Goal: Task Accomplishment & Management: Manage account settings

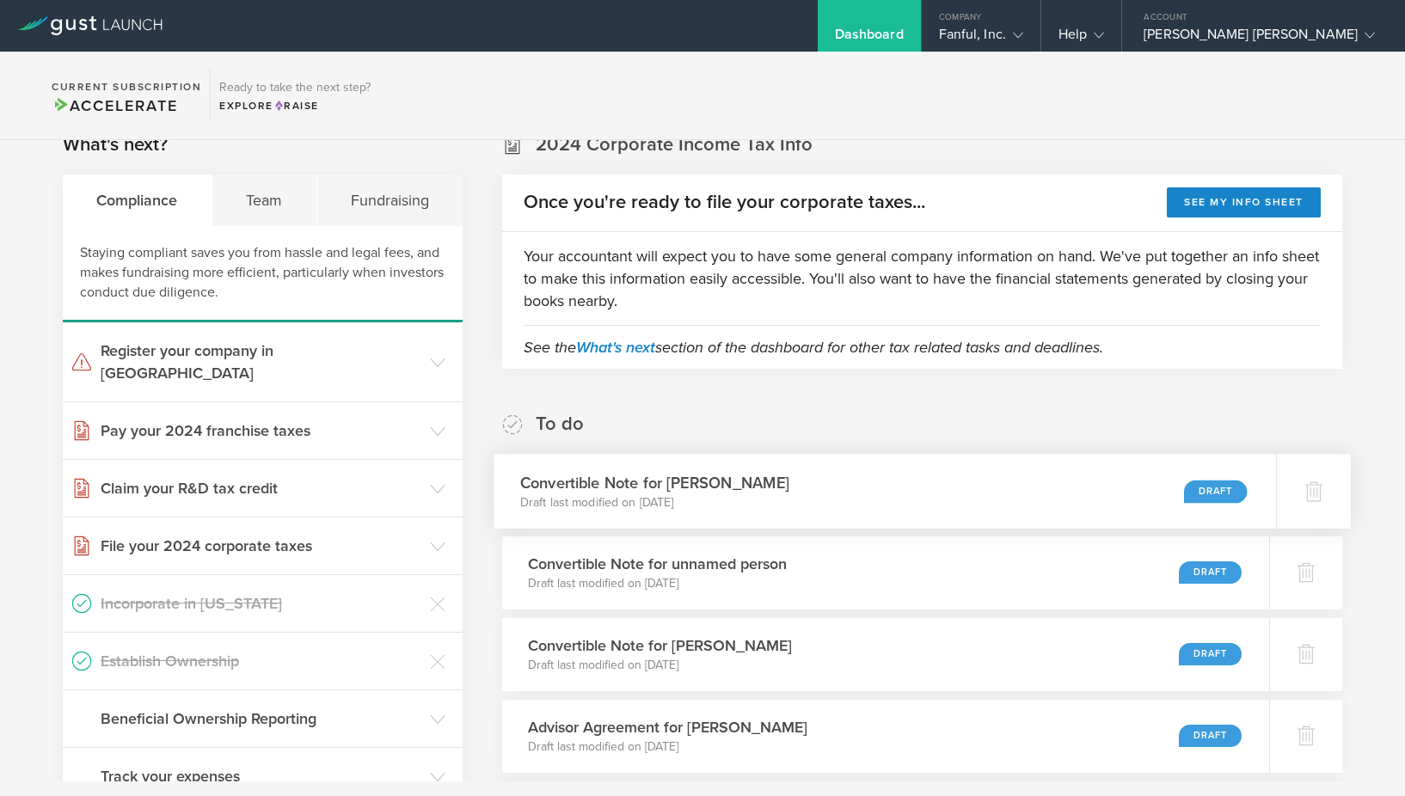
scroll to position [17, 0]
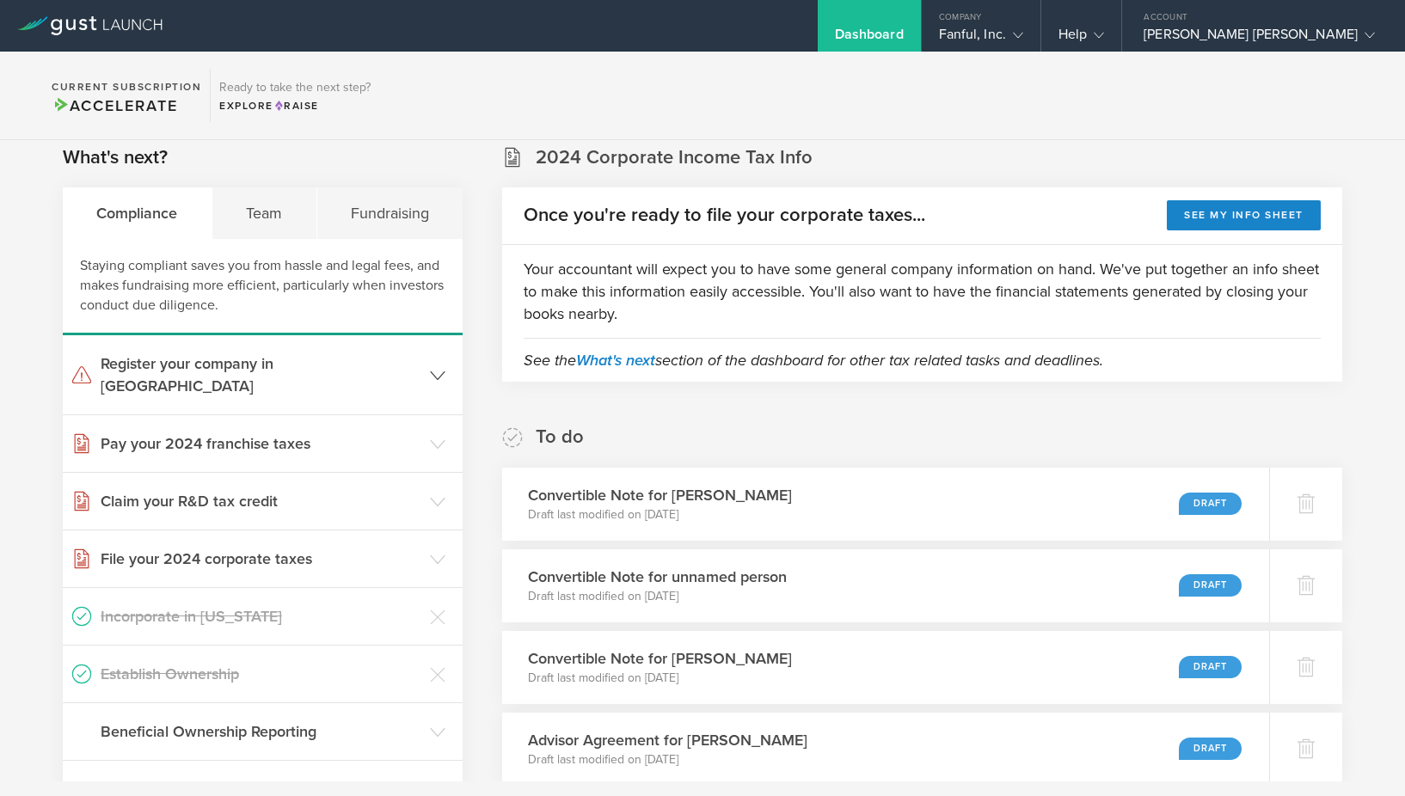
click at [446, 367] on header "Register your company in NY" at bounding box center [263, 374] width 400 height 79
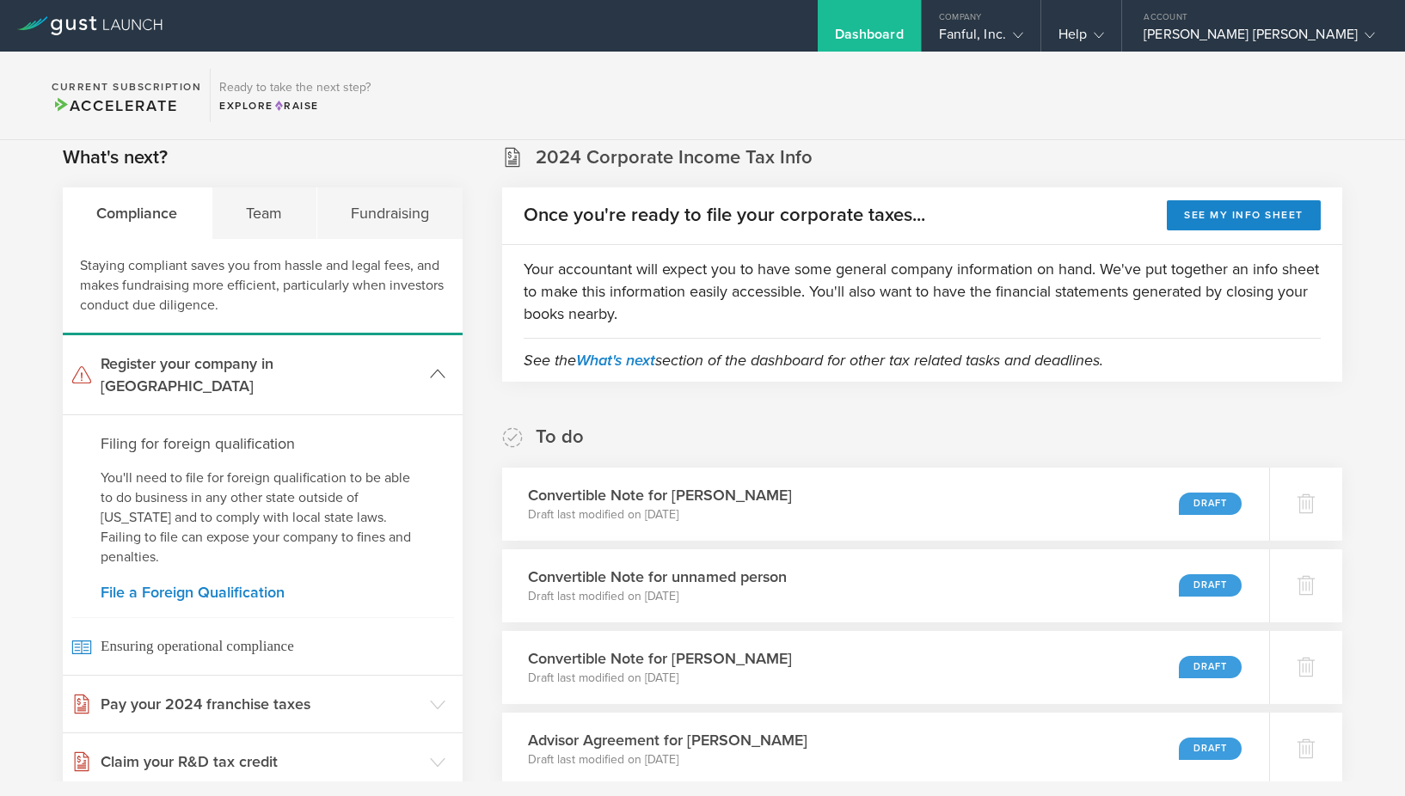
click at [446, 366] on header "Register your company in [GEOGRAPHIC_DATA]" at bounding box center [263, 374] width 400 height 79
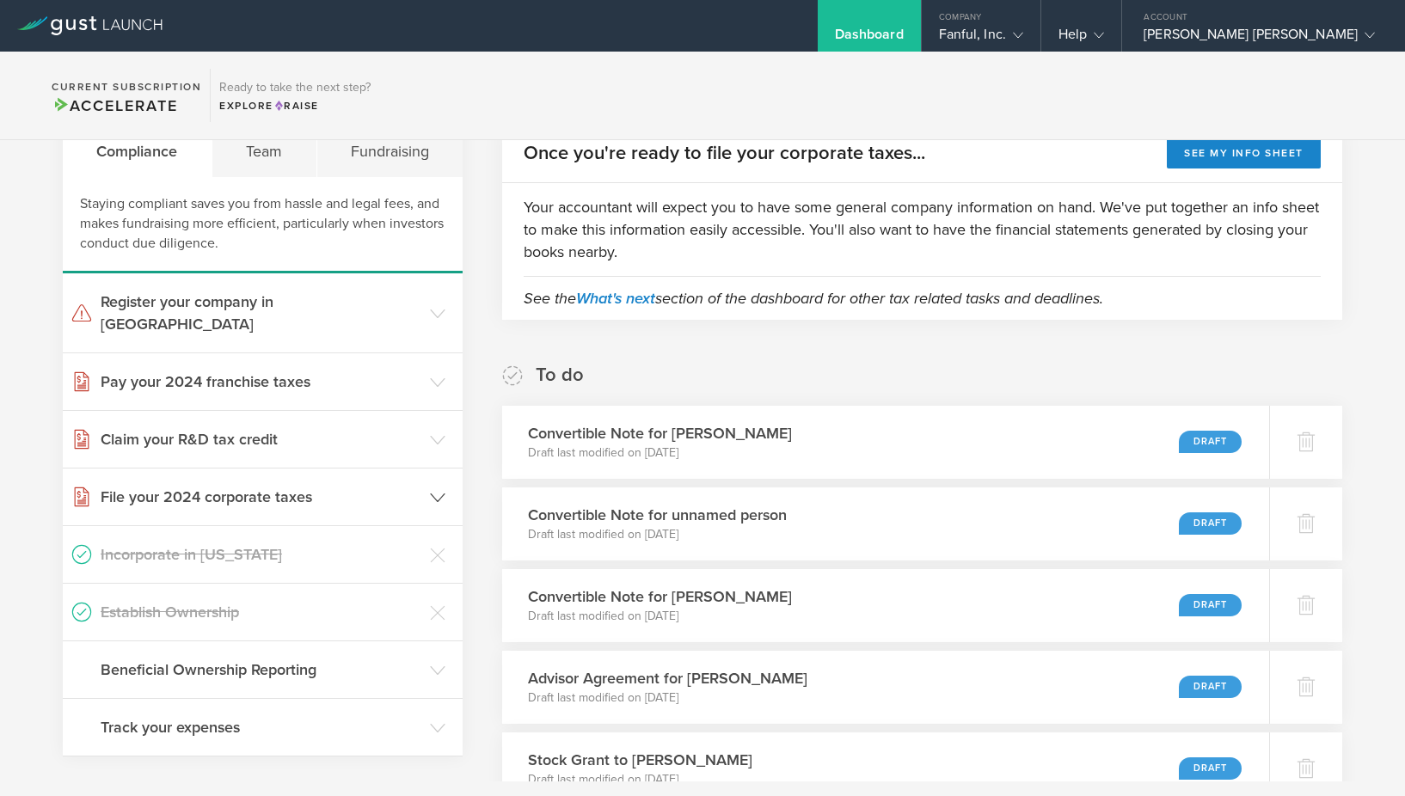
scroll to position [83, 0]
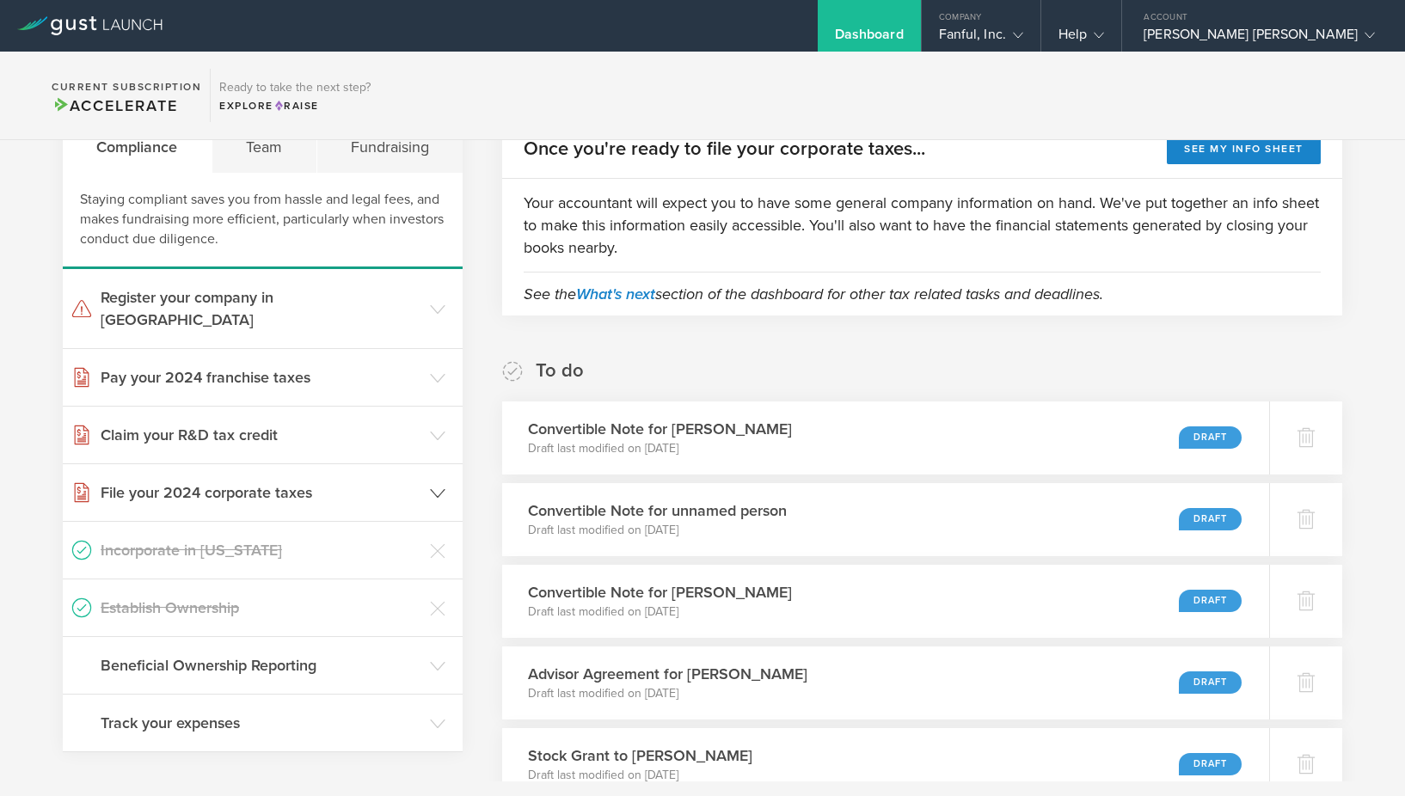
click at [440, 486] on icon at bounding box center [437, 493] width 15 height 15
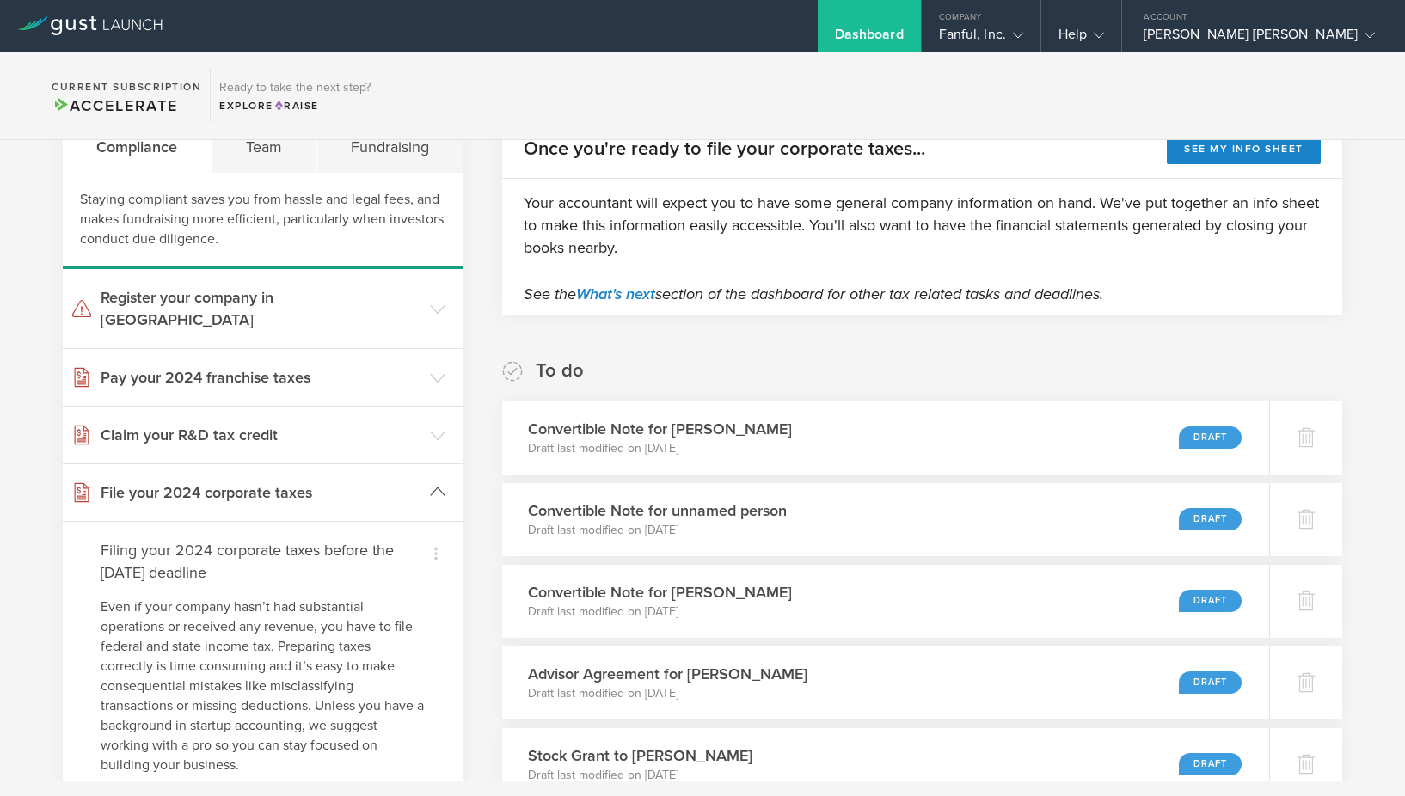
click at [440, 484] on icon at bounding box center [437, 491] width 15 height 15
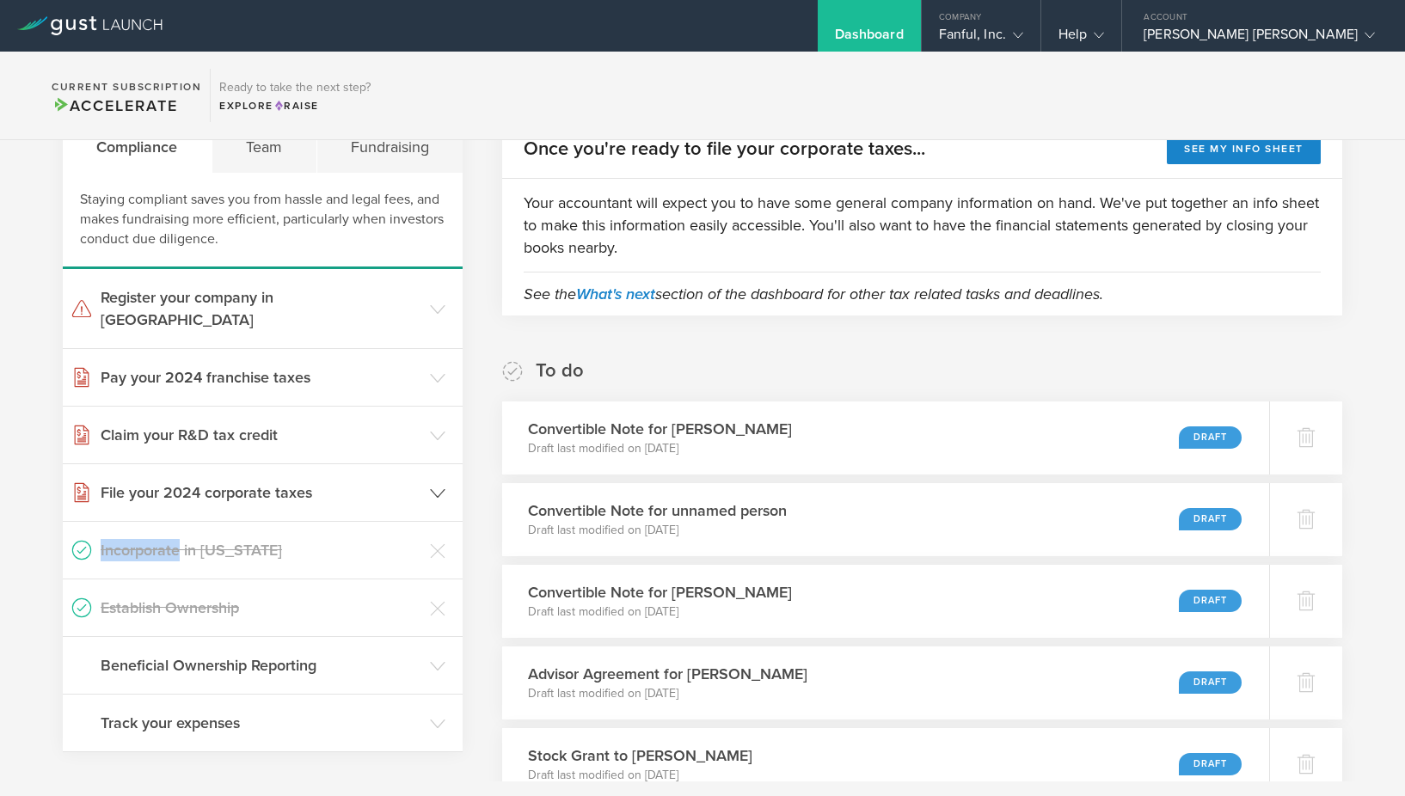
click at [440, 486] on icon at bounding box center [437, 493] width 15 height 15
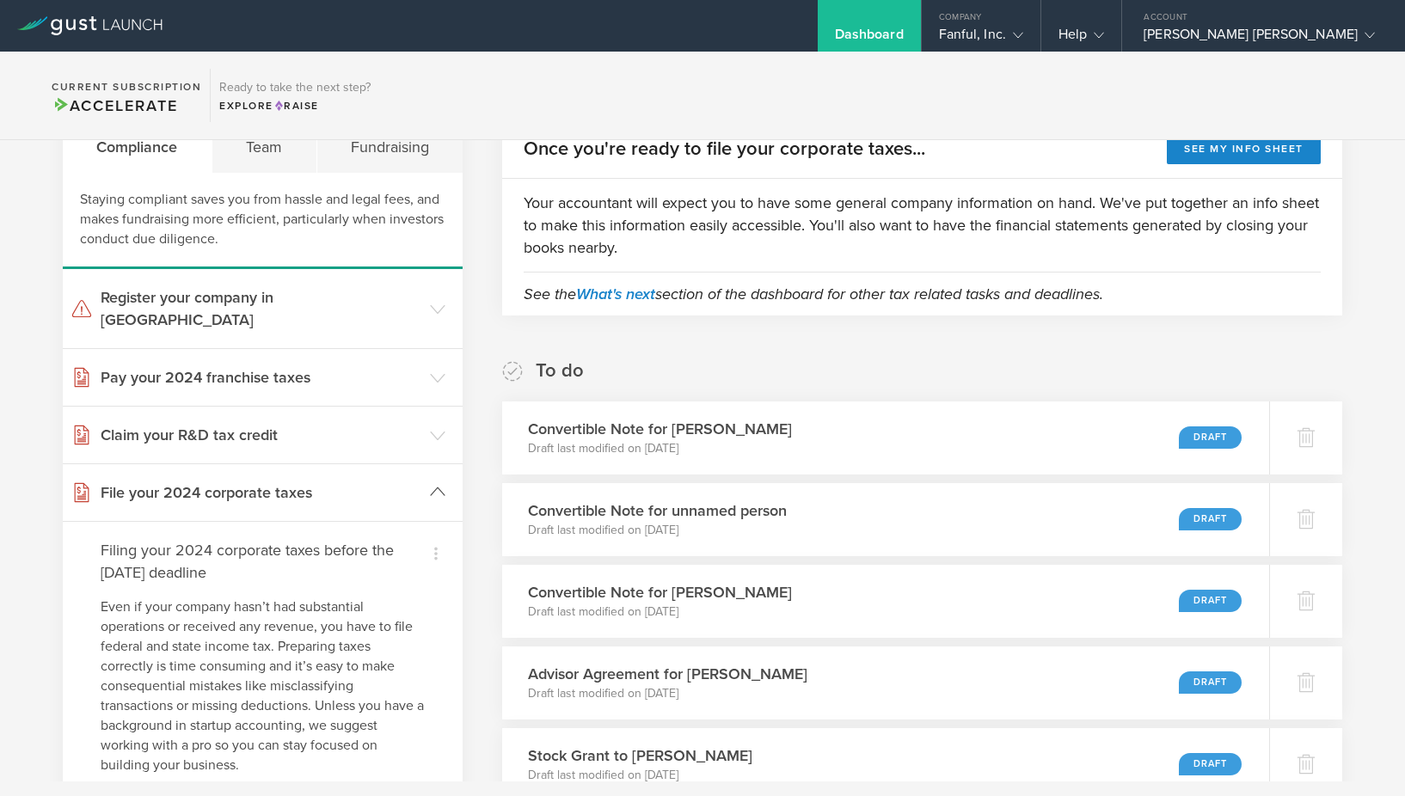
click at [440, 484] on icon at bounding box center [437, 491] width 15 height 15
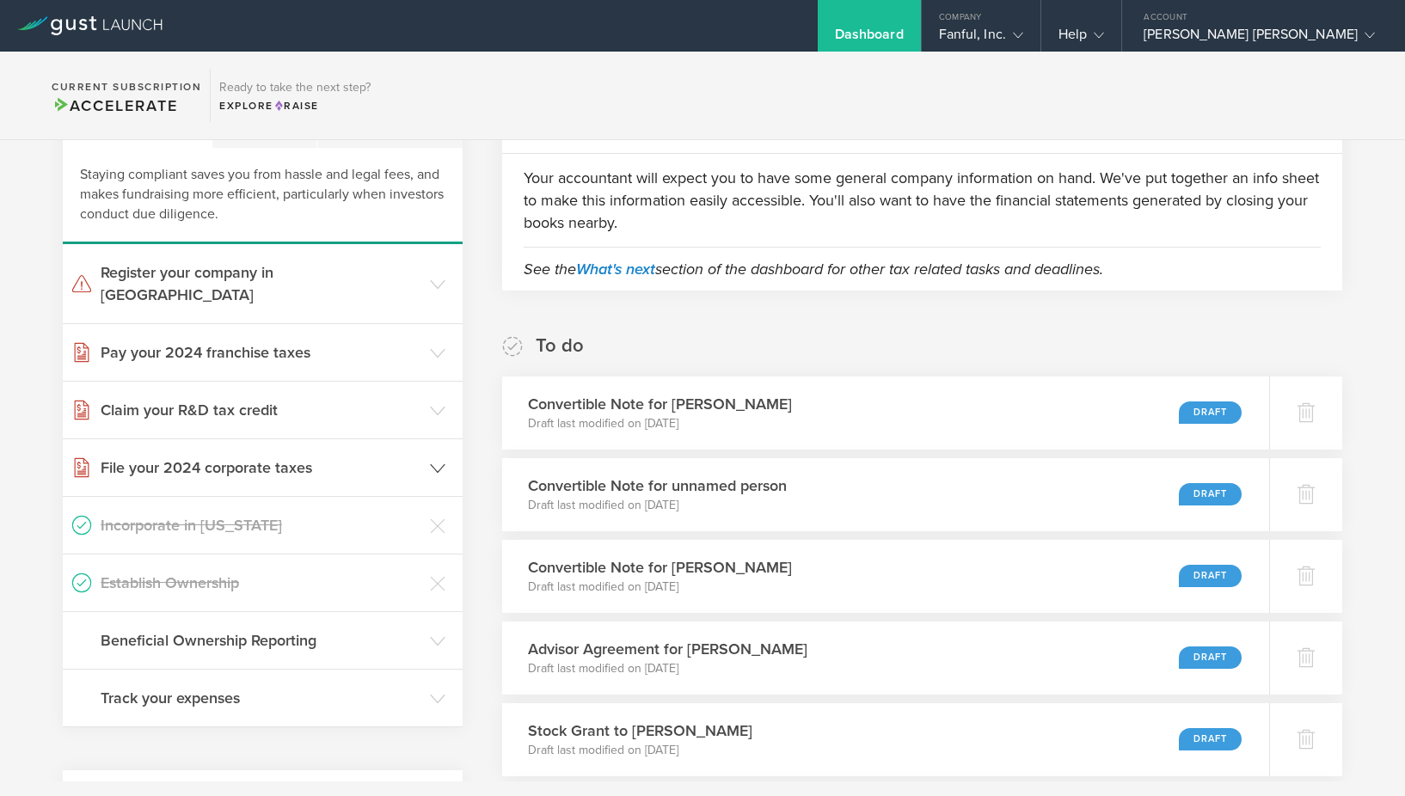
scroll to position [113, 0]
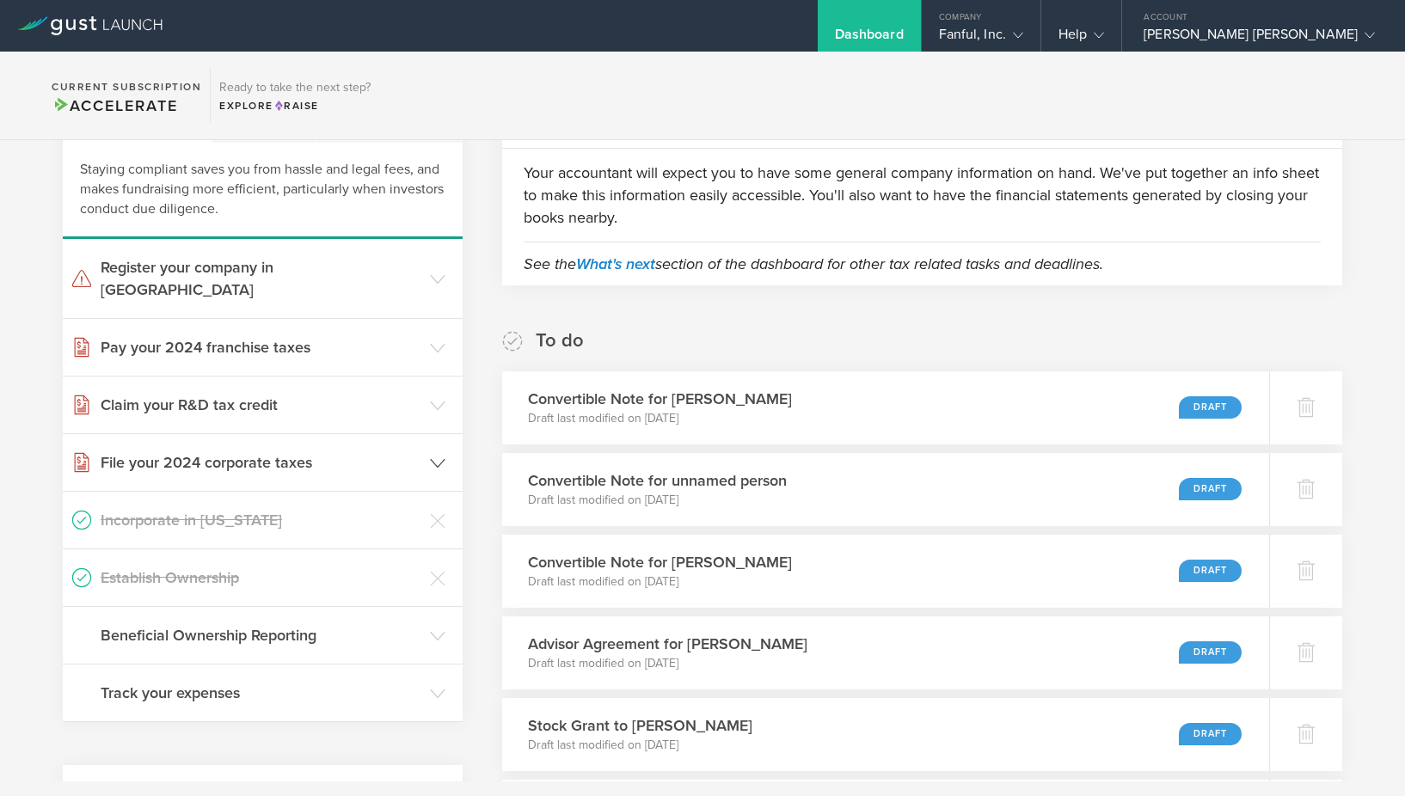
click at [439, 459] on polyline at bounding box center [438, 463] width 14 height 8
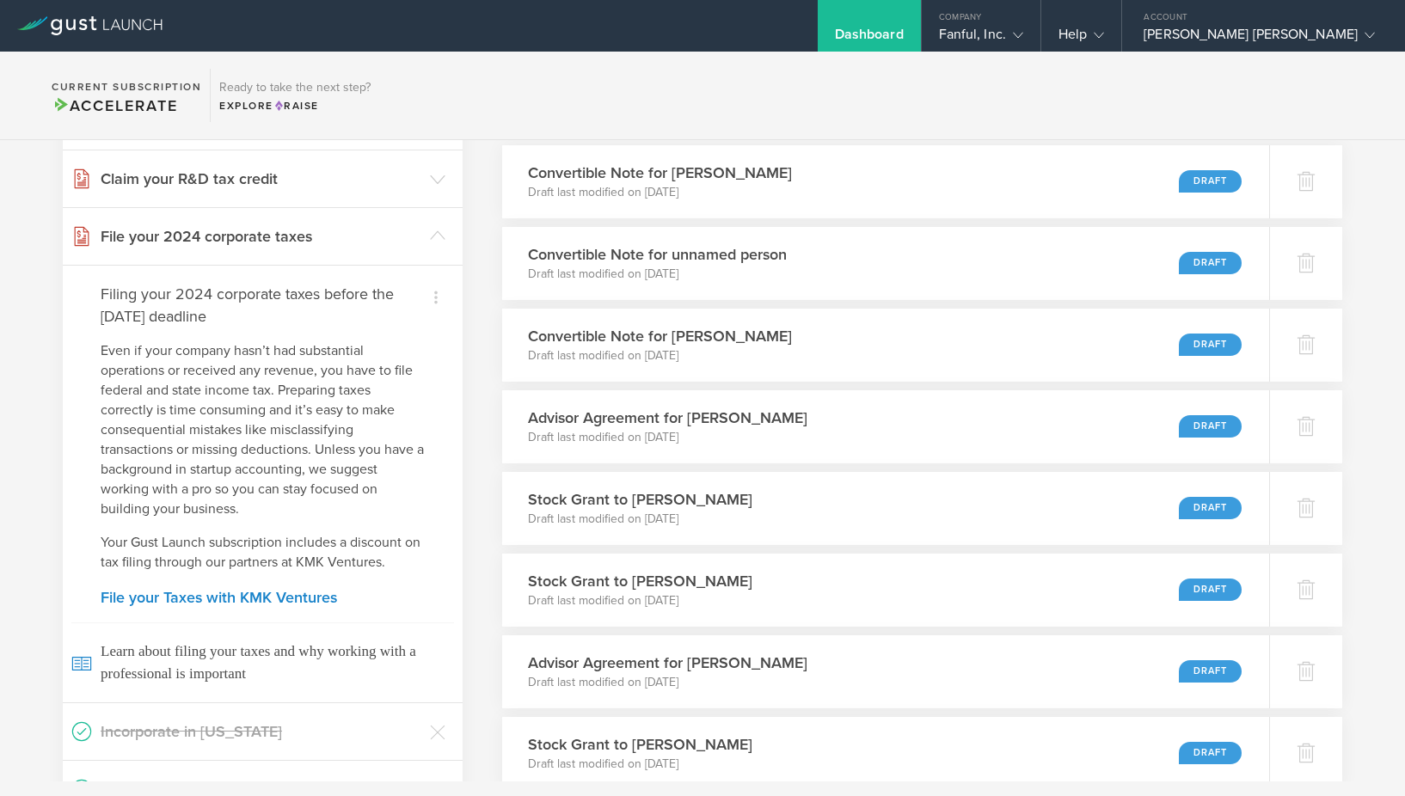
scroll to position [278, 0]
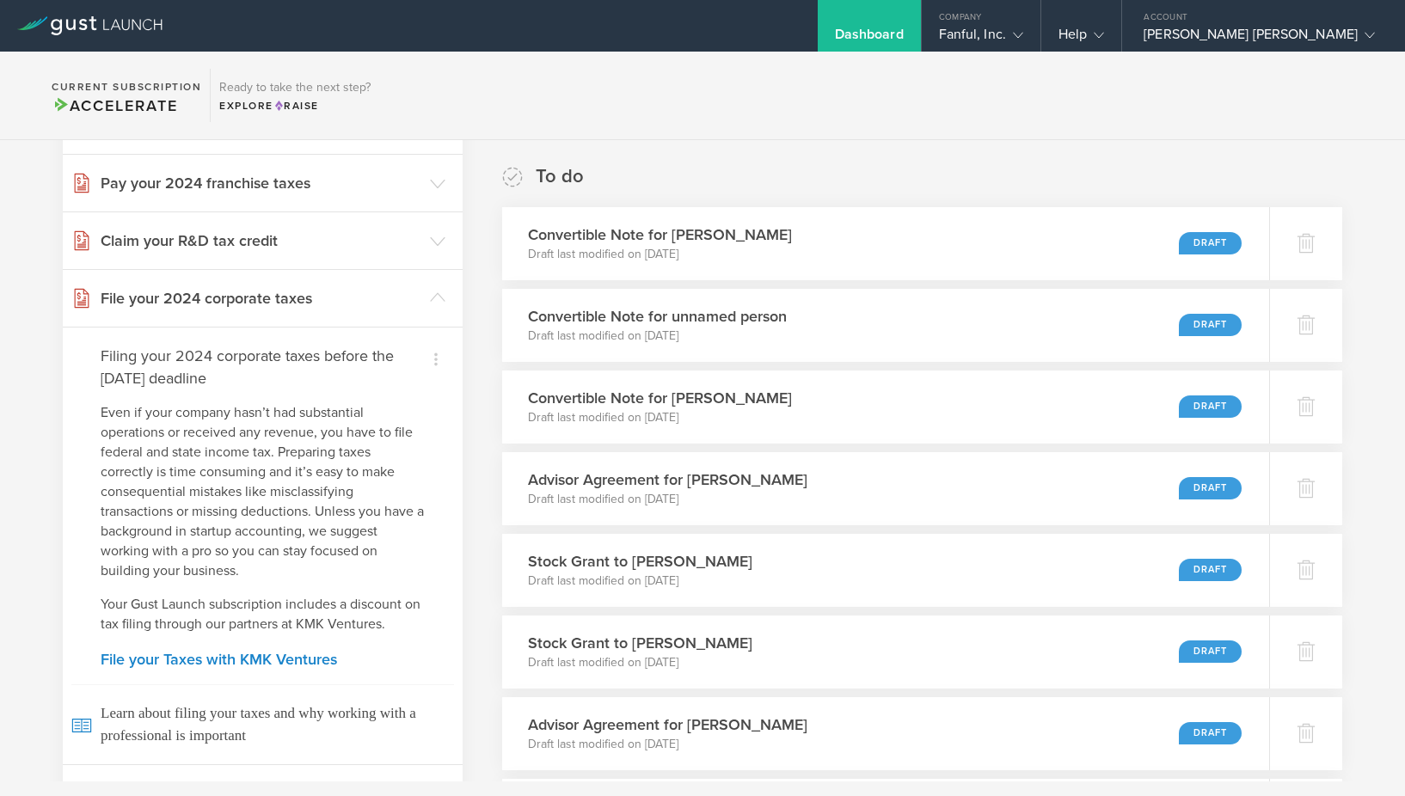
click at [367, 345] on h4 "Filing your 2024 corporate taxes before the [DATE] deadline" at bounding box center [263, 367] width 324 height 45
click at [432, 285] on header "File your 2024 corporate taxes" at bounding box center [263, 298] width 400 height 57
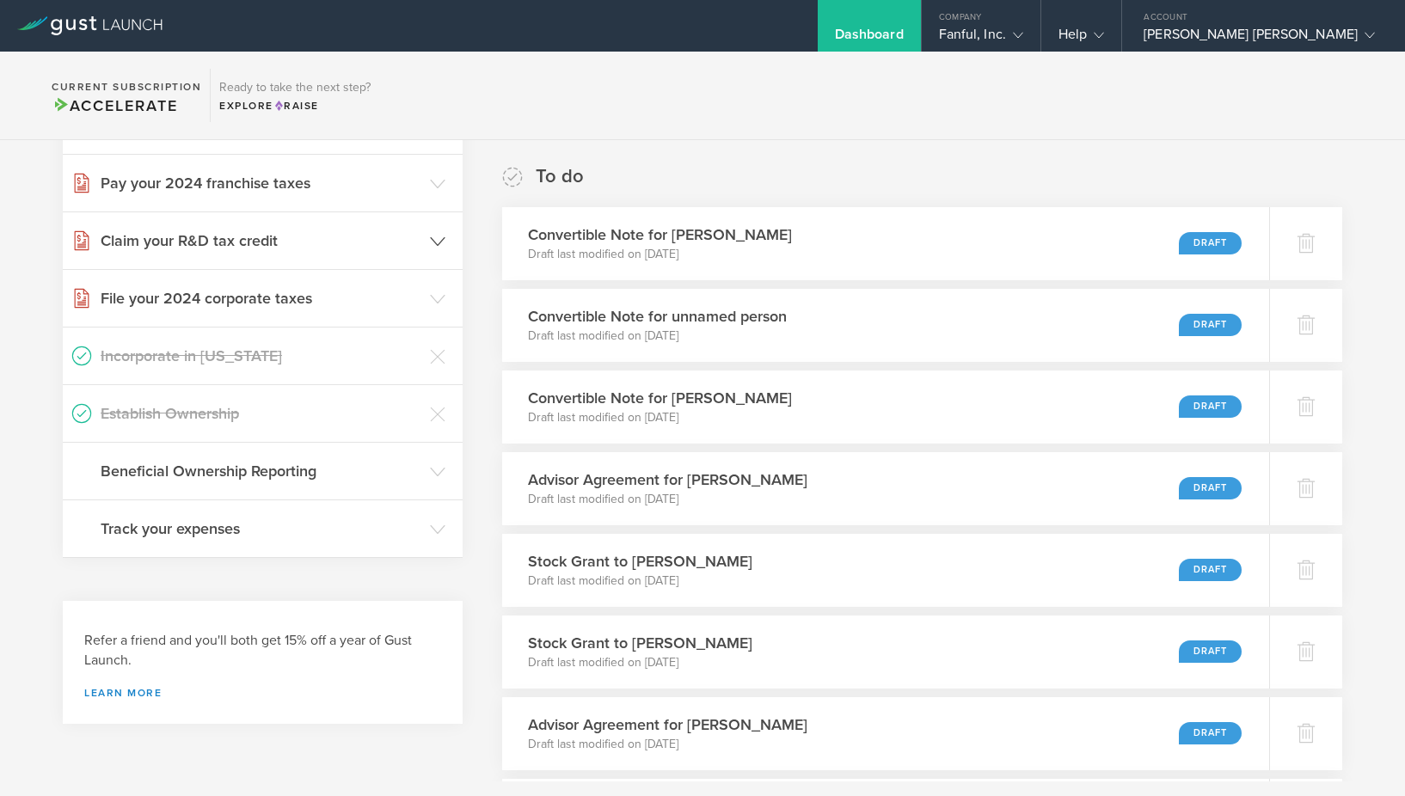
click at [431, 229] on header "Claim your R&D tax credit" at bounding box center [263, 240] width 400 height 57
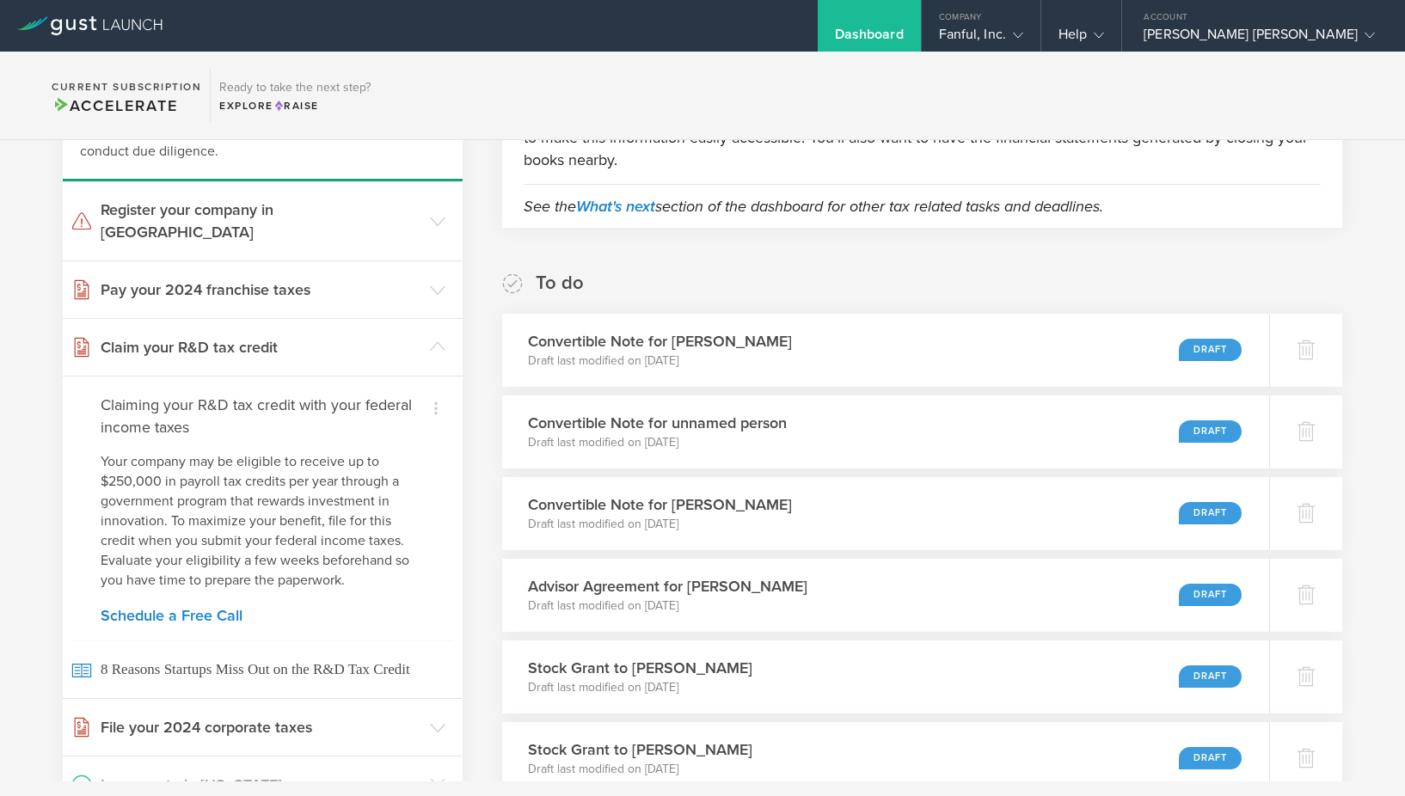
scroll to position [170, 0]
click at [433, 346] on header "Claim your R&D tax credit" at bounding box center [263, 348] width 400 height 57
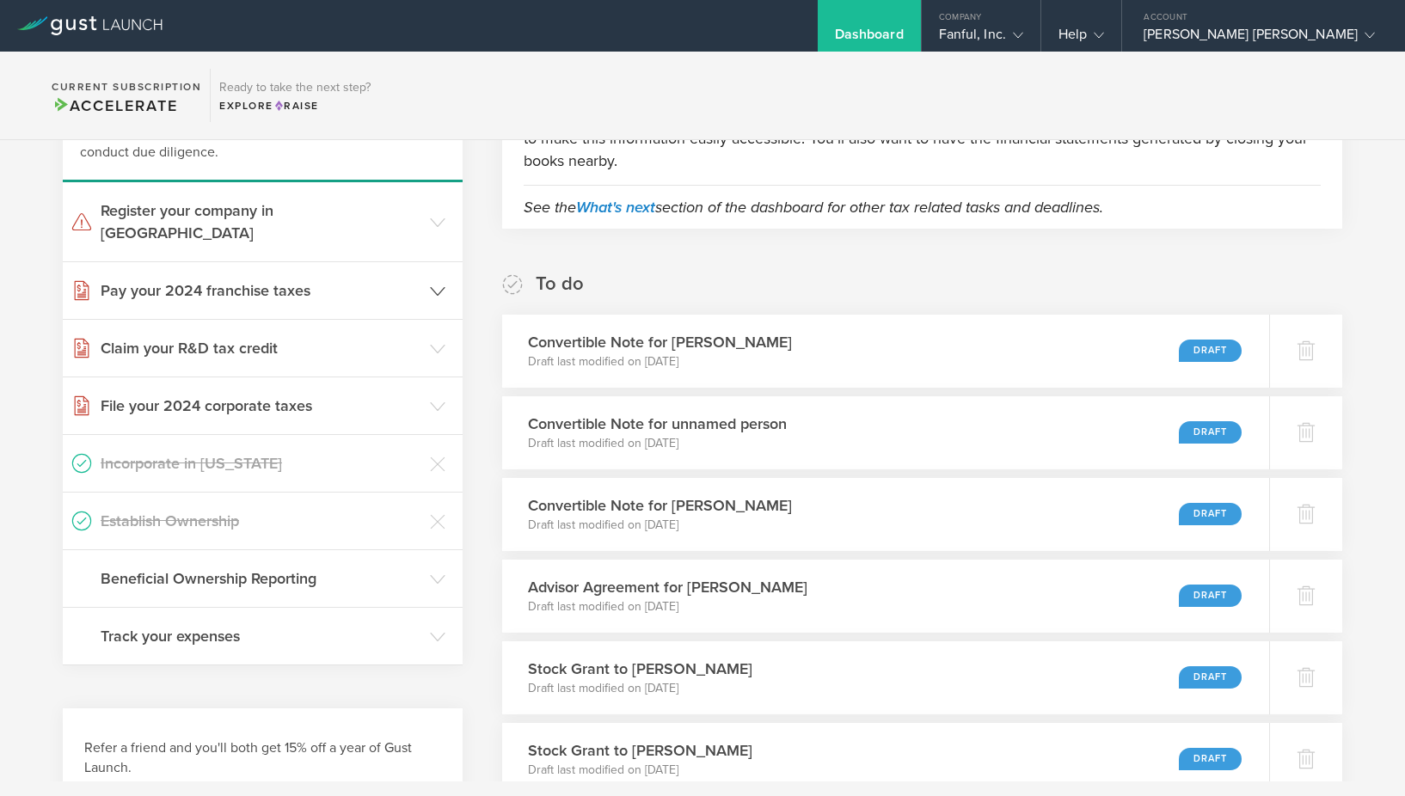
click at [418, 279] on h3 "Pay your 2024 franchise taxes" at bounding box center [261, 290] width 321 height 22
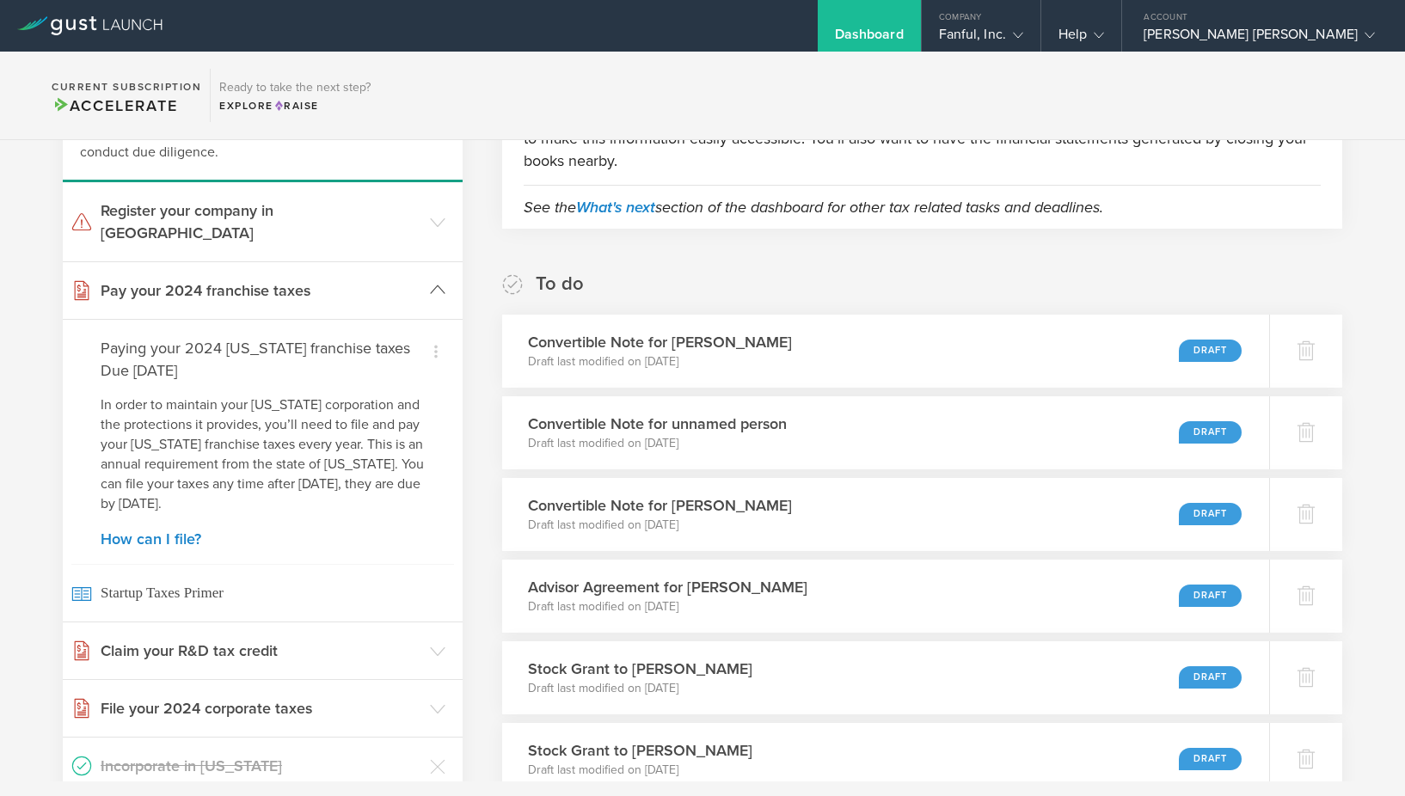
click at [424, 270] on header "Pay your 2024 franchise taxes" at bounding box center [263, 290] width 400 height 57
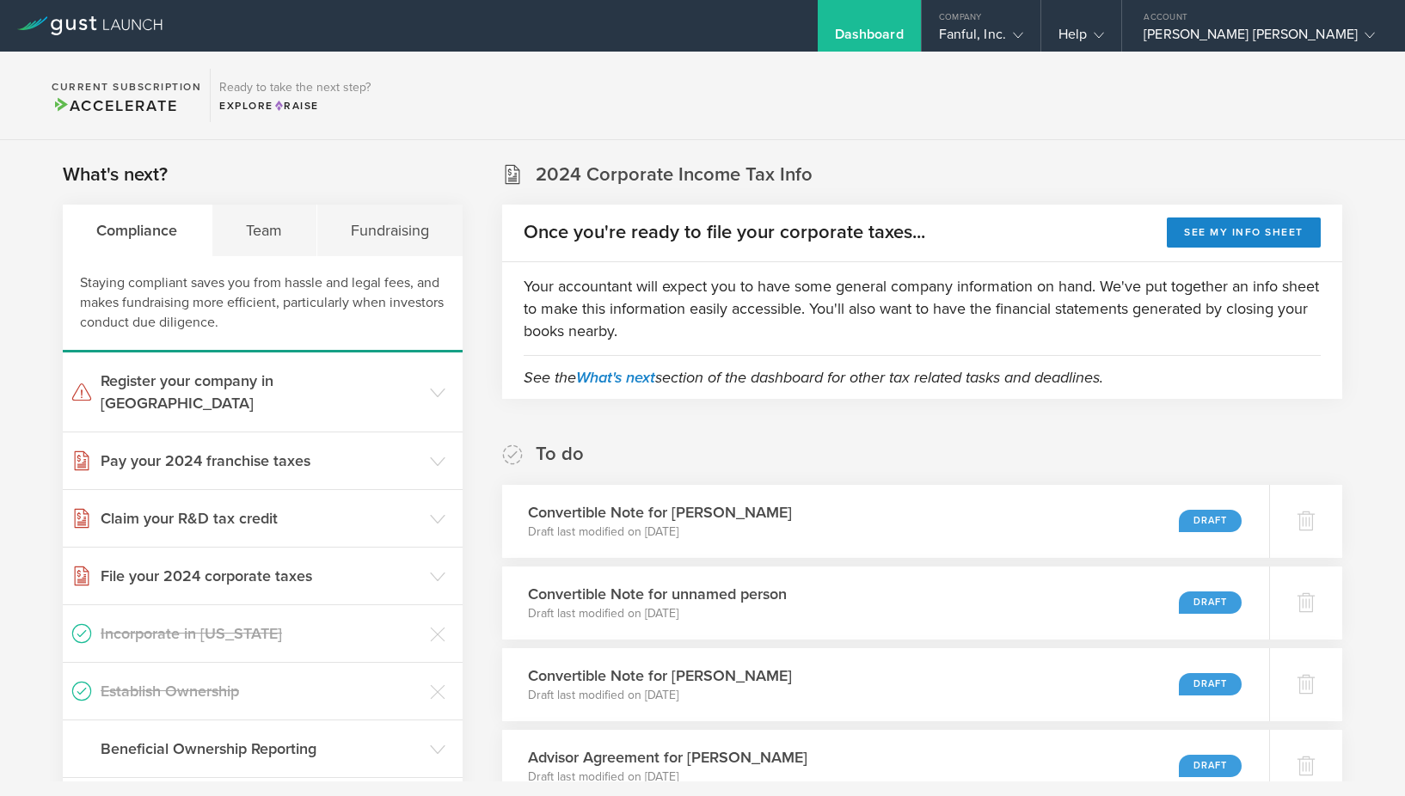
scroll to position [3, 0]
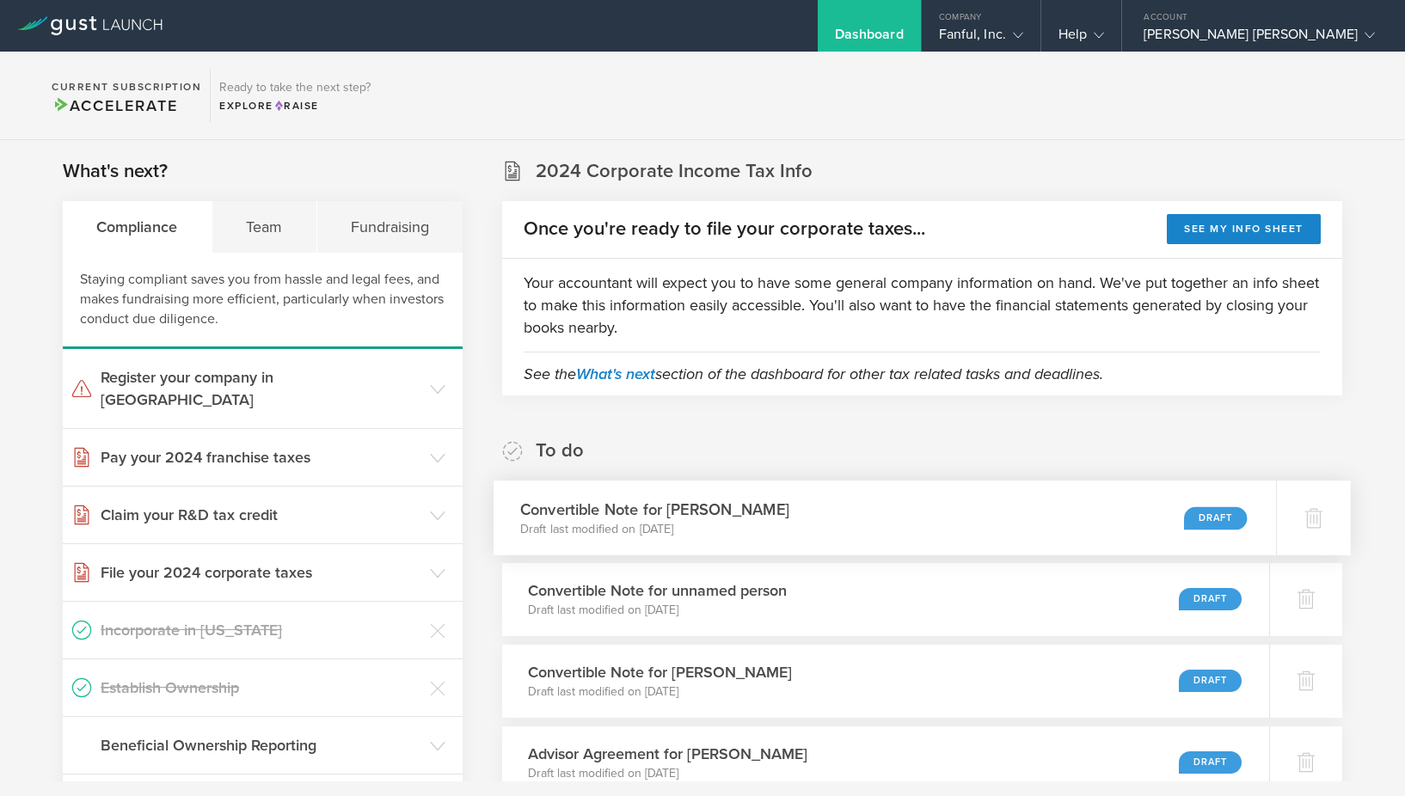
click at [1091, 504] on div "Convertible Note for [PERSON_NAME] Draft last modified on [DATE] Draft" at bounding box center [885, 518] width 782 height 75
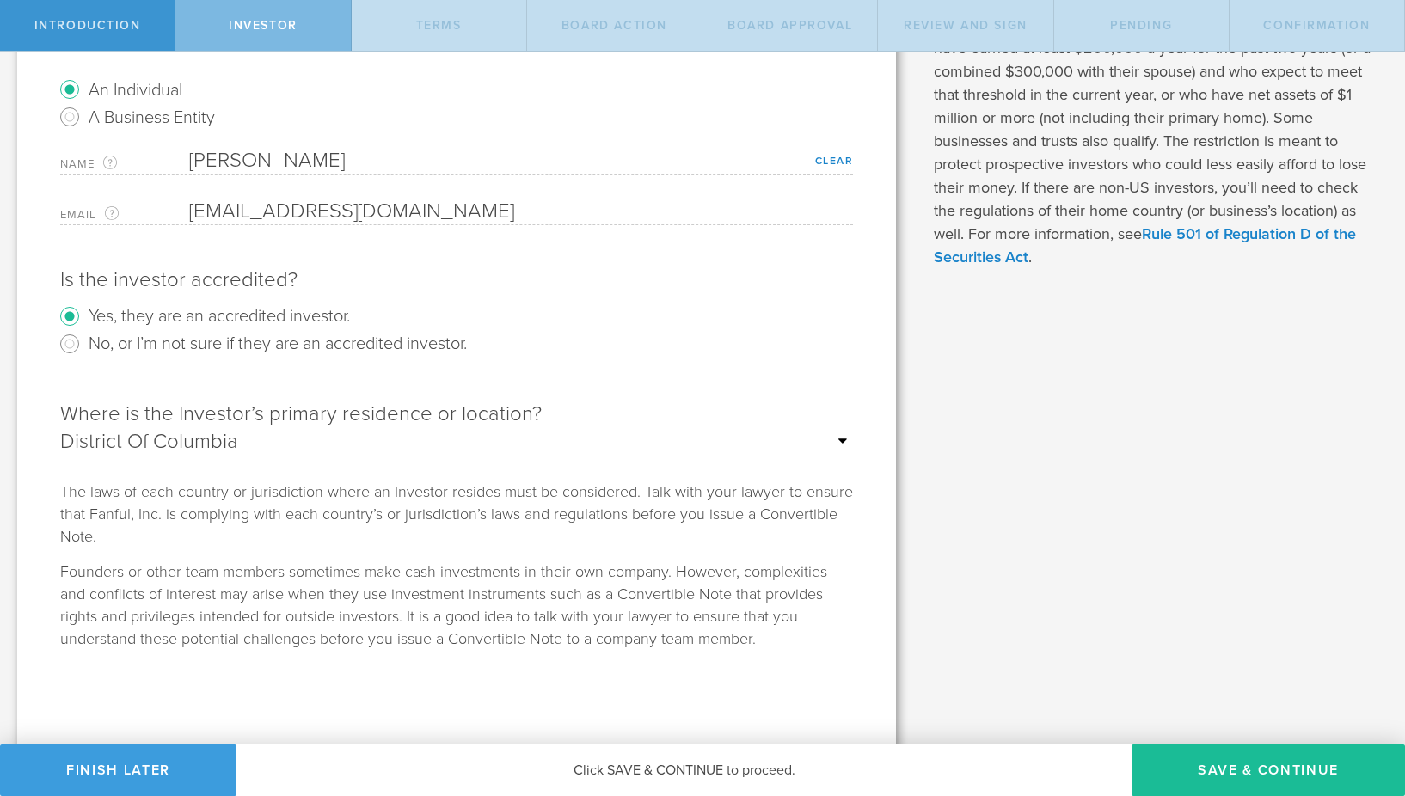
scroll to position [162, 0]
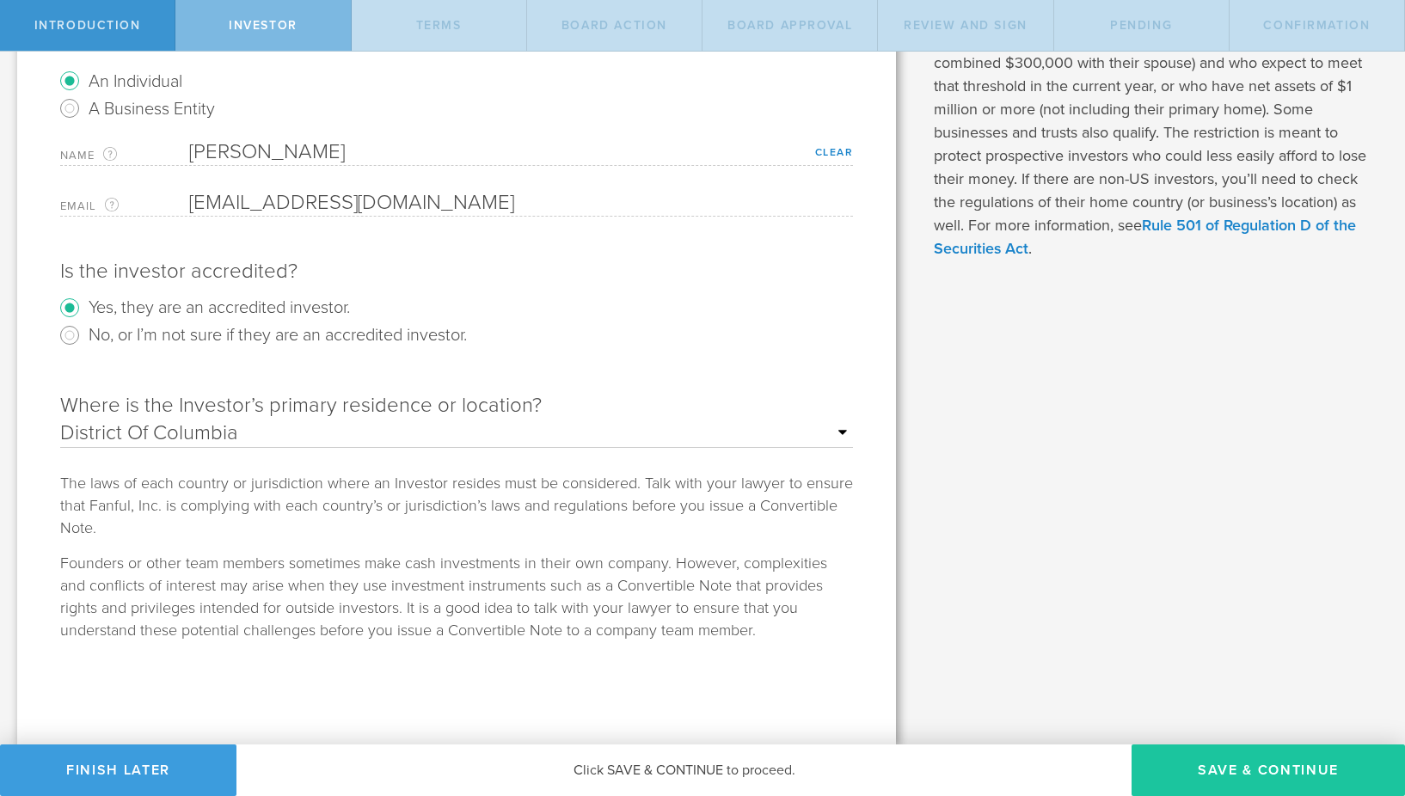
click at [1204, 763] on button "Save & Continue" at bounding box center [1267, 771] width 273 height 52
type input "3,000"
type input "4,500,000"
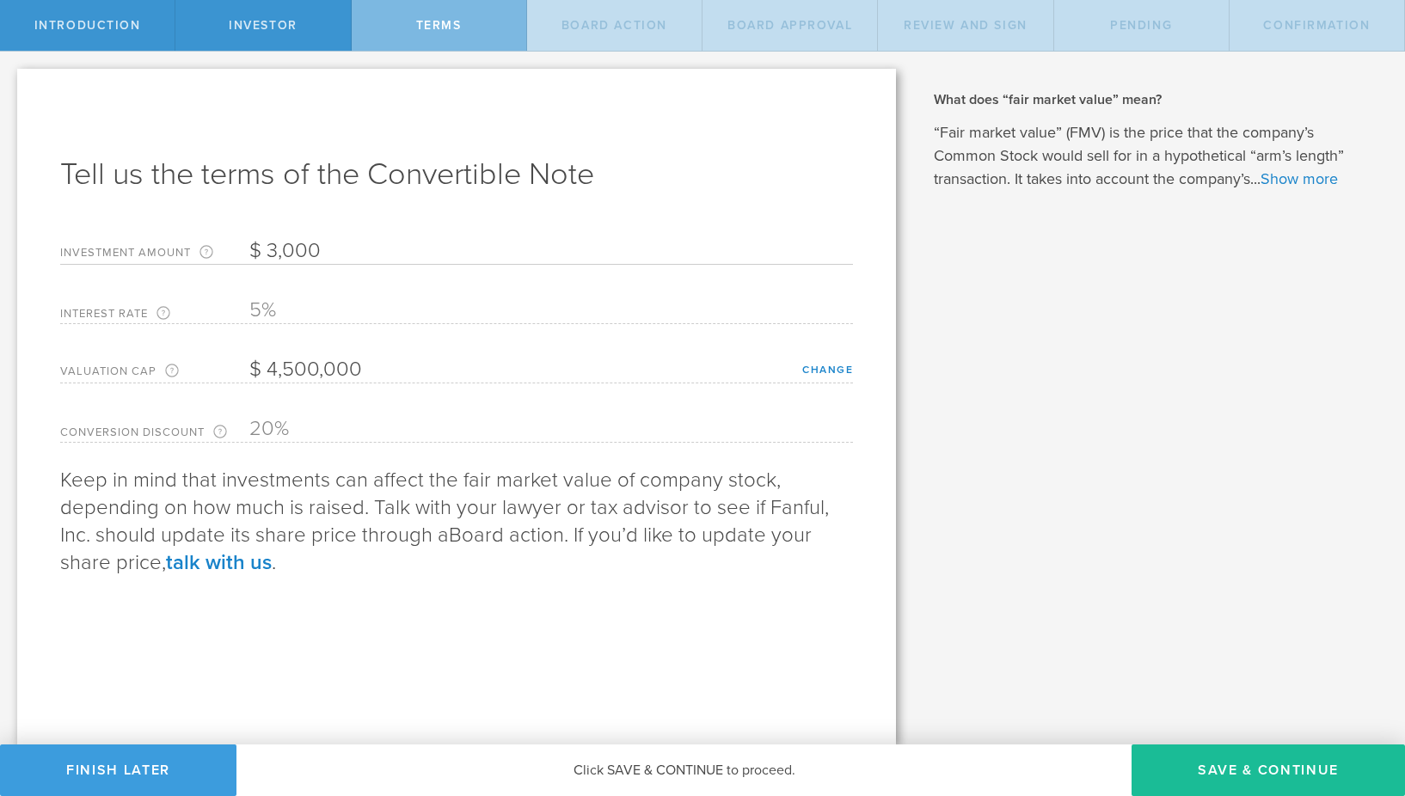
click at [297, 238] on input "3,000" at bounding box center [551, 251] width 604 height 26
type input "21,660"
click at [685, 630] on div "Tell us the terms of the Convertible Note Investment Amount The amount (in USD)…" at bounding box center [456, 407] width 879 height 676
click at [1294, 769] on button "Save & Continue" at bounding box center [1267, 771] width 273 height 52
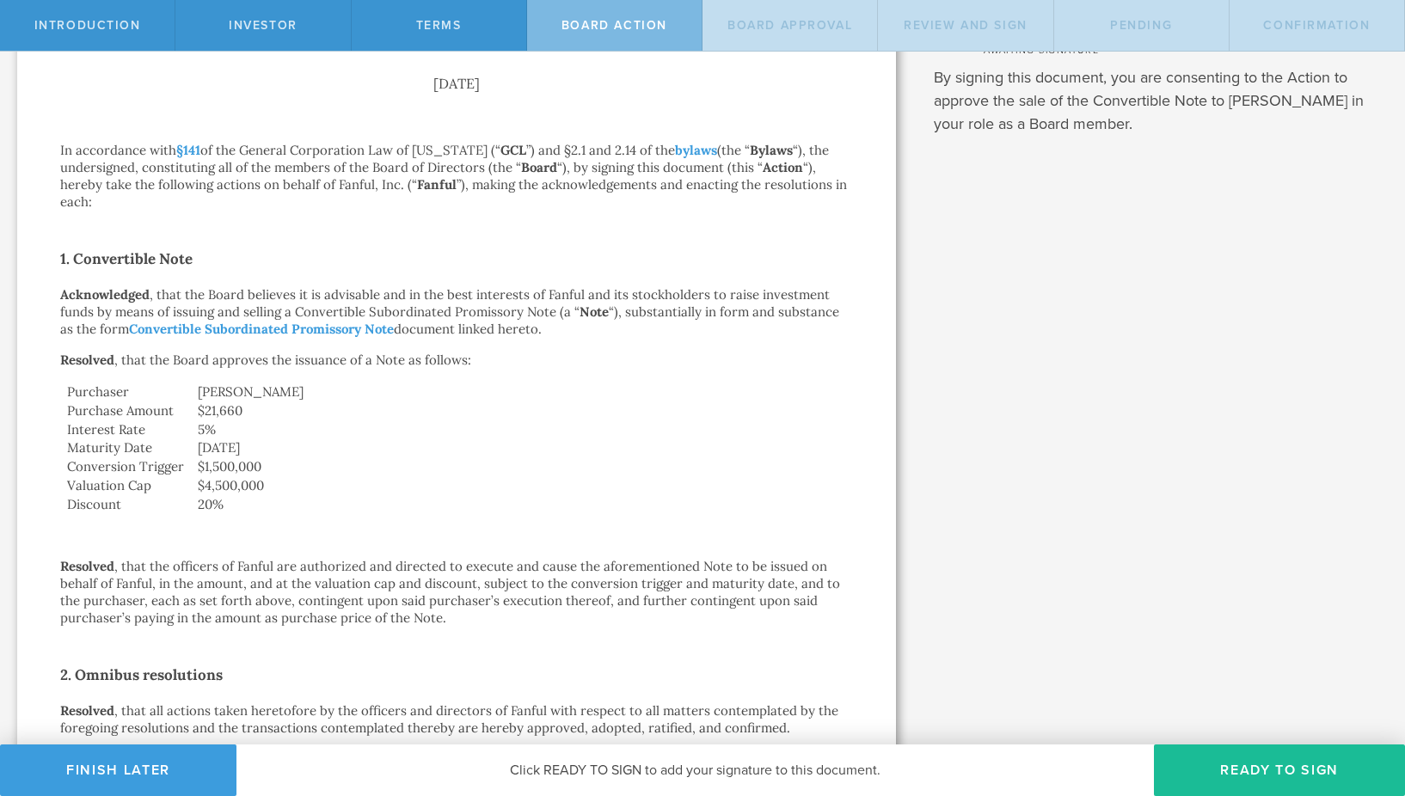
scroll to position [453, 0]
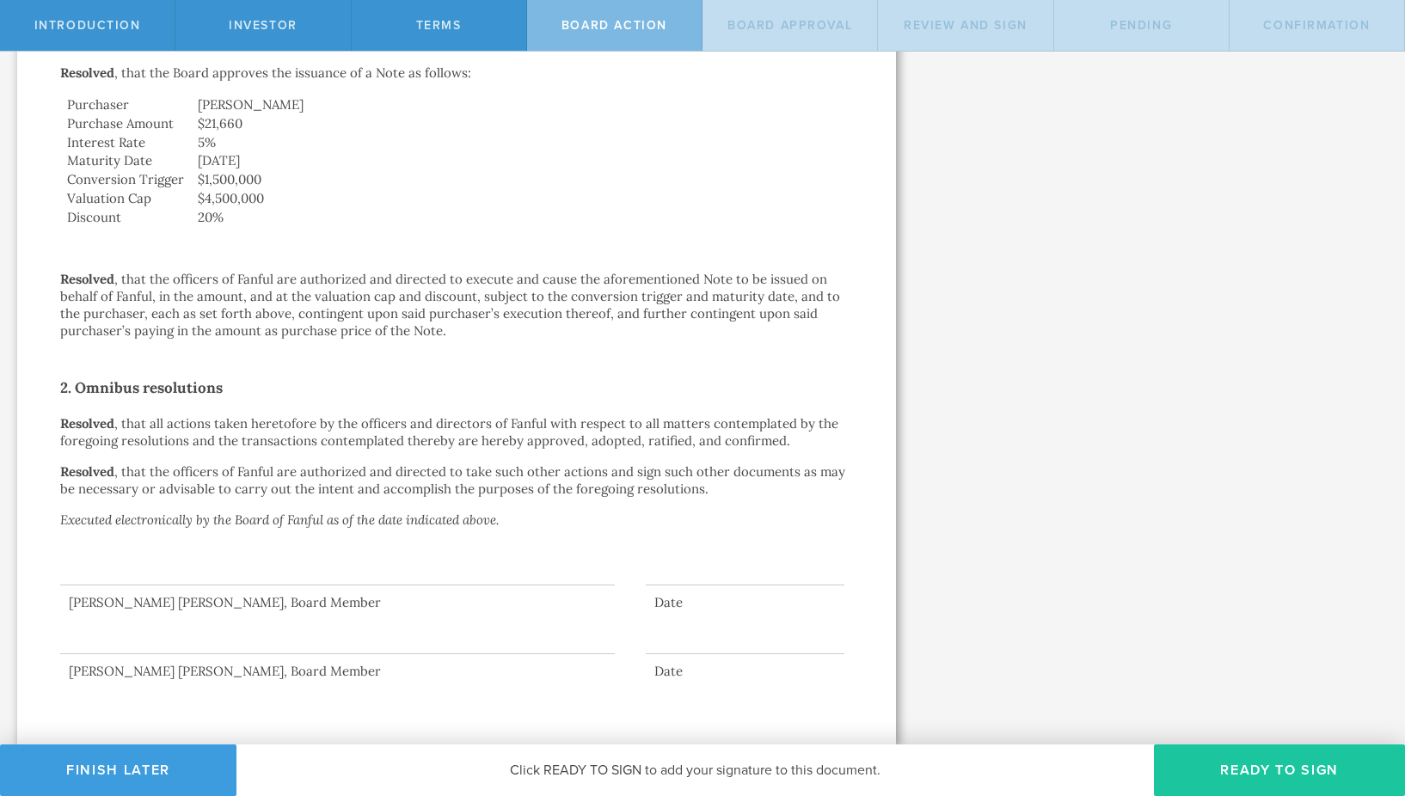
click at [1258, 775] on button "Ready to Sign" at bounding box center [1279, 771] width 251 height 52
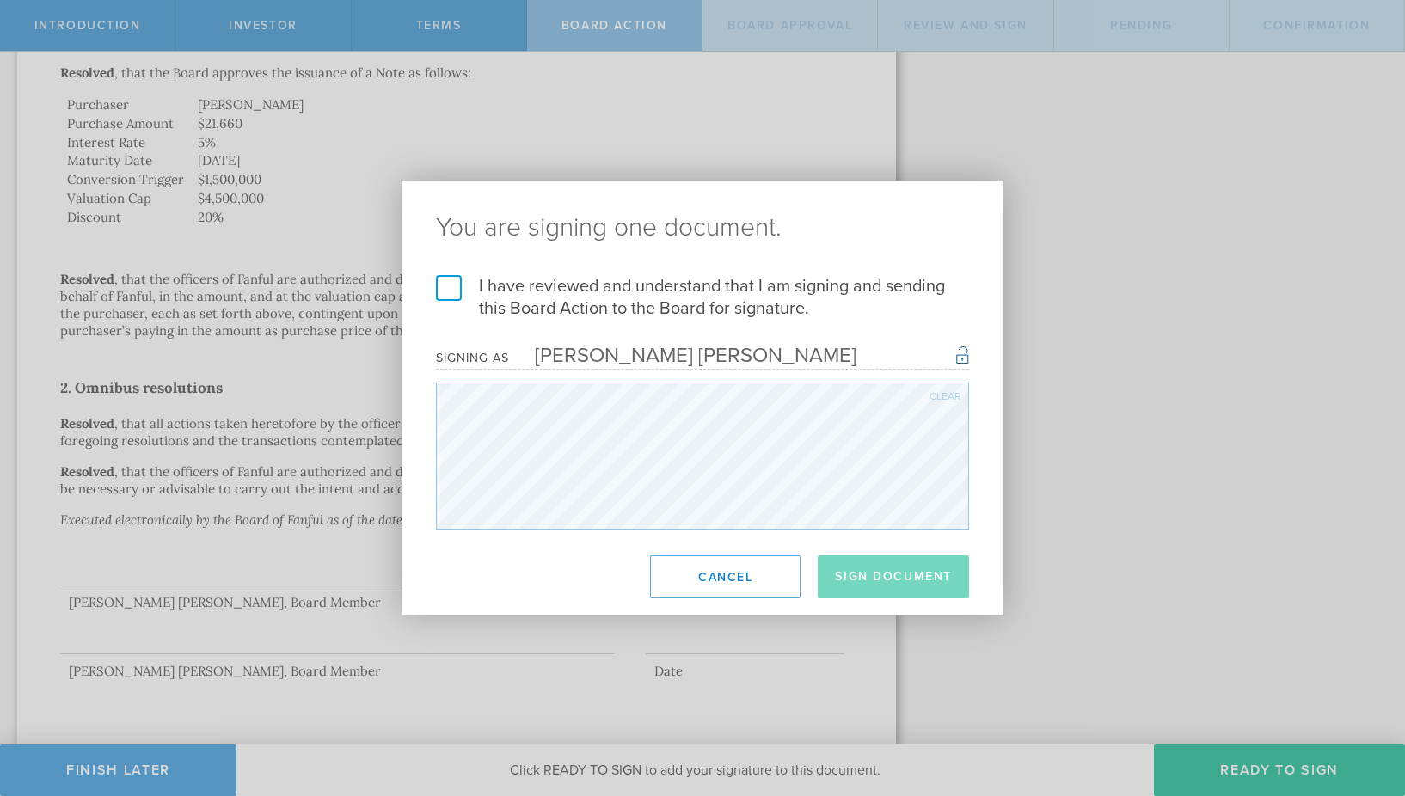
click at [452, 291] on label "I have reviewed and understand that I am signing and sending this Board Action …" at bounding box center [702, 297] width 533 height 45
click at [0, 0] on input "I have reviewed and understand that I am signing and sending this Board Action …" at bounding box center [0, 0] width 0 height 0
click at [883, 588] on button "Sign Document" at bounding box center [893, 576] width 151 height 43
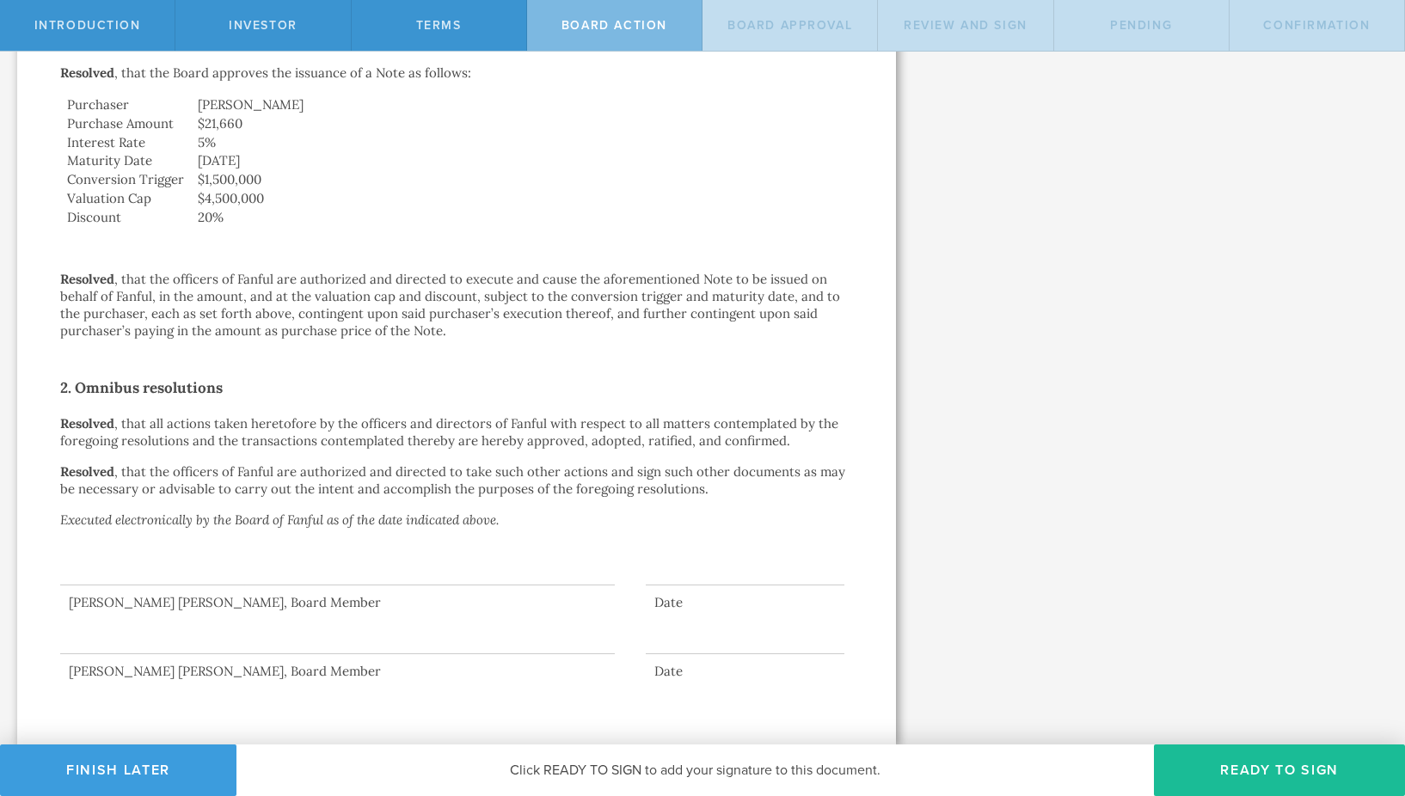
scroll to position [0, 0]
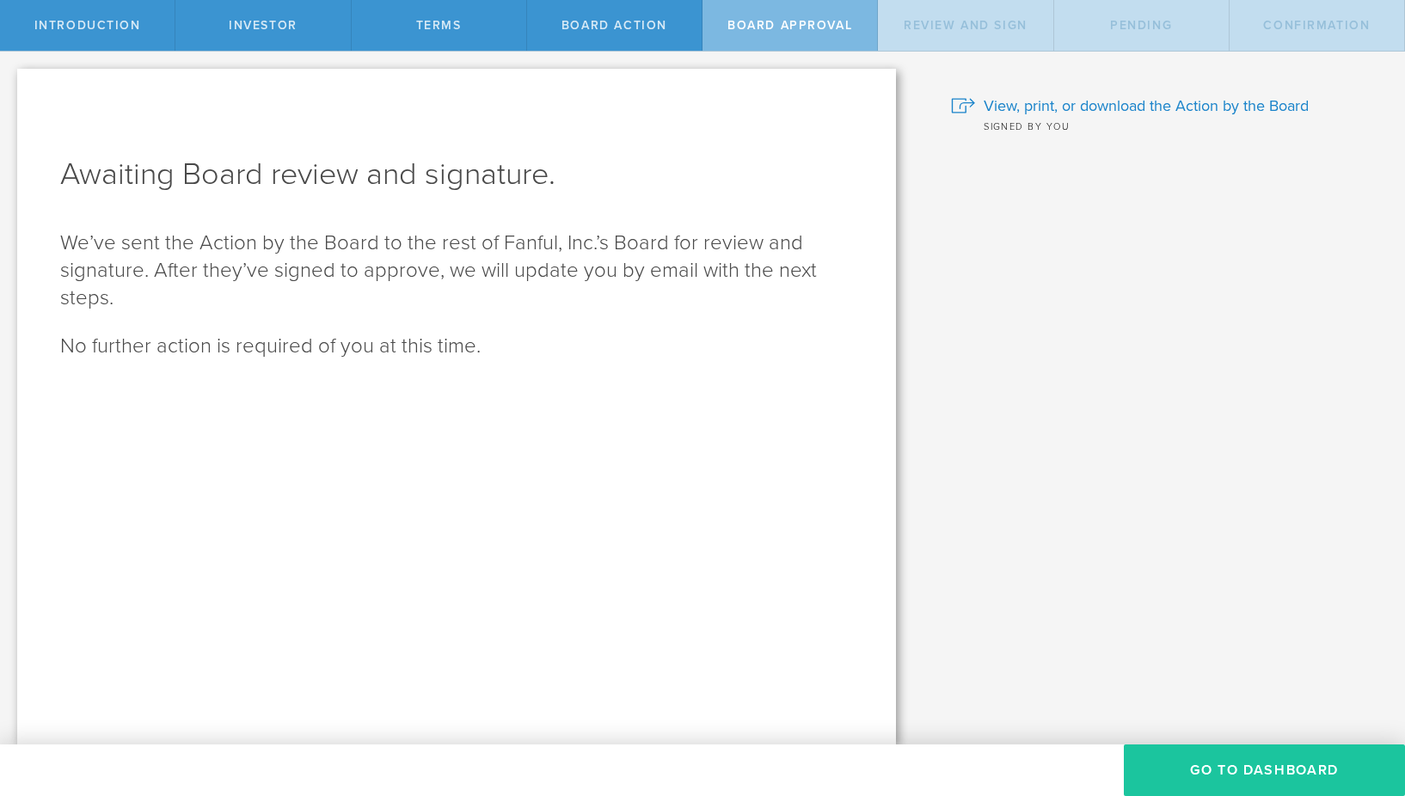
click at [1276, 763] on button "Go To Dashboard" at bounding box center [1264, 771] width 281 height 52
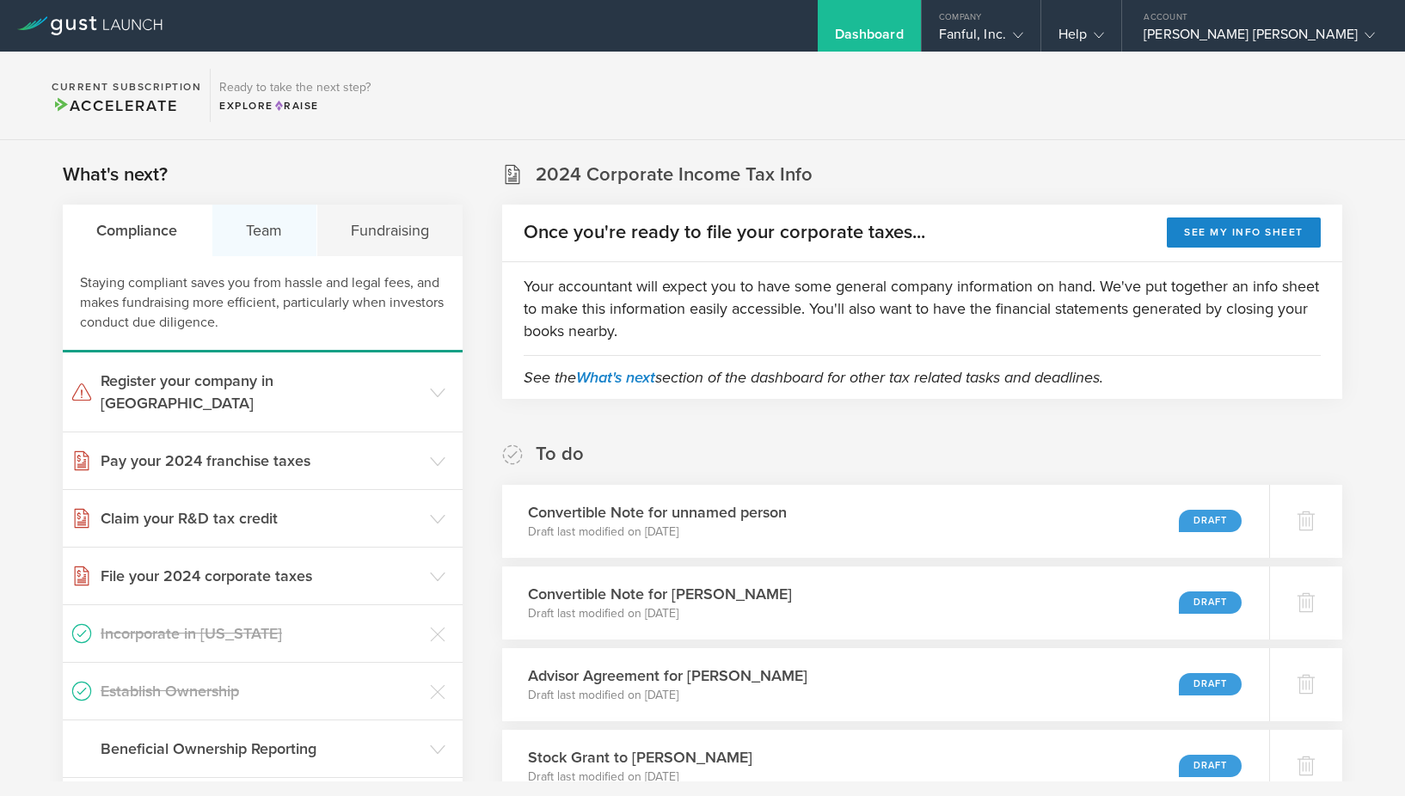
click at [284, 234] on div "Team" at bounding box center [264, 231] width 105 height 52
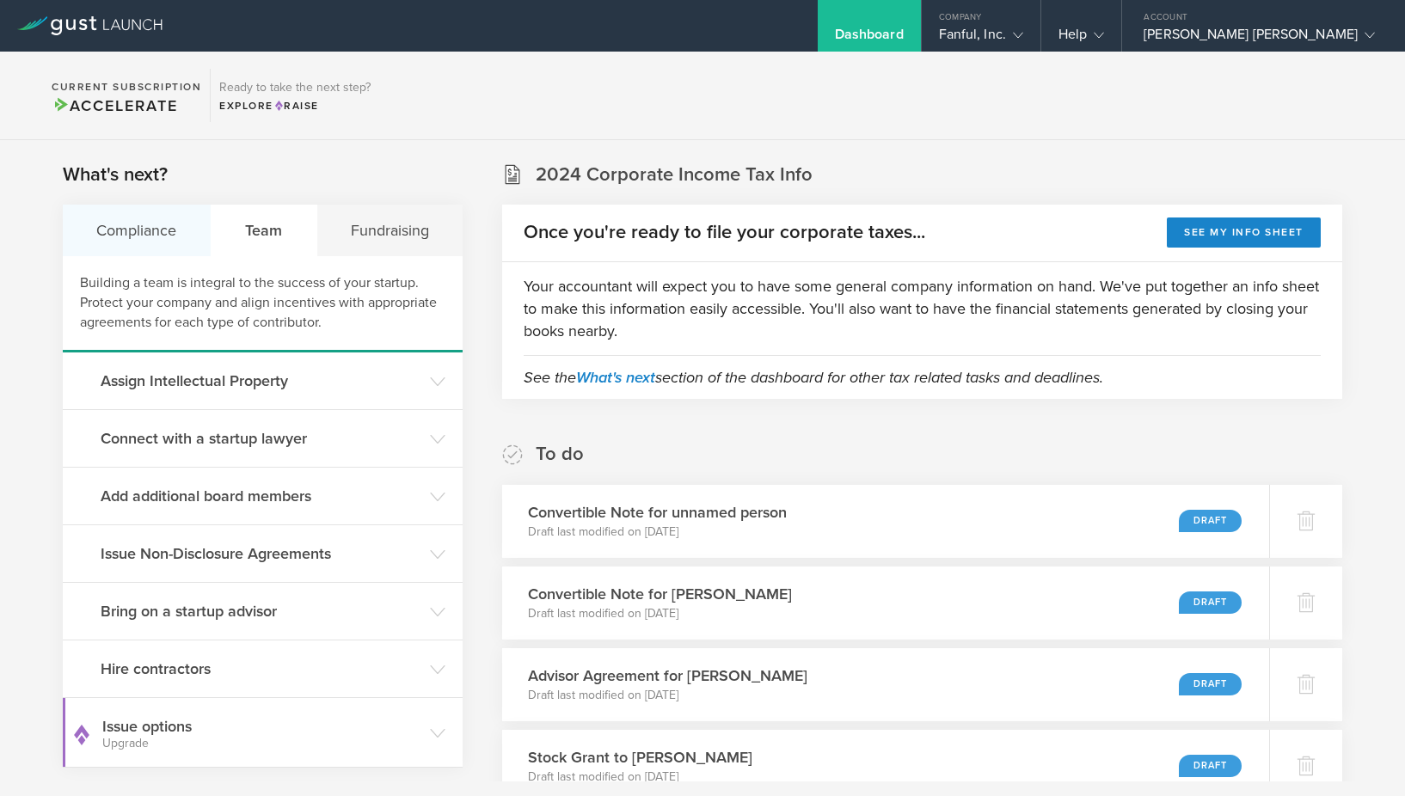
click at [163, 238] on div "Compliance" at bounding box center [137, 231] width 149 height 52
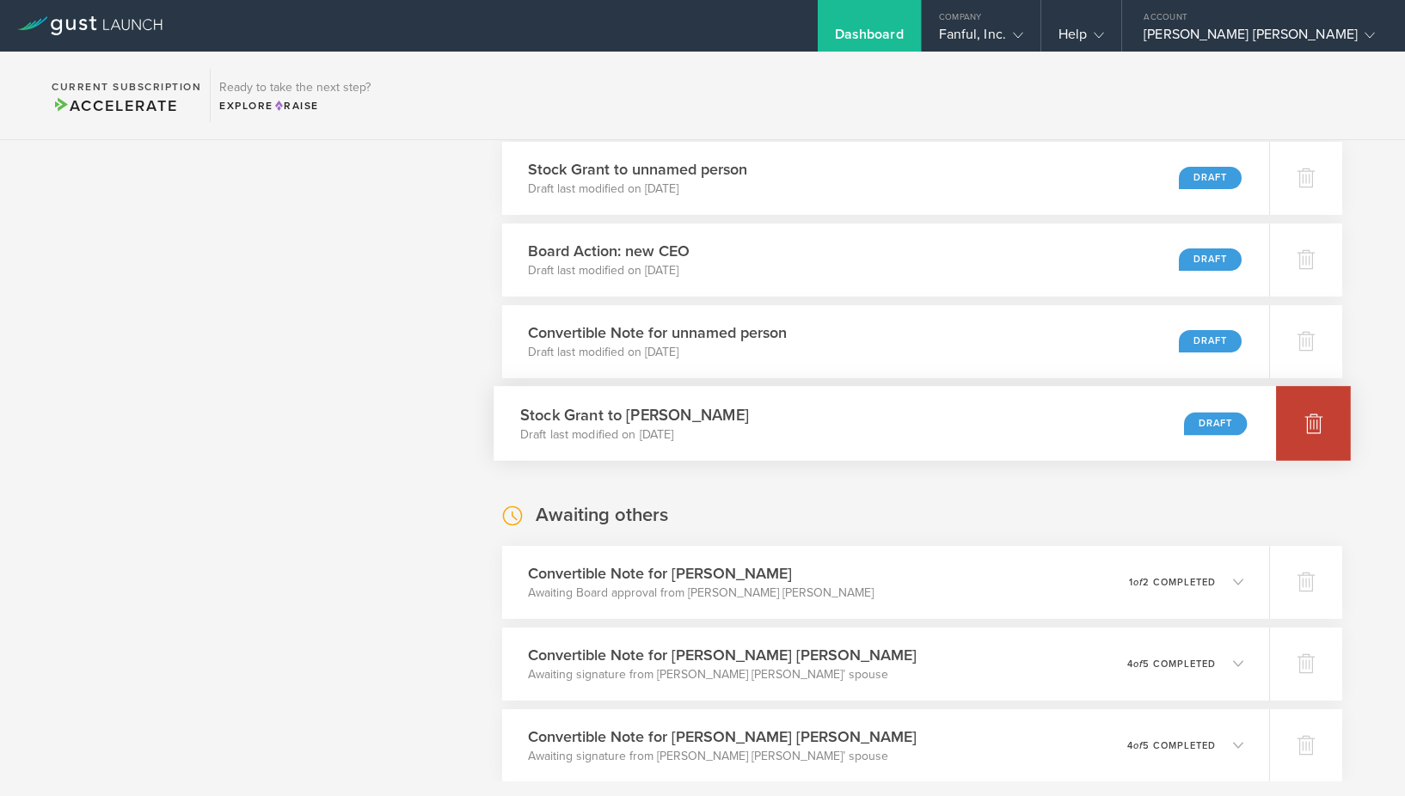
scroll to position [1159, 0]
click at [1313, 414] on icon at bounding box center [1313, 424] width 21 height 21
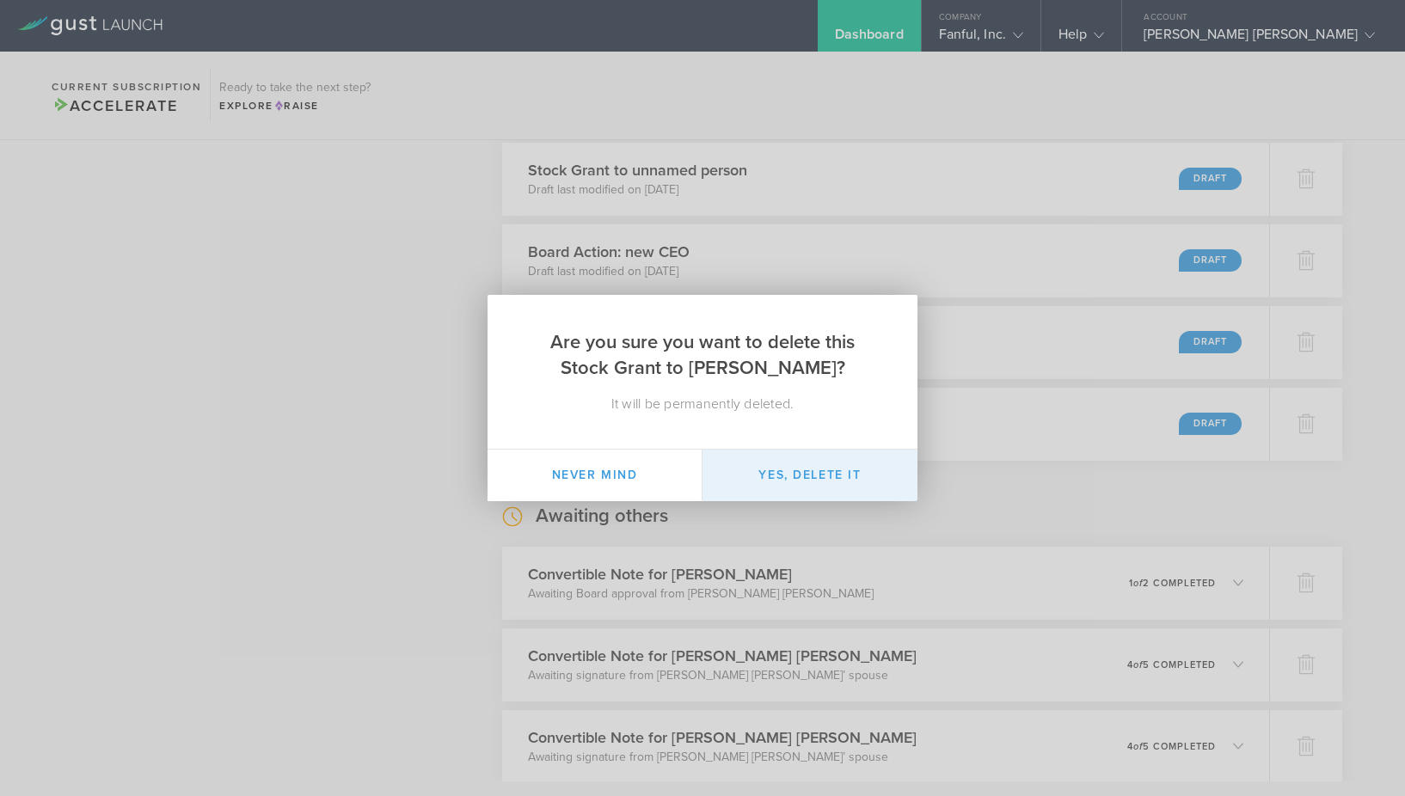
click at [782, 486] on button "Yes, delete it" at bounding box center [809, 476] width 215 height 52
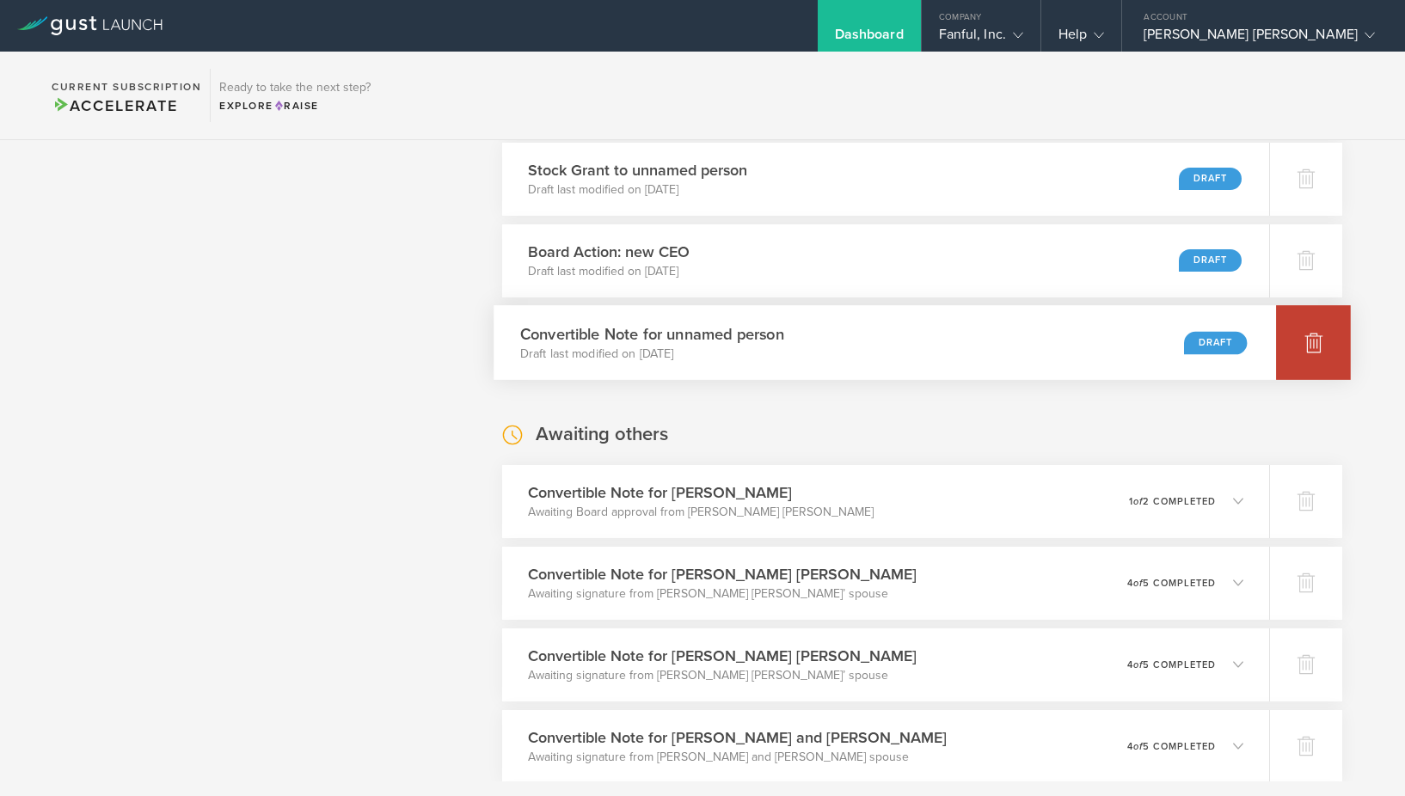
click at [1305, 351] on icon at bounding box center [1313, 342] width 21 height 21
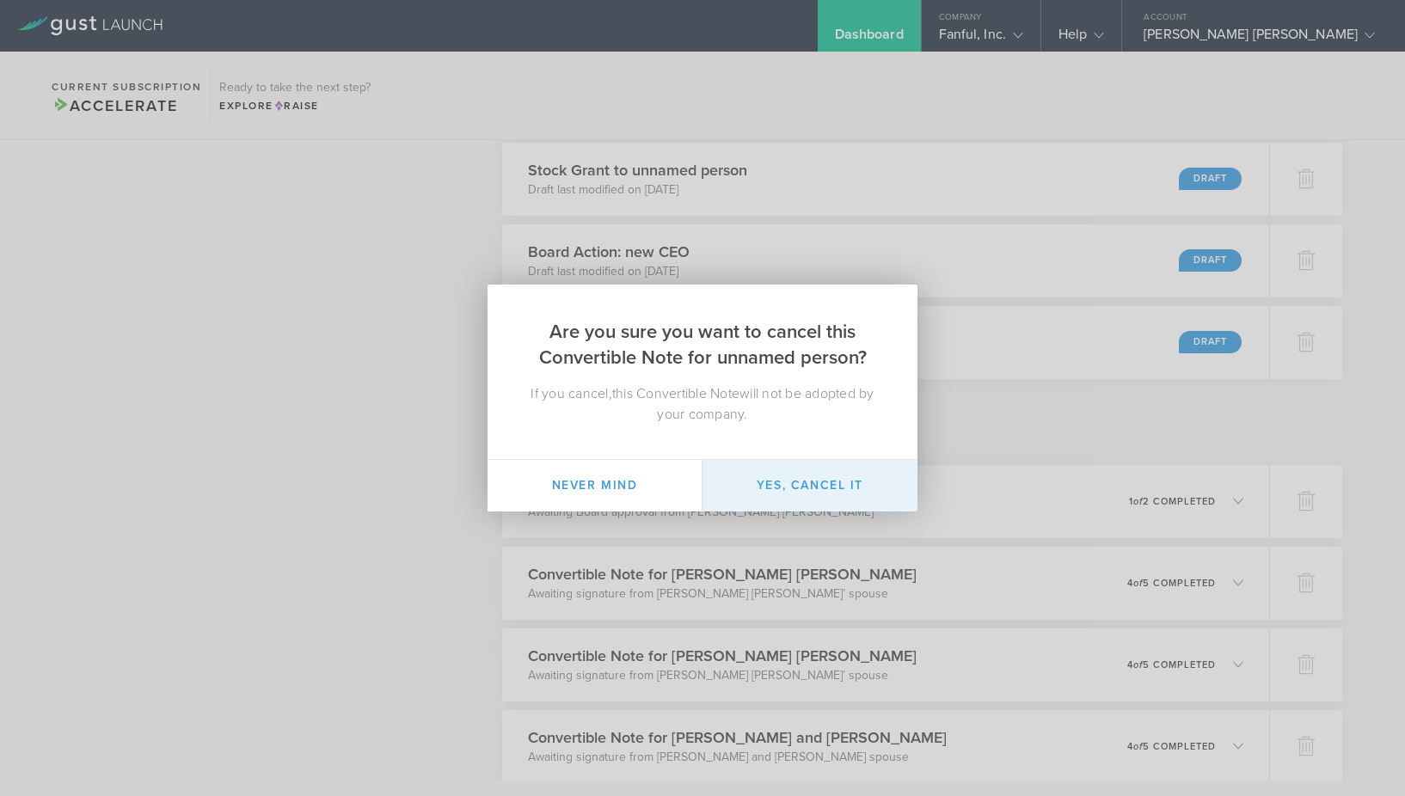
click at [852, 483] on button "Yes, cancel it" at bounding box center [809, 486] width 215 height 52
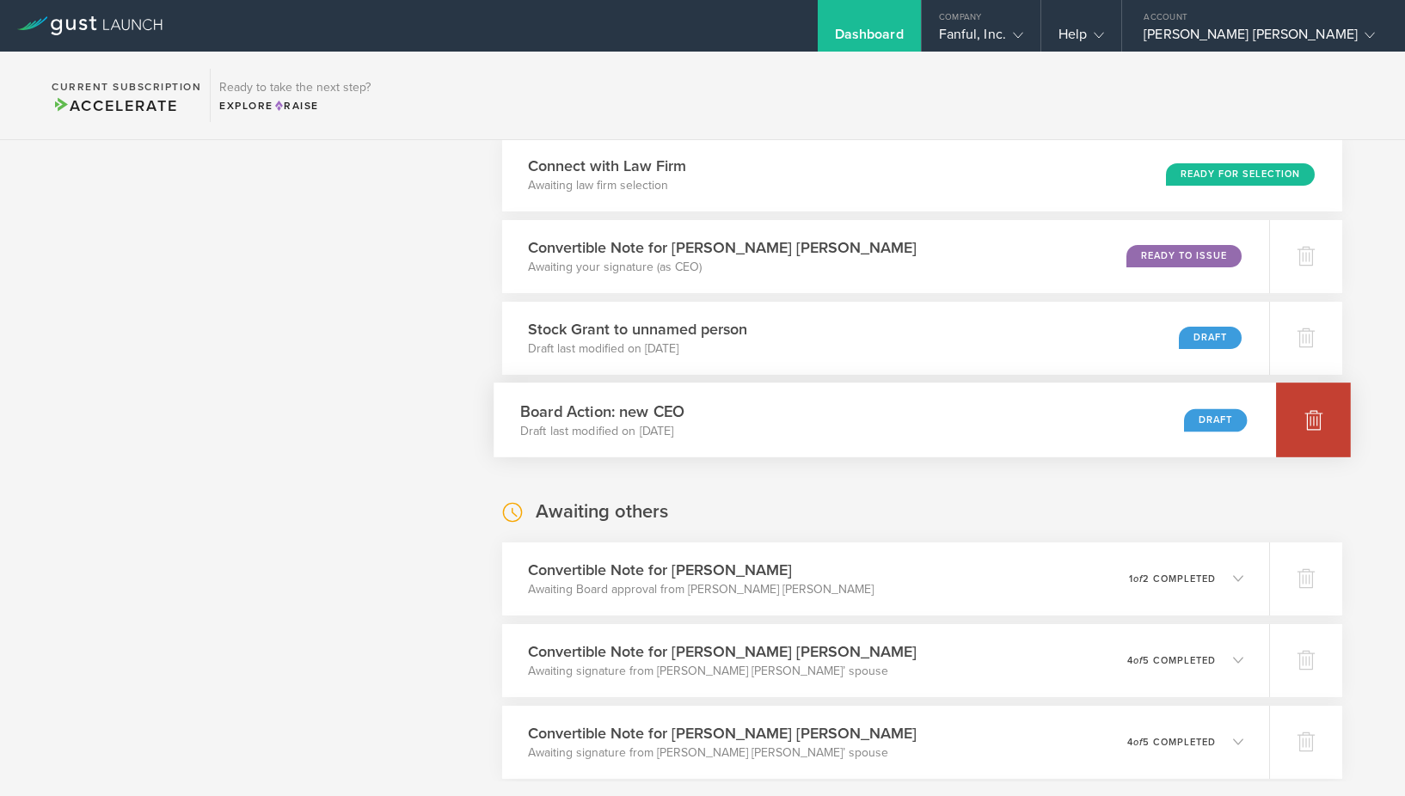
scroll to position [996, 0]
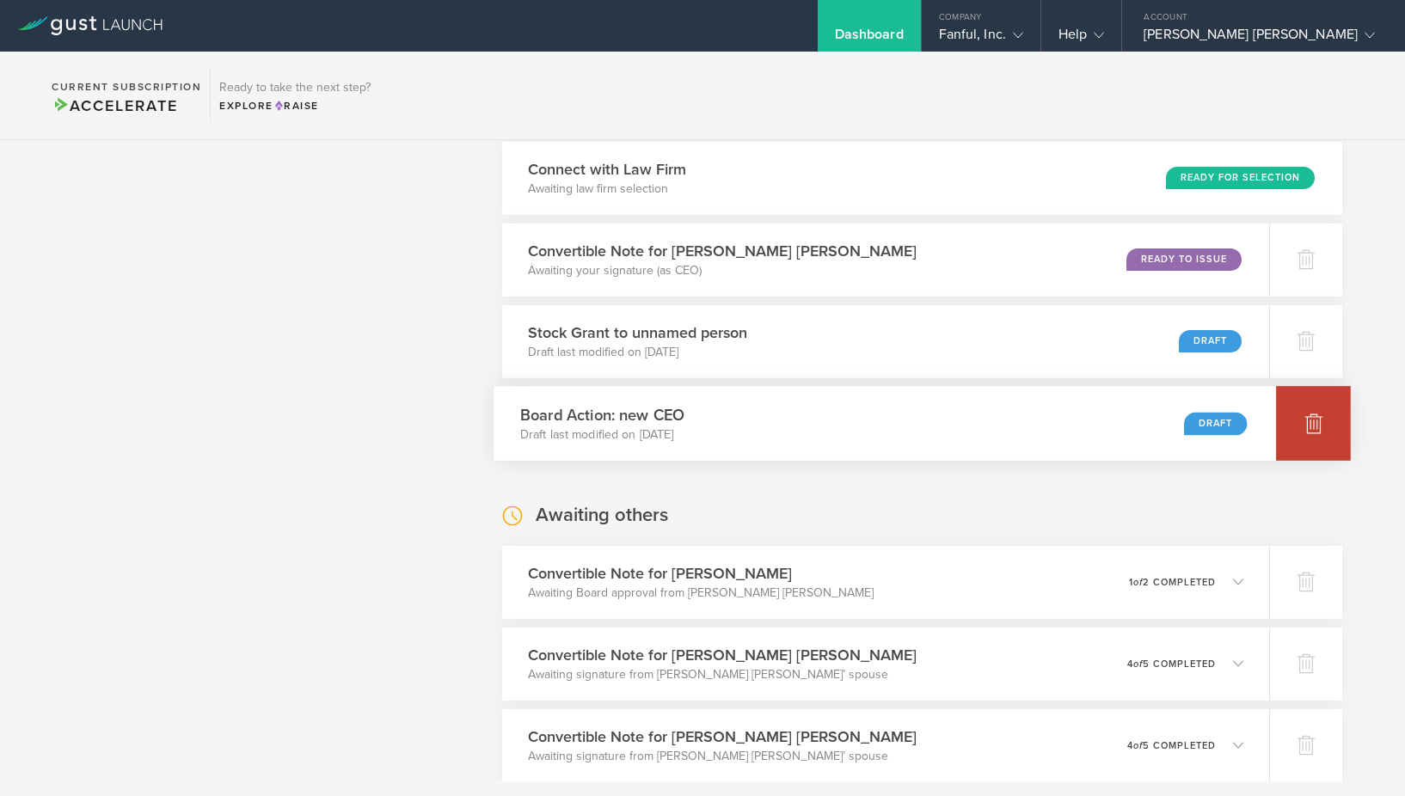
click at [1312, 424] on icon at bounding box center [1314, 424] width 18 height 16
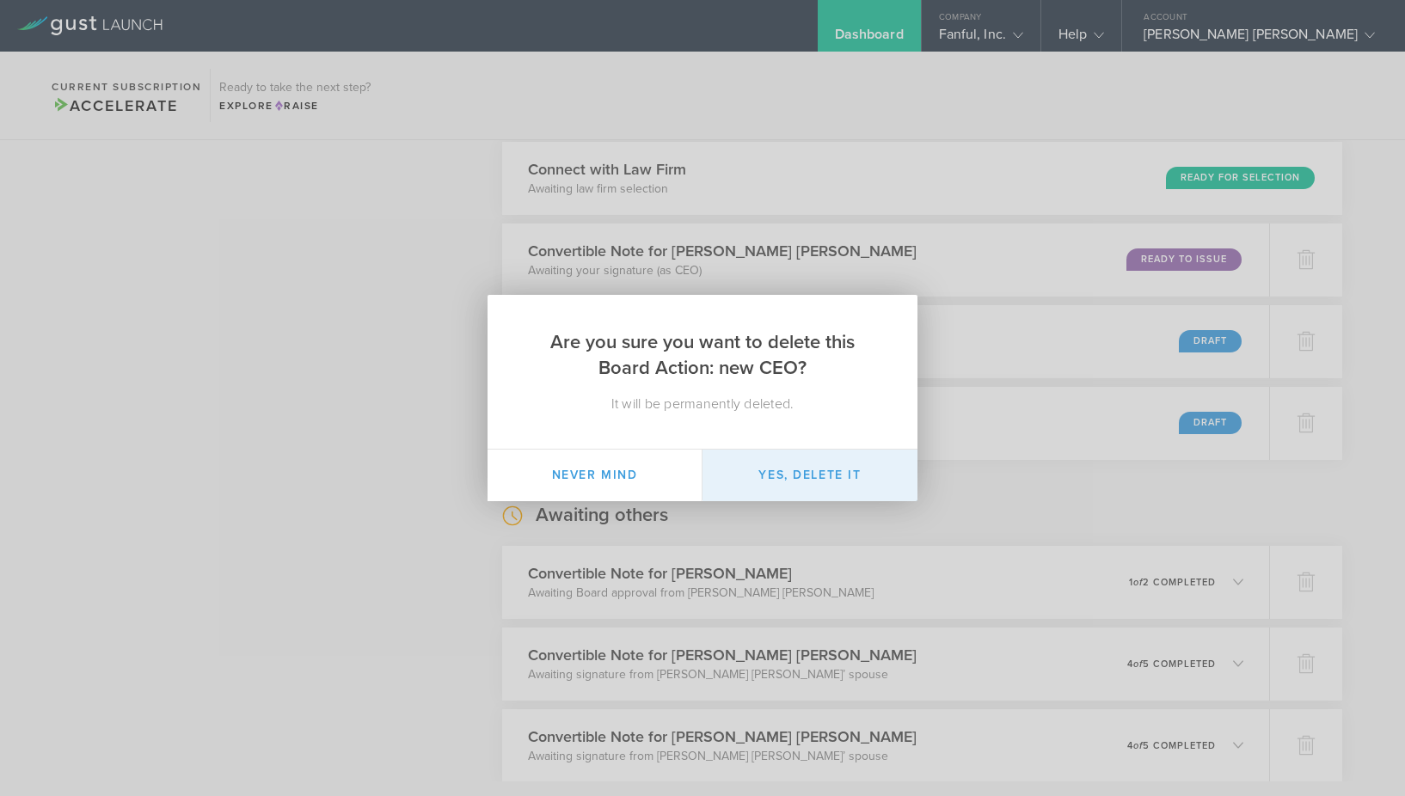
click at [828, 482] on button "Yes, delete it" at bounding box center [809, 476] width 215 height 52
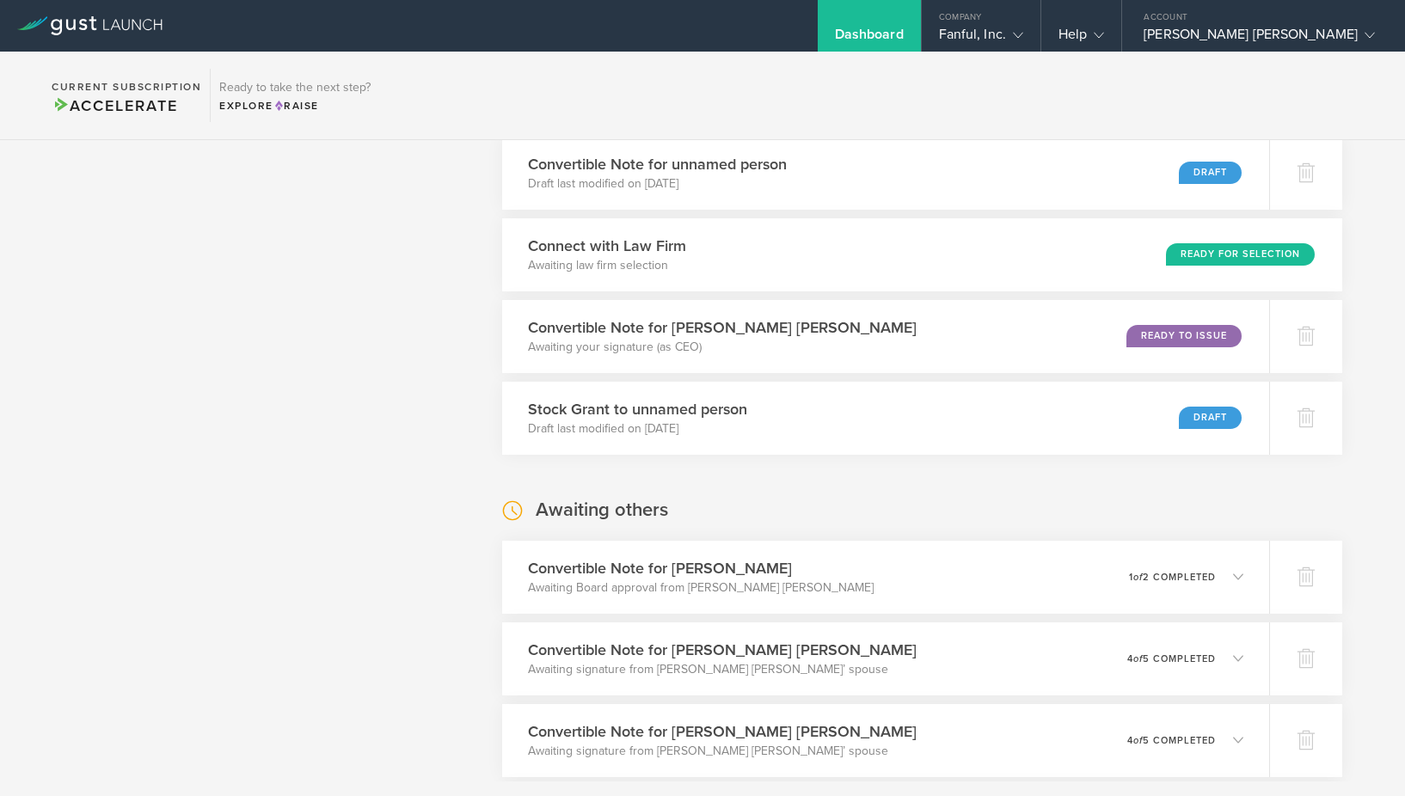
scroll to position [919, 0]
click at [1330, 433] on div at bounding box center [1313, 419] width 75 height 75
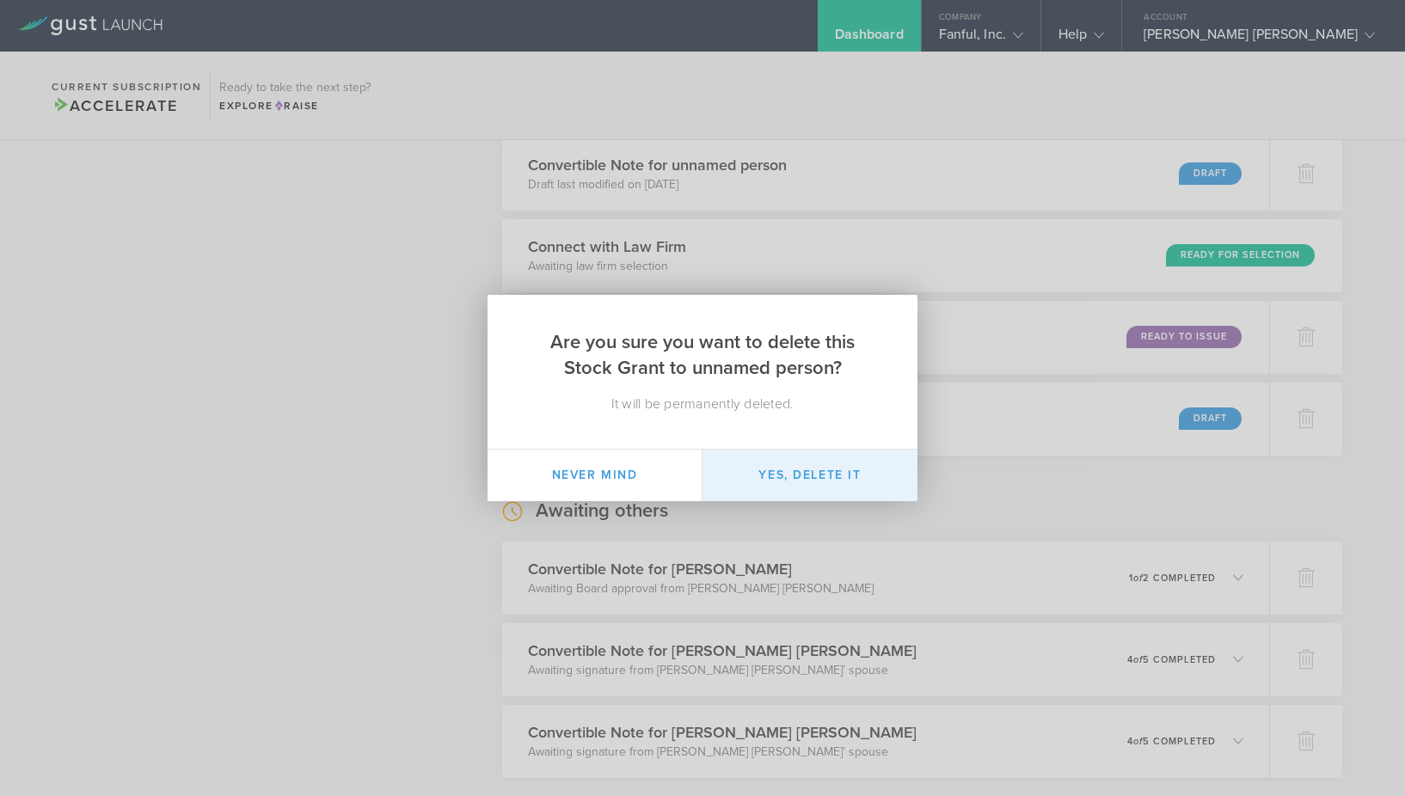
click at [811, 484] on button "Yes, delete it" at bounding box center [809, 476] width 215 height 52
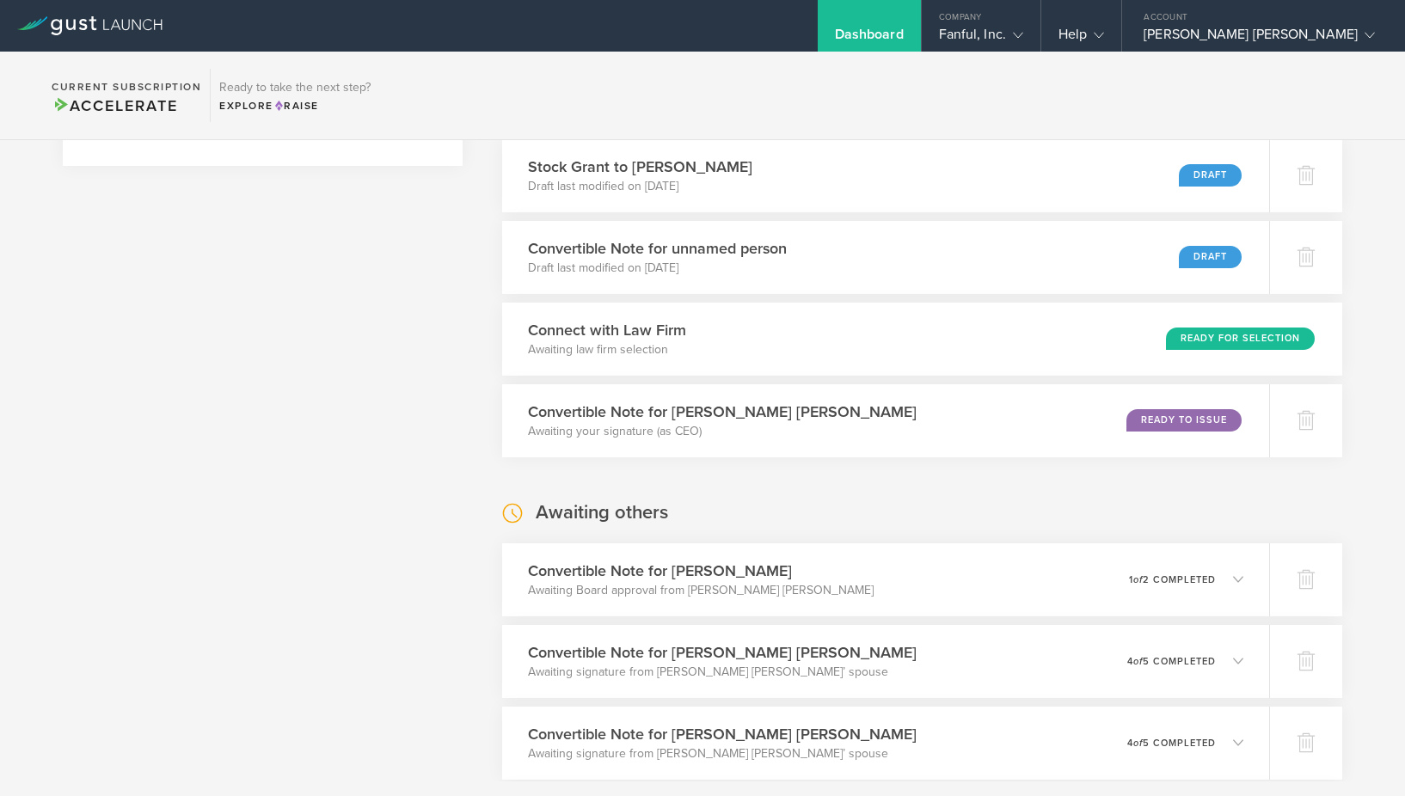
scroll to position [830, 0]
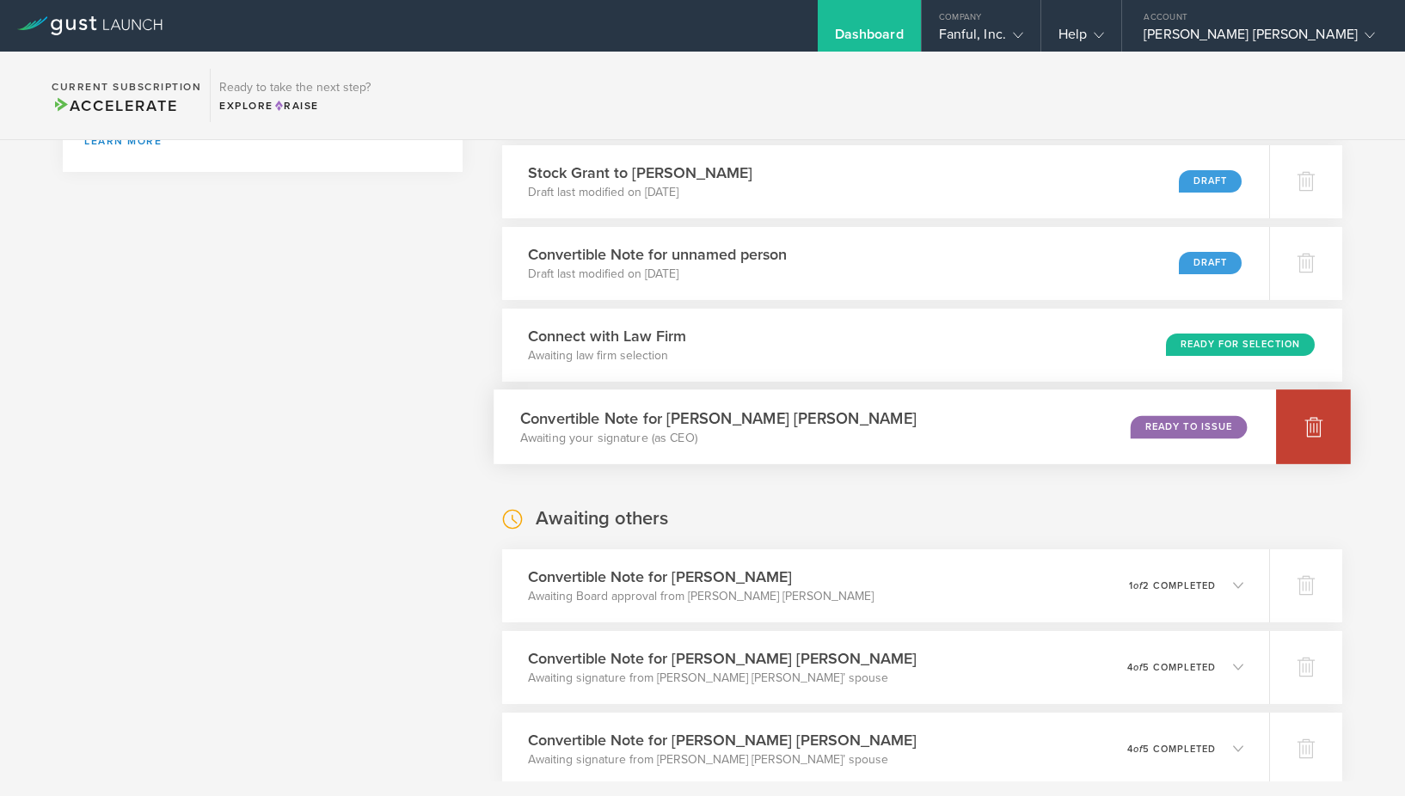
click at [1301, 430] on div at bounding box center [1313, 426] width 75 height 75
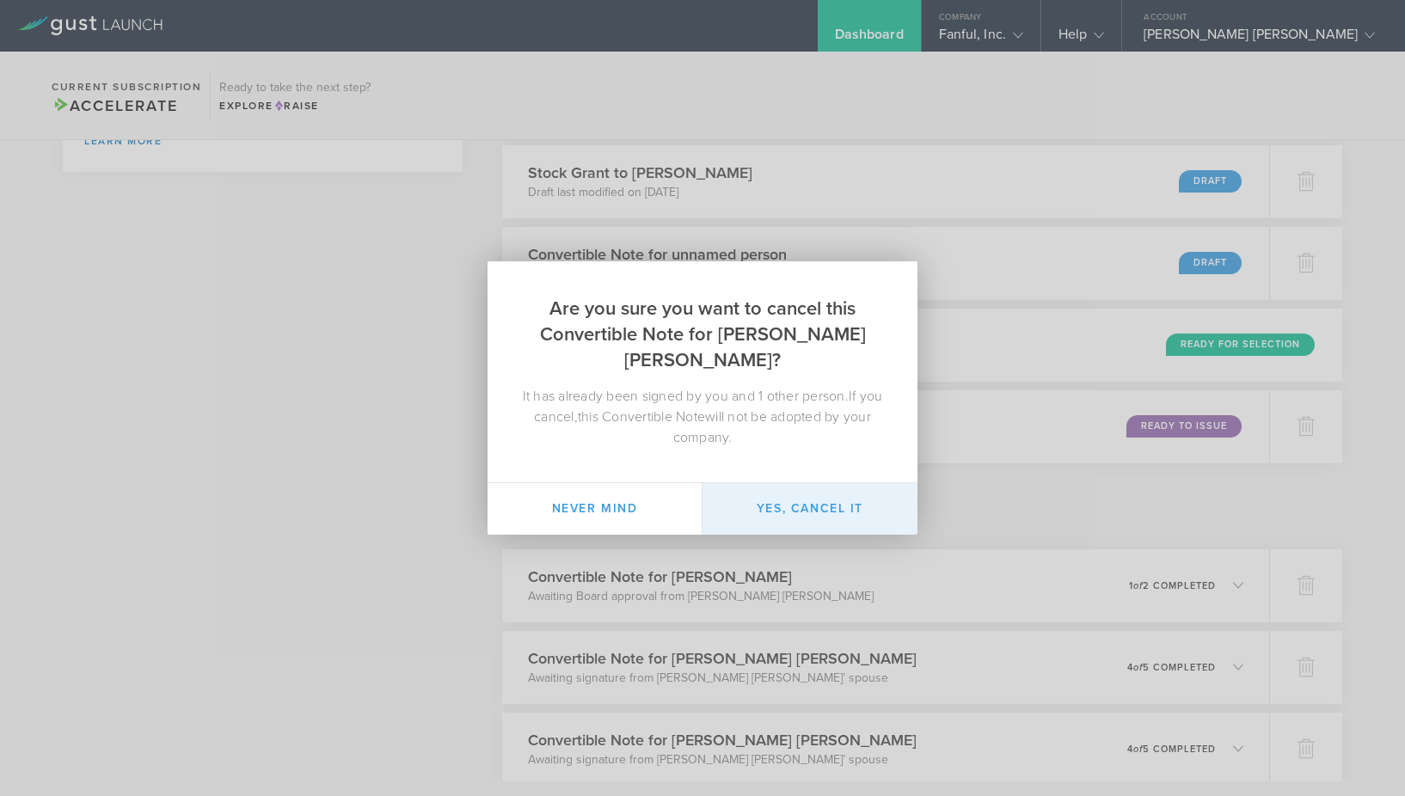
click at [791, 523] on button "Yes, cancel it" at bounding box center [809, 509] width 215 height 52
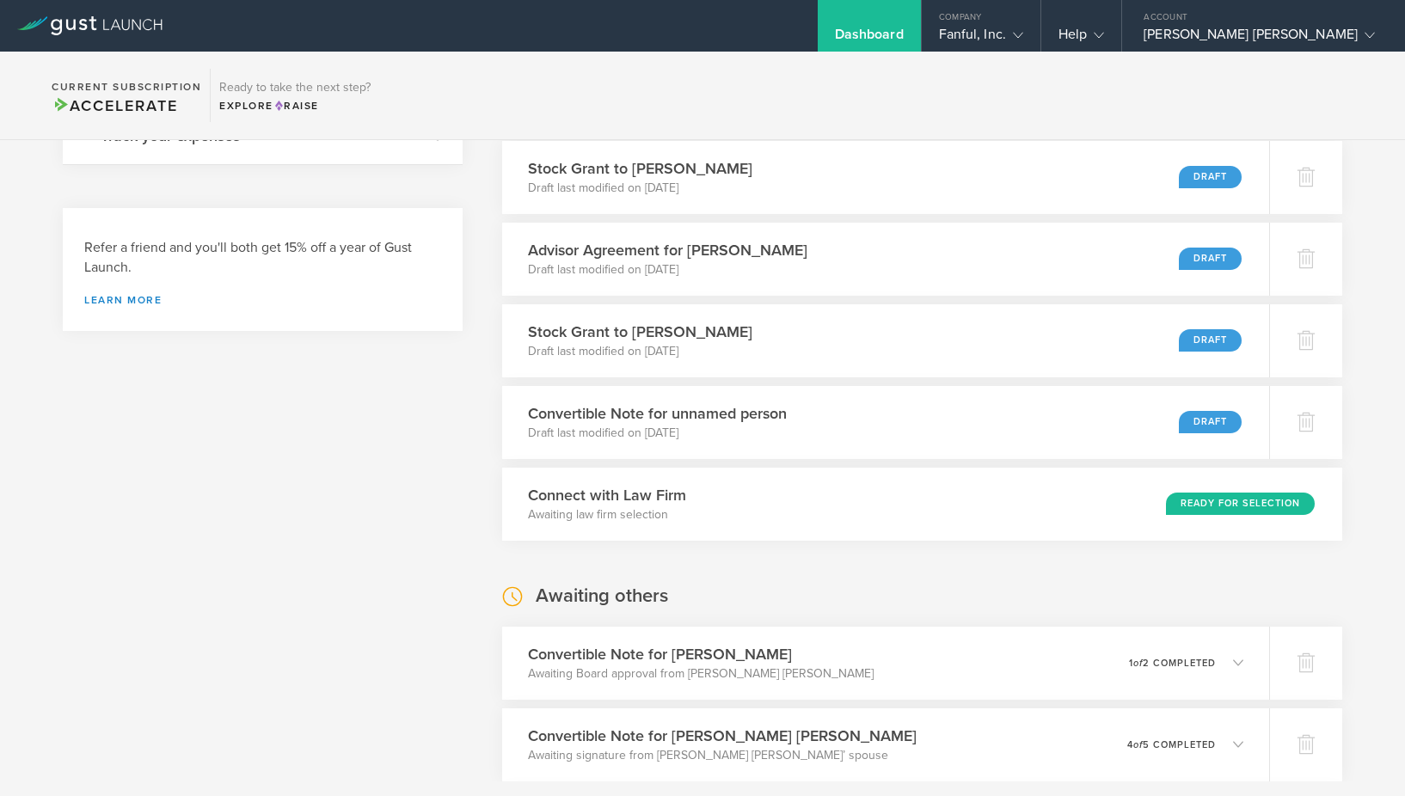
scroll to position [670, 0]
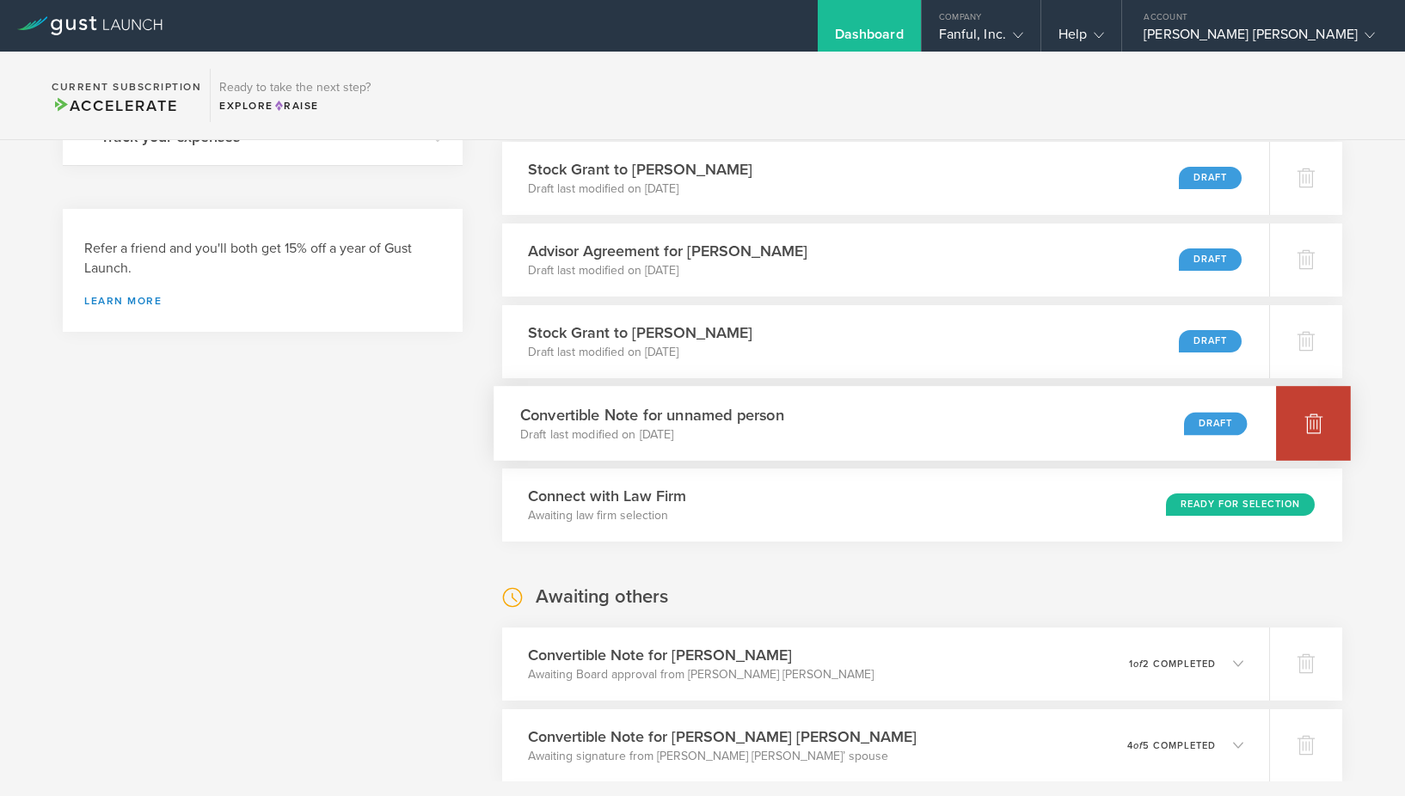
click at [1313, 433] on div at bounding box center [1313, 423] width 75 height 75
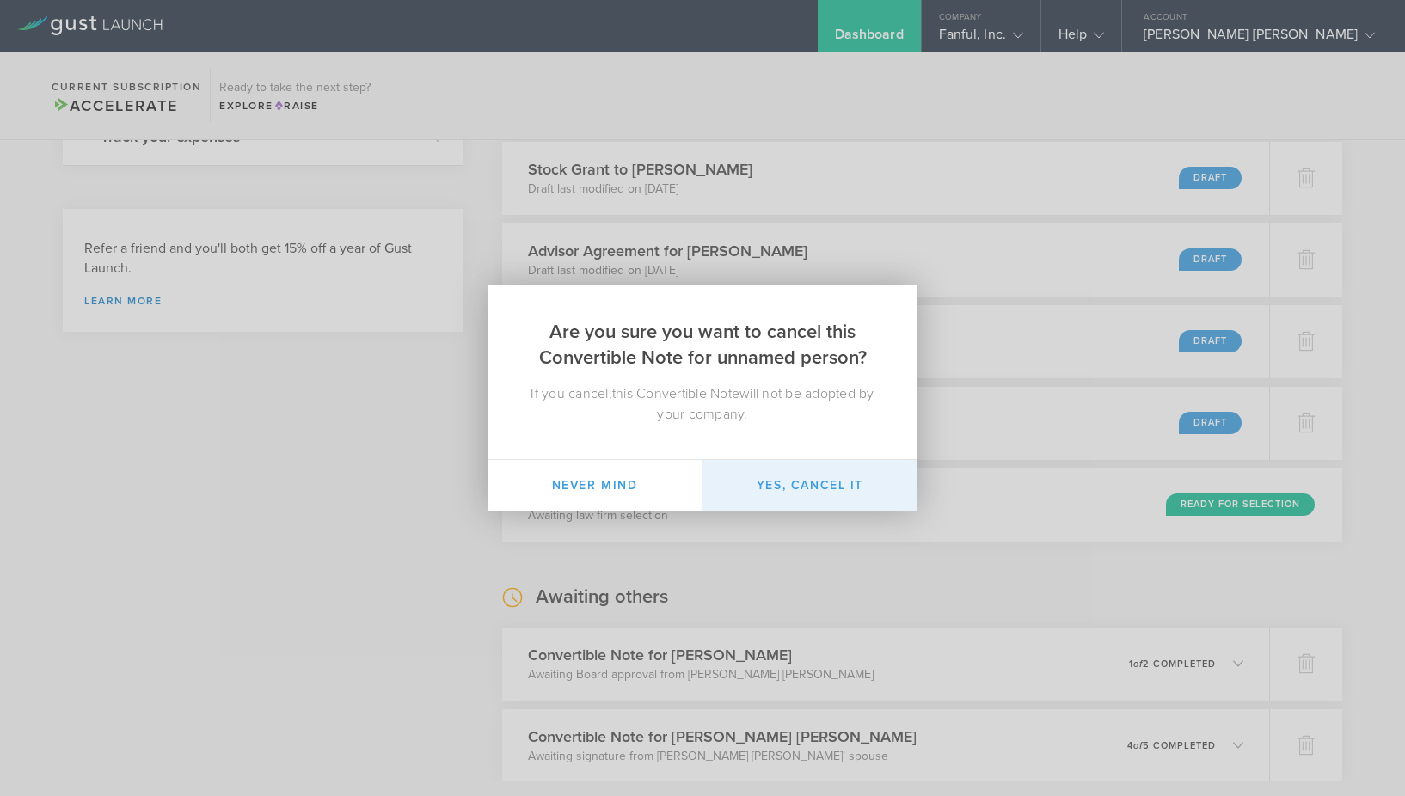
click at [794, 480] on button "Yes, cancel it" at bounding box center [809, 486] width 215 height 52
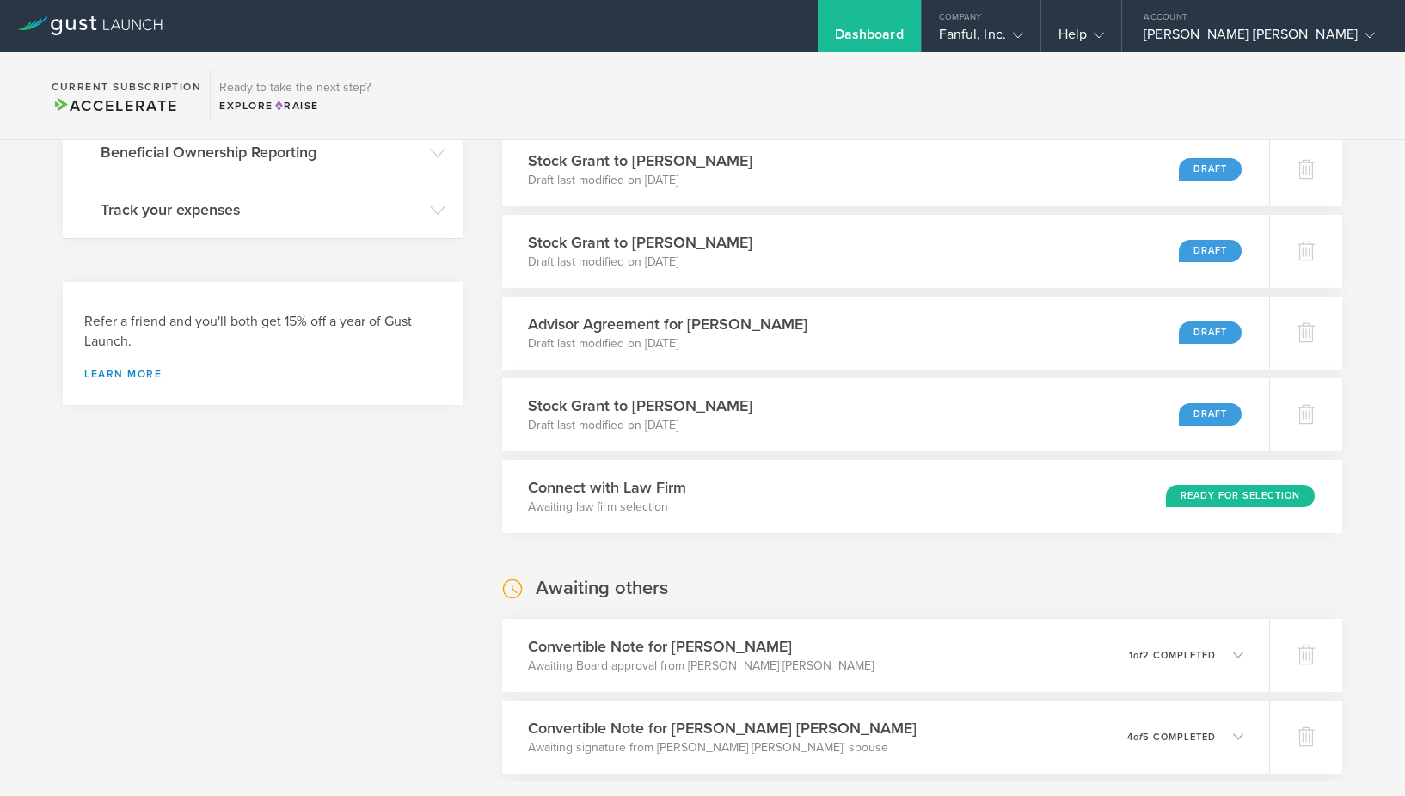
scroll to position [593, 0]
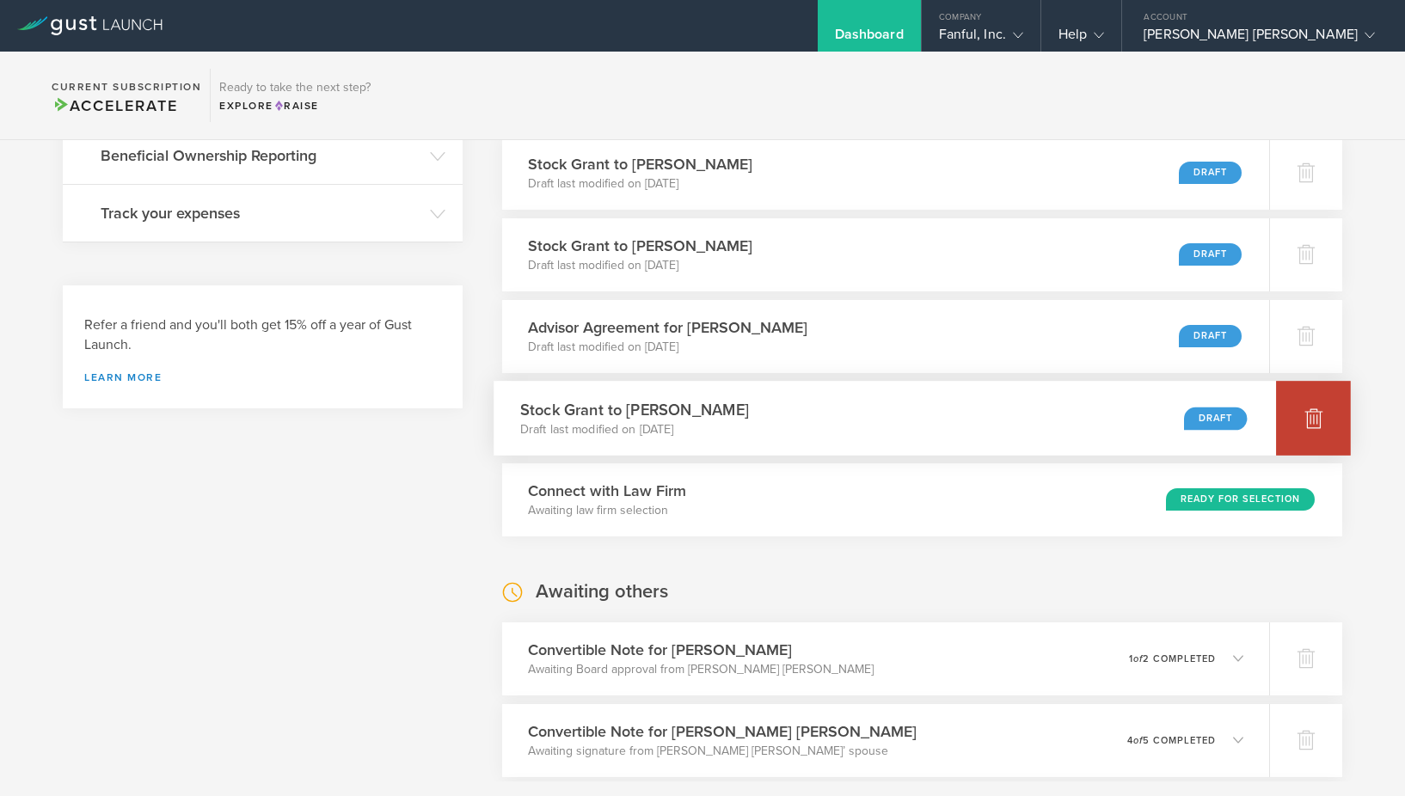
click at [1283, 428] on div at bounding box center [1313, 418] width 75 height 75
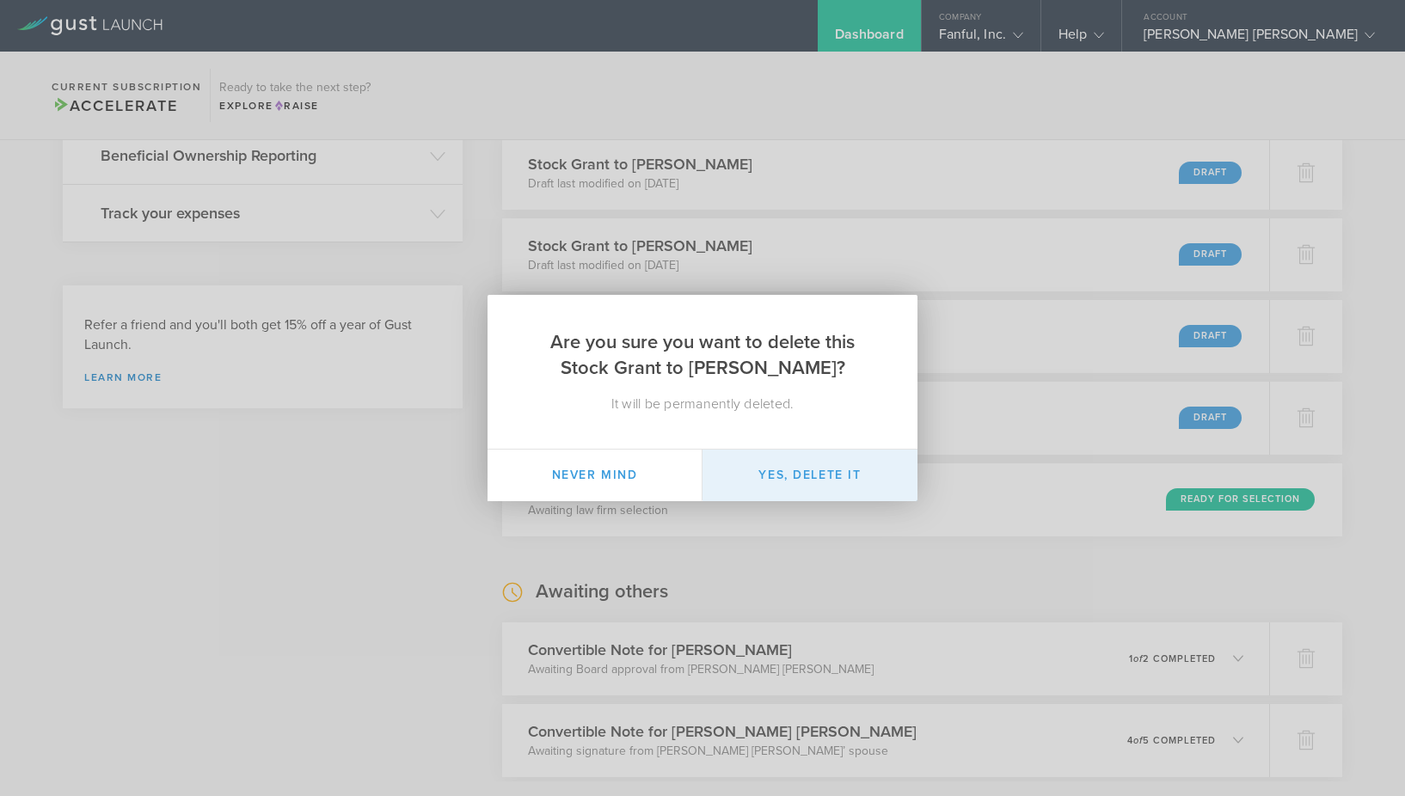
click at [794, 473] on button "Yes, delete it" at bounding box center [809, 476] width 215 height 52
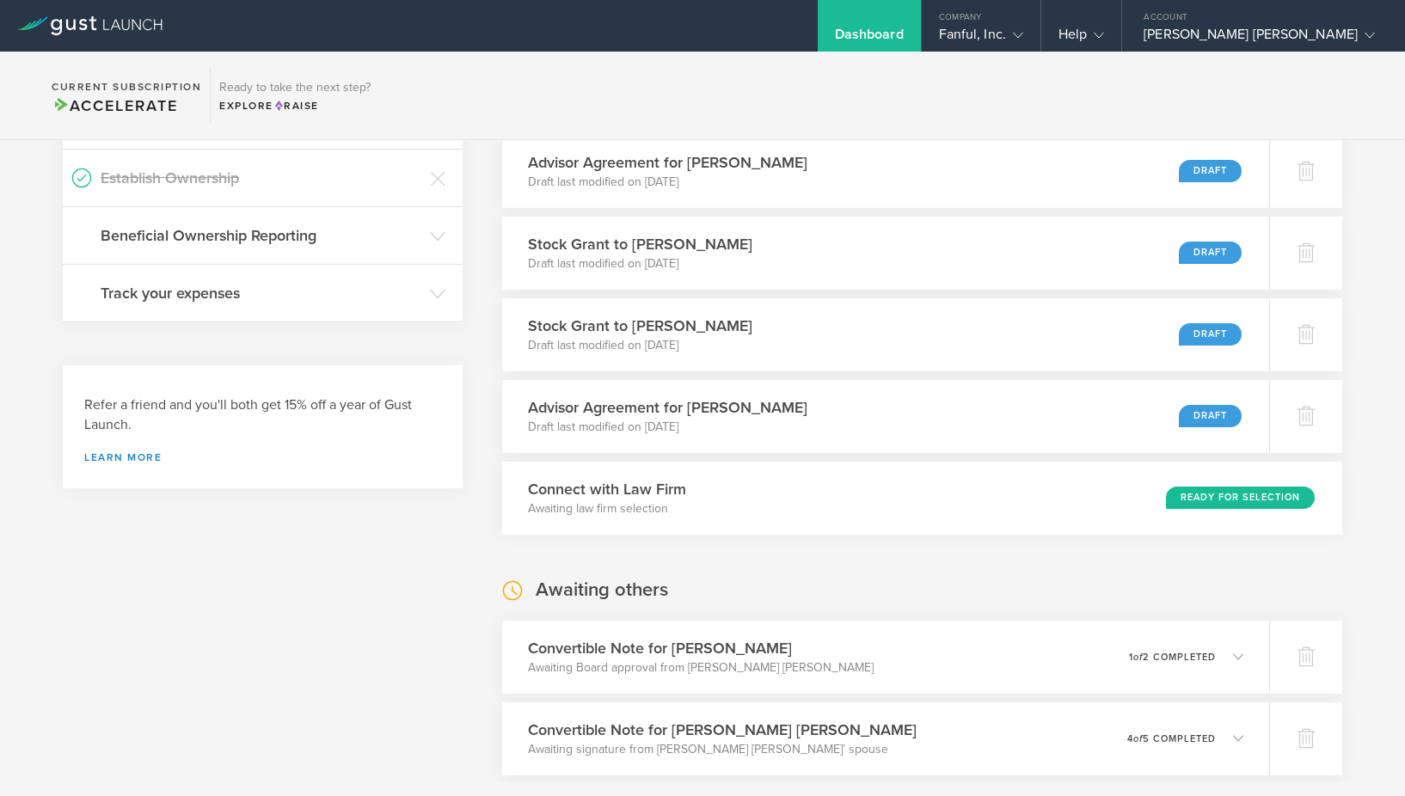
scroll to position [512, 0]
click at [1297, 430] on div at bounding box center [1313, 417] width 75 height 75
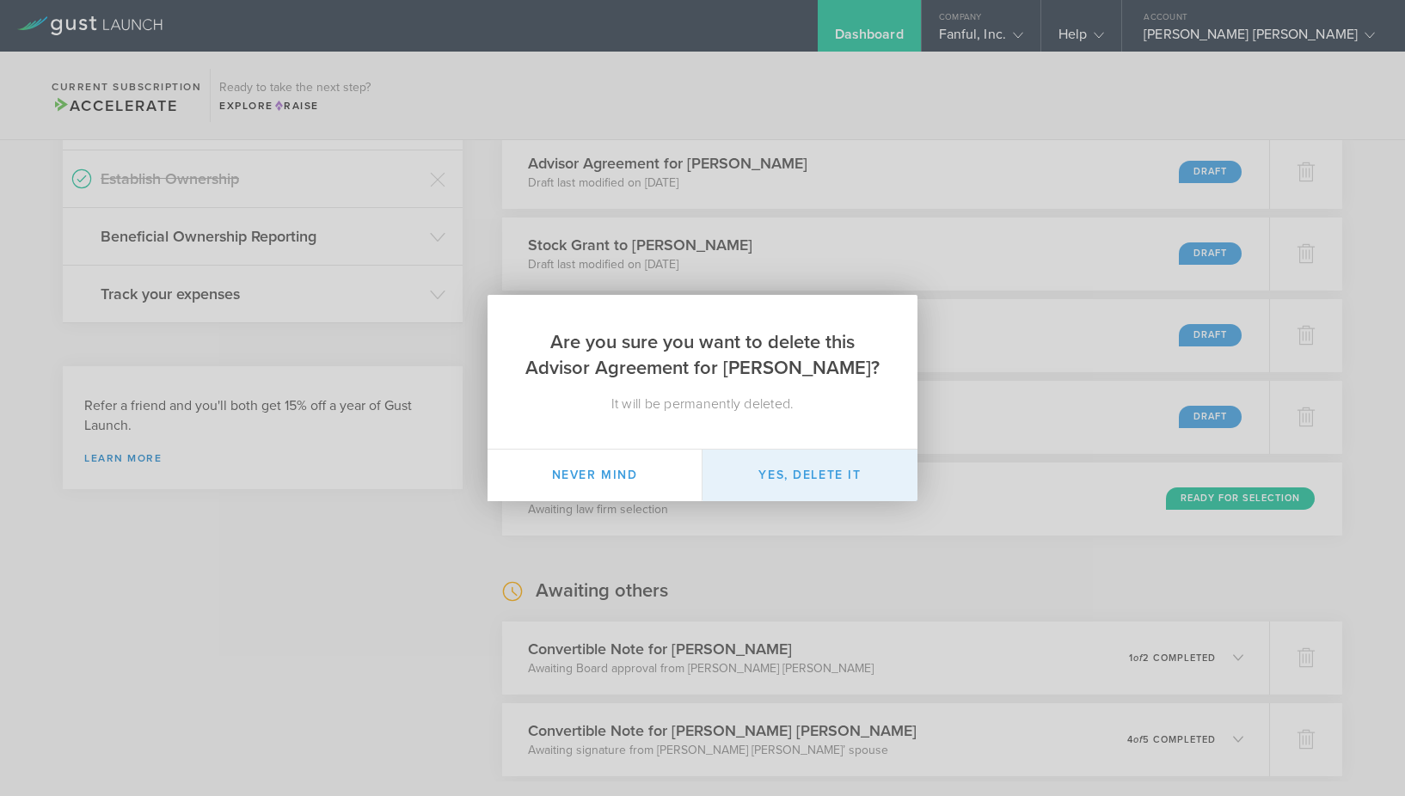
click at [801, 471] on button "Yes, delete it" at bounding box center [809, 476] width 215 height 52
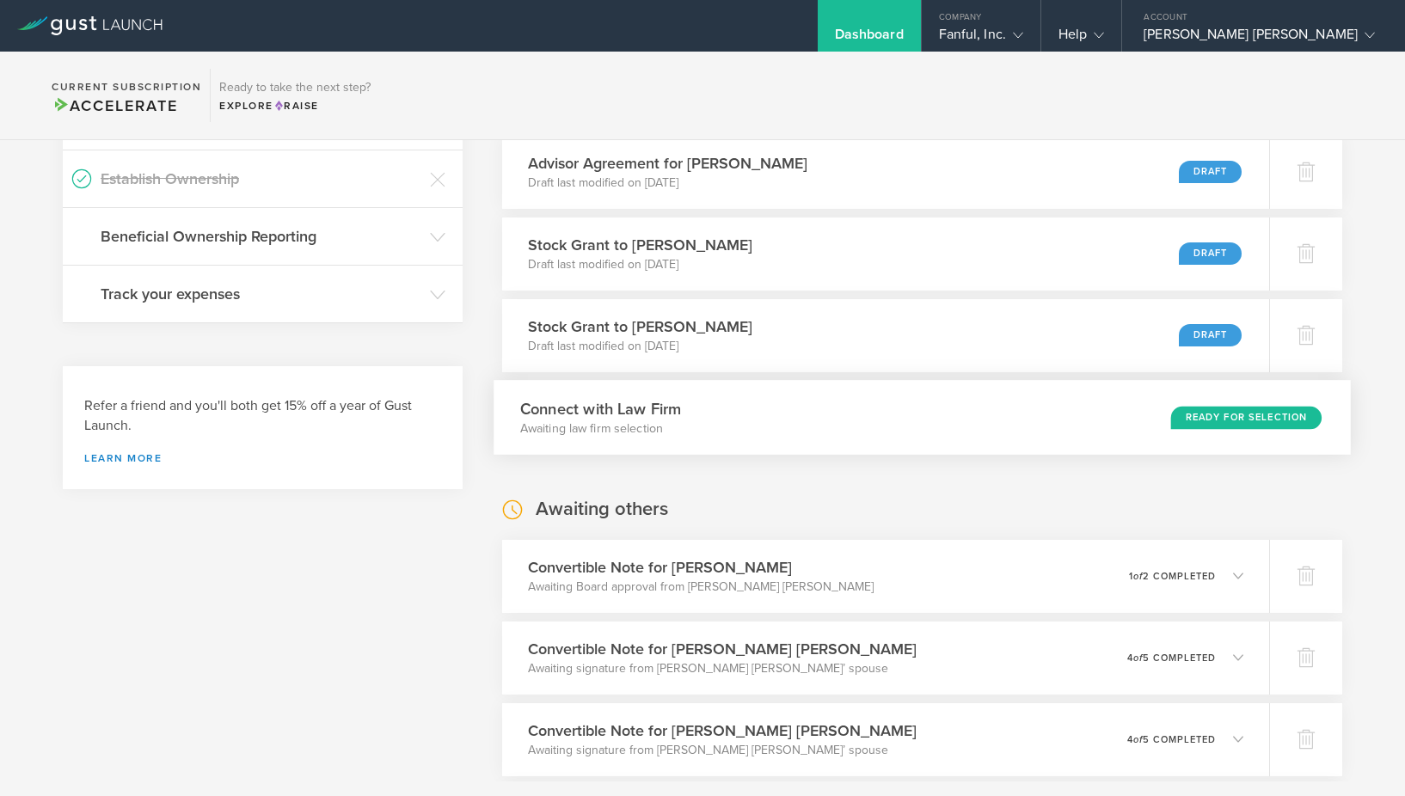
scroll to position [433, 0]
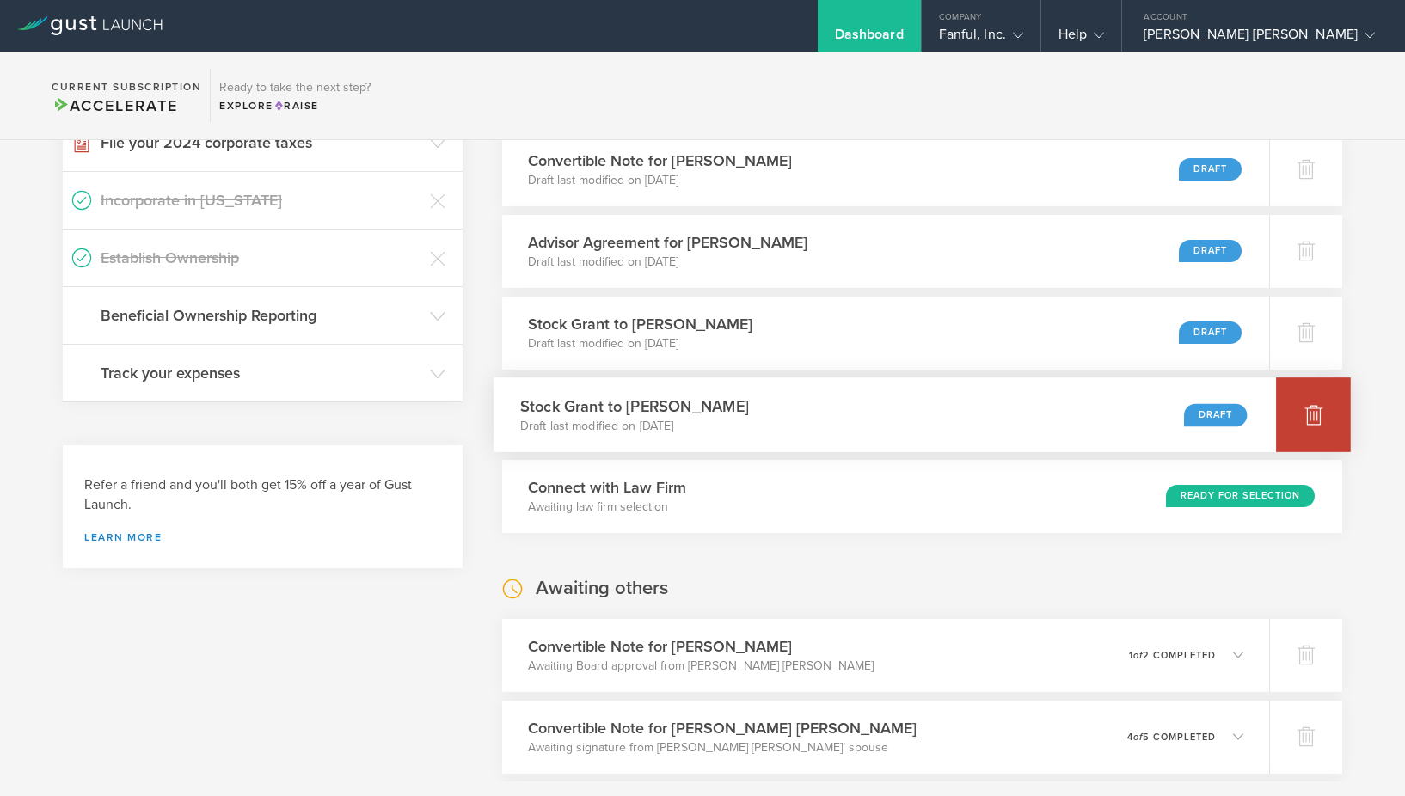
click at [1306, 404] on icon at bounding box center [1313, 414] width 21 height 21
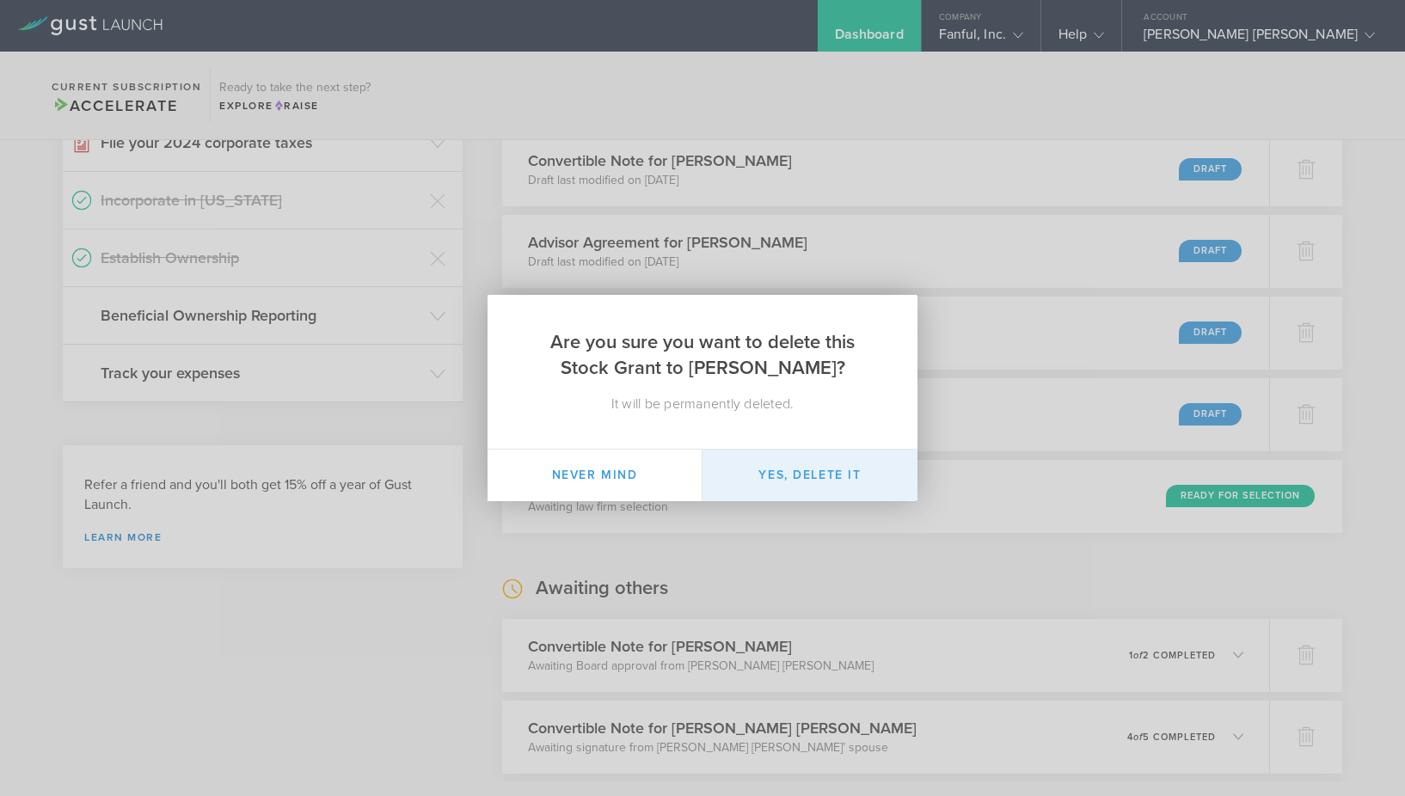
click at [807, 464] on button "Yes, delete it" at bounding box center [809, 476] width 215 height 52
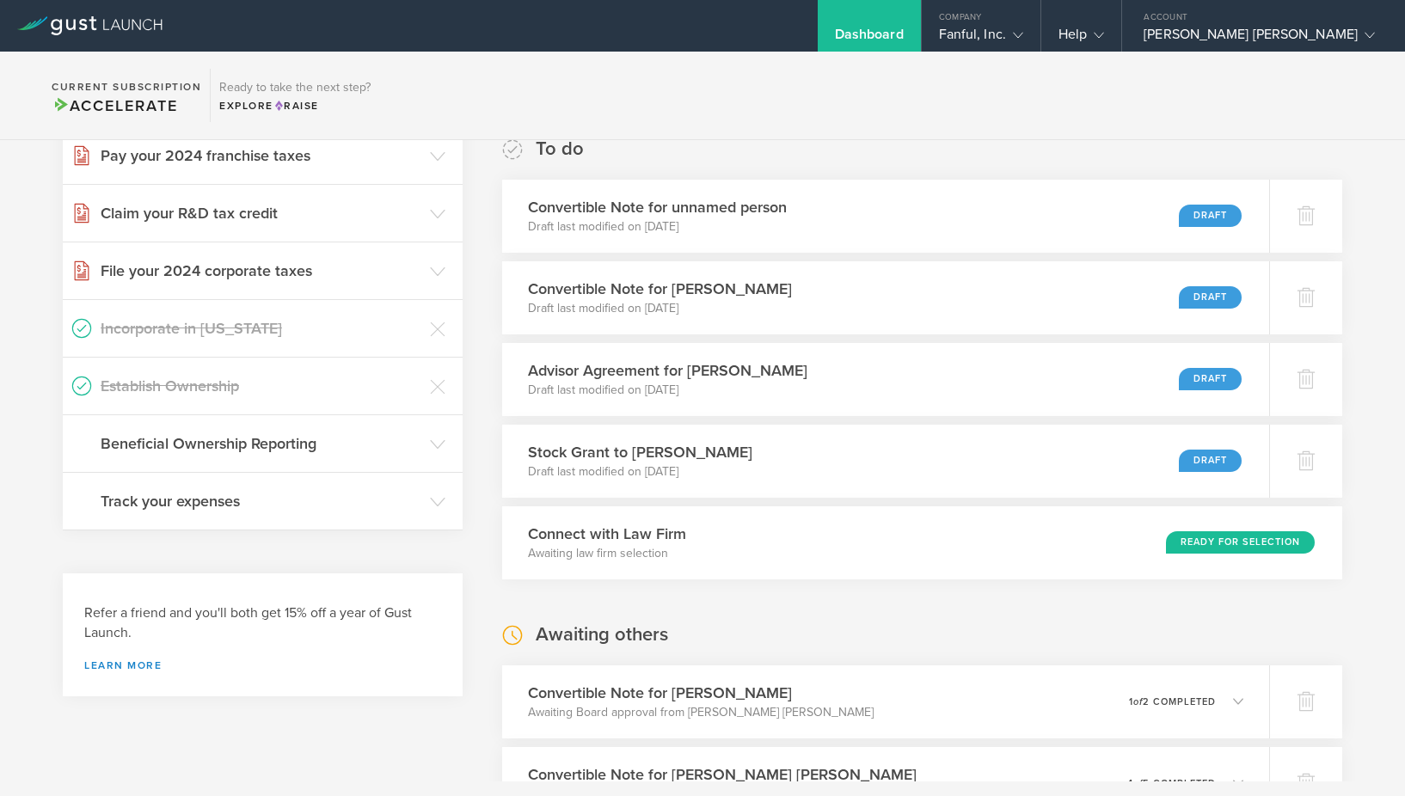
scroll to position [303, 0]
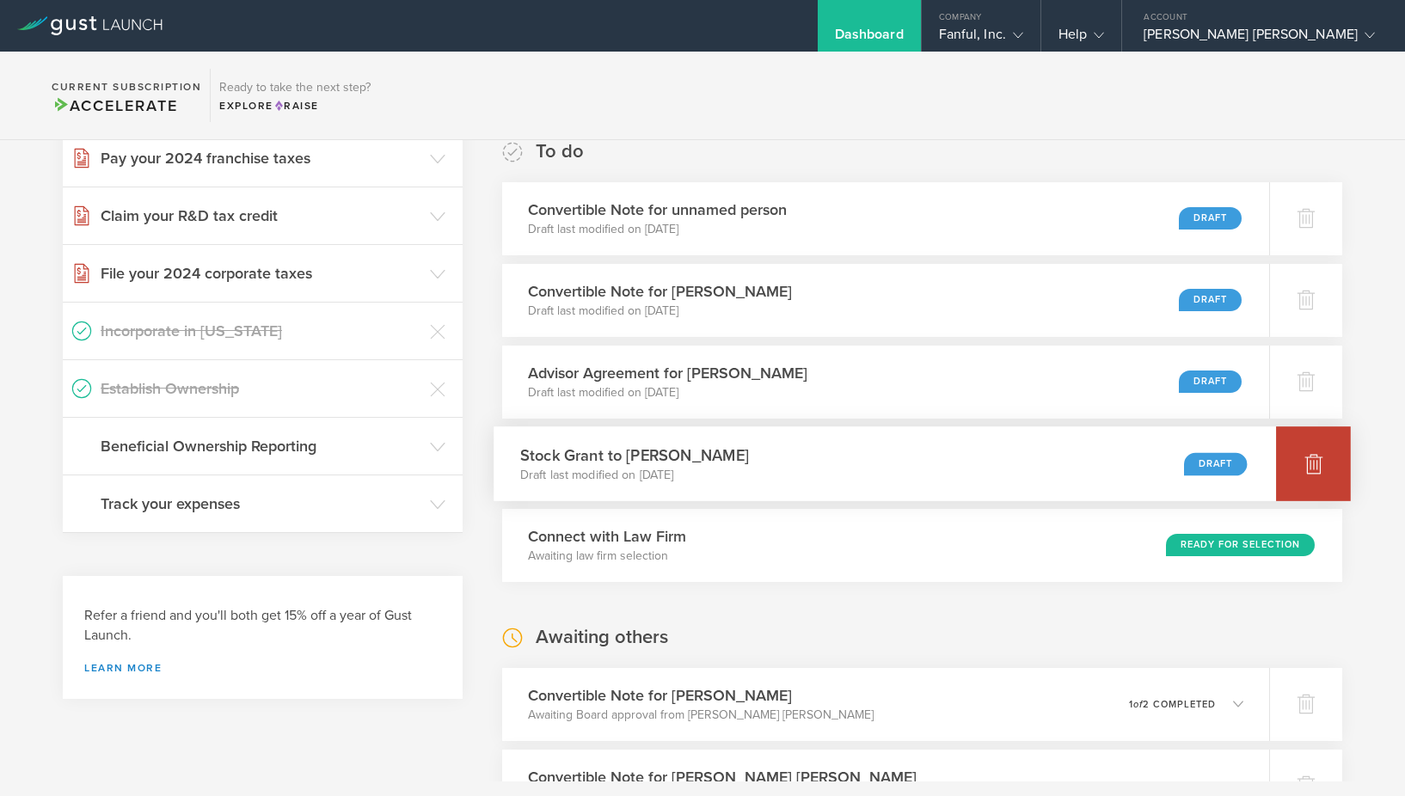
click at [1318, 463] on icon at bounding box center [1314, 465] width 18 height 16
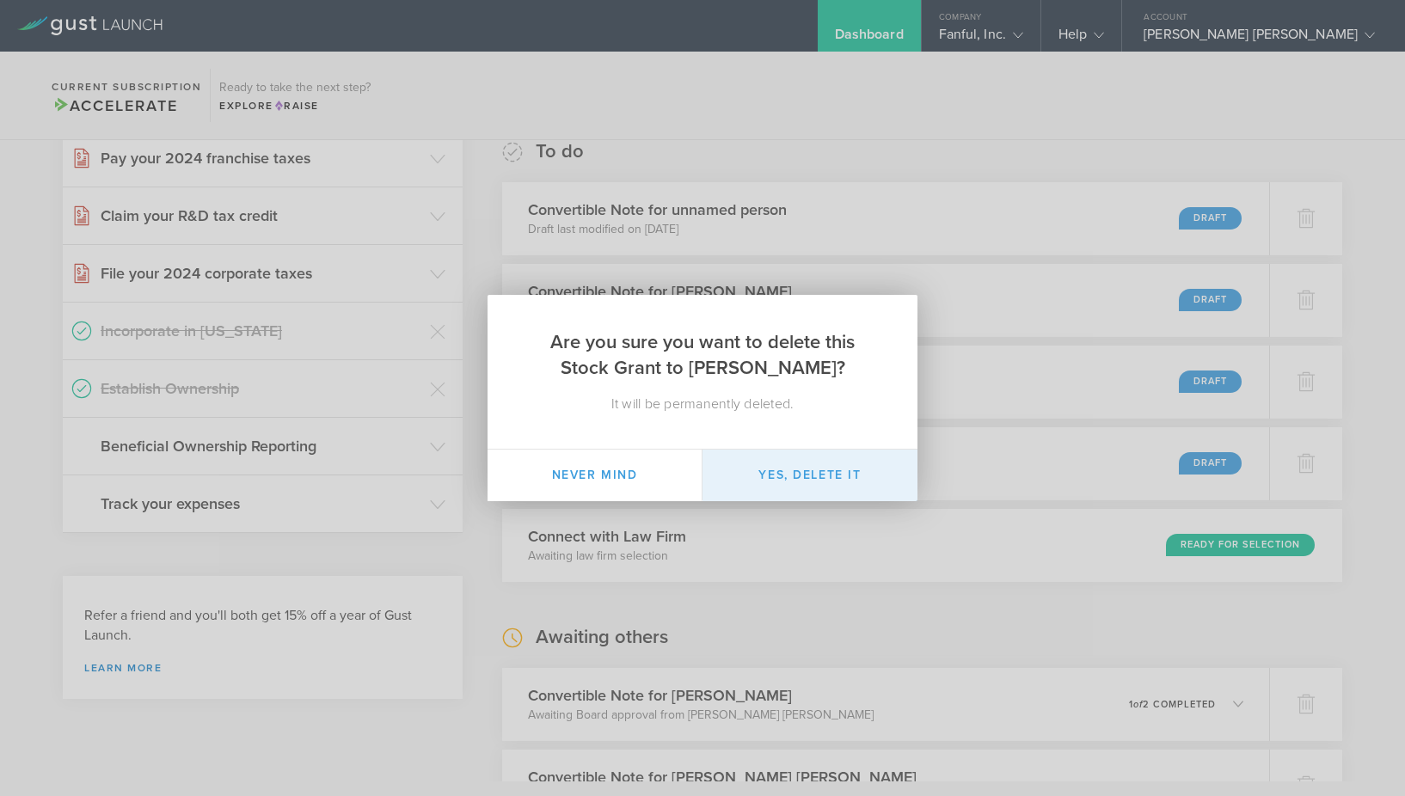
click at [805, 486] on button "Yes, delete it" at bounding box center [809, 476] width 215 height 52
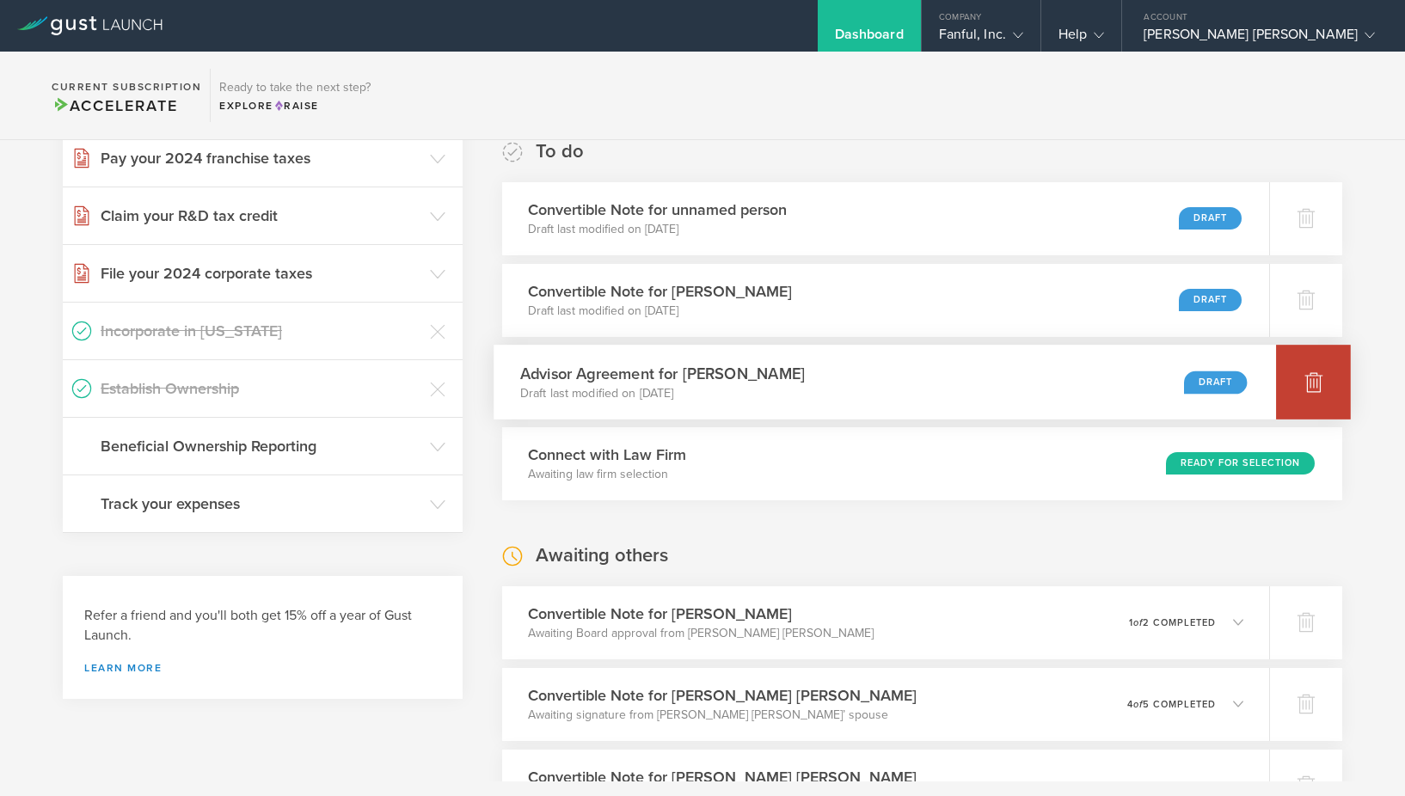
click at [1302, 389] on div at bounding box center [1313, 382] width 75 height 75
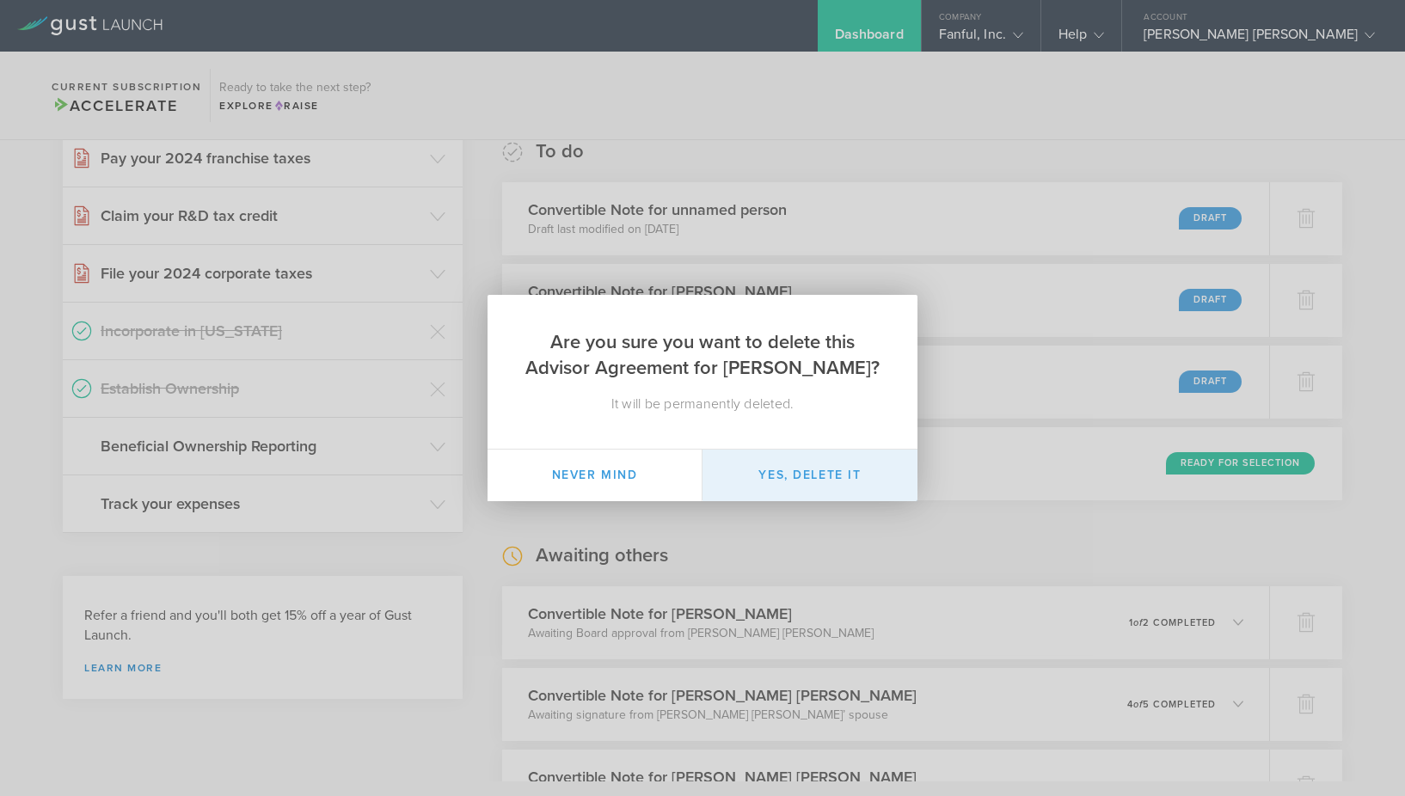
click at [762, 493] on button "Yes, delete it" at bounding box center [809, 476] width 215 height 52
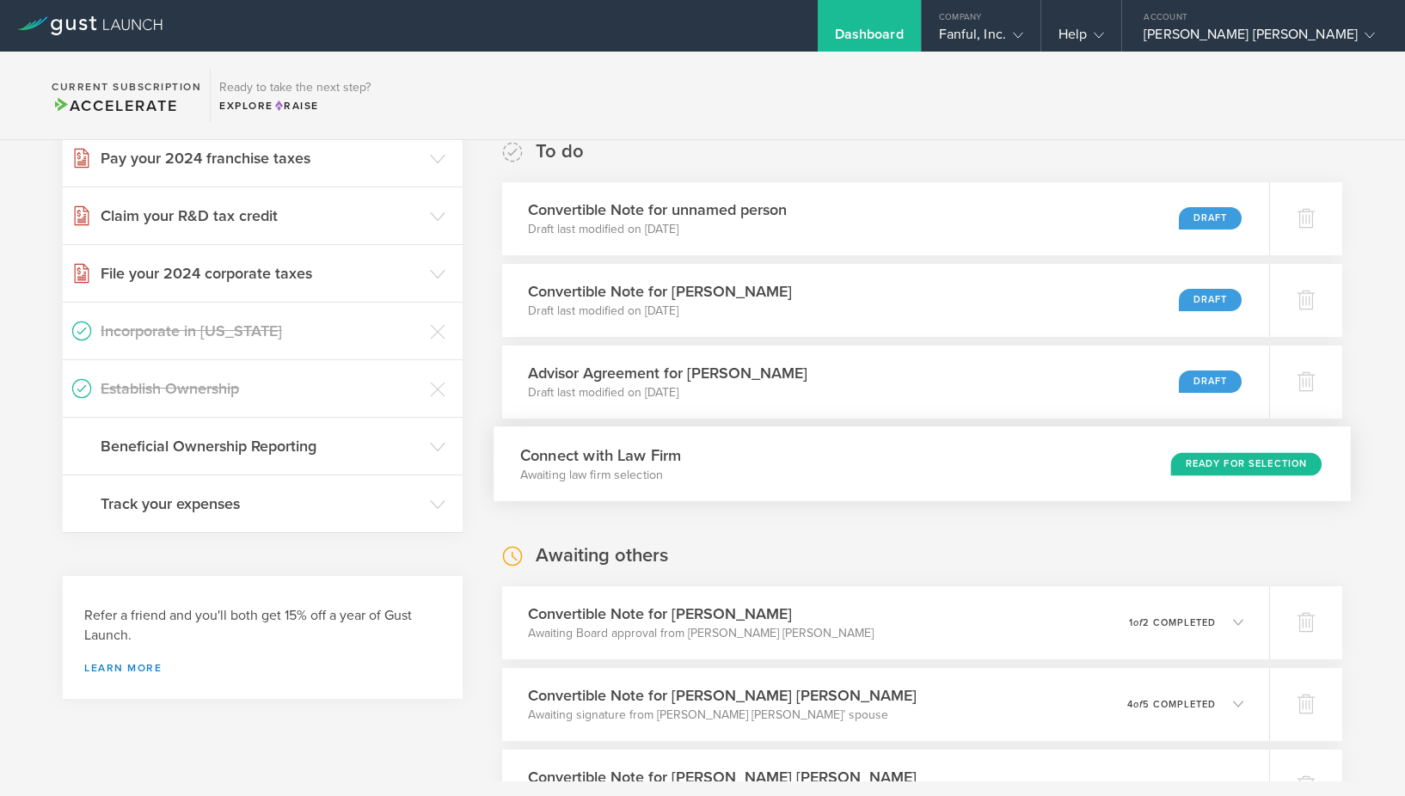
scroll to position [215, 0]
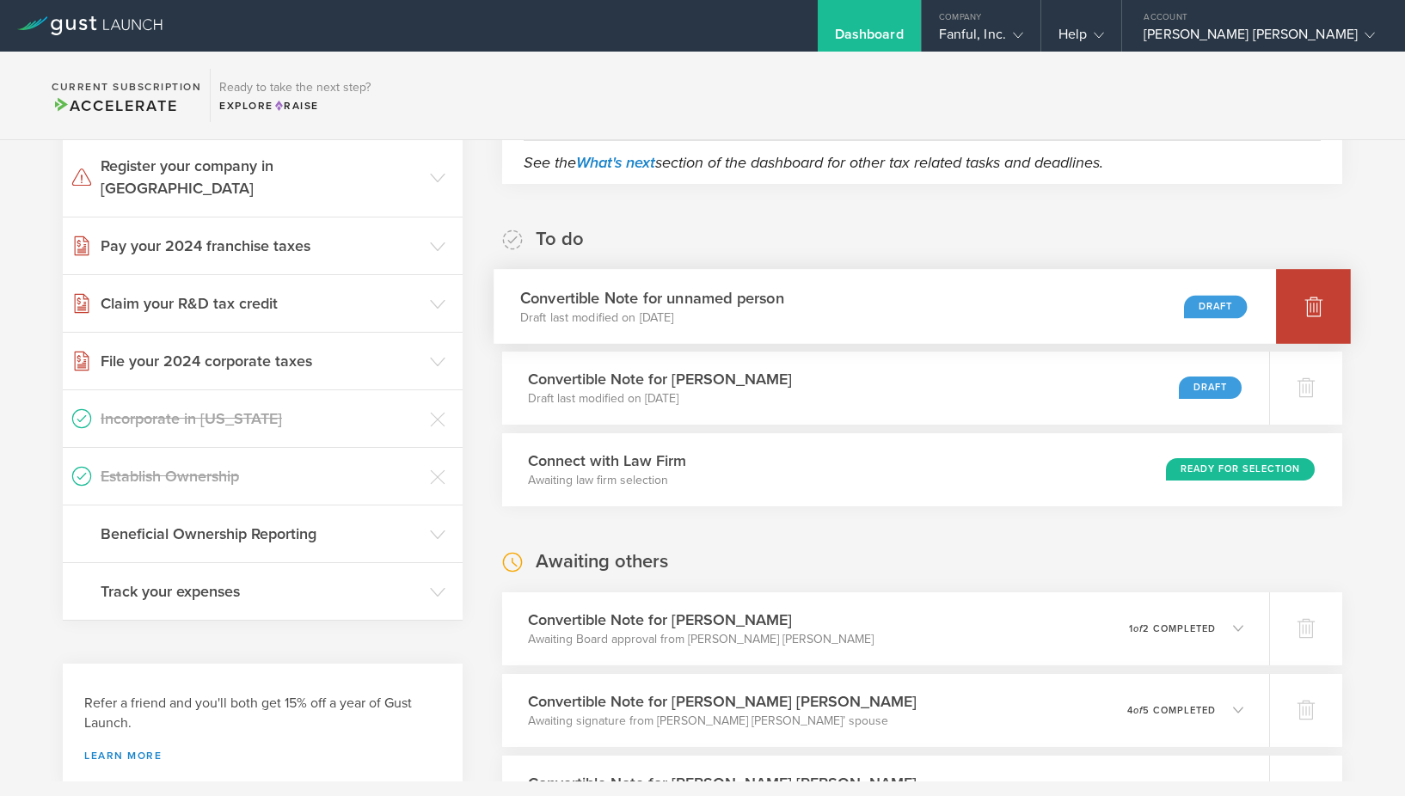
click at [1308, 323] on div at bounding box center [1313, 306] width 75 height 75
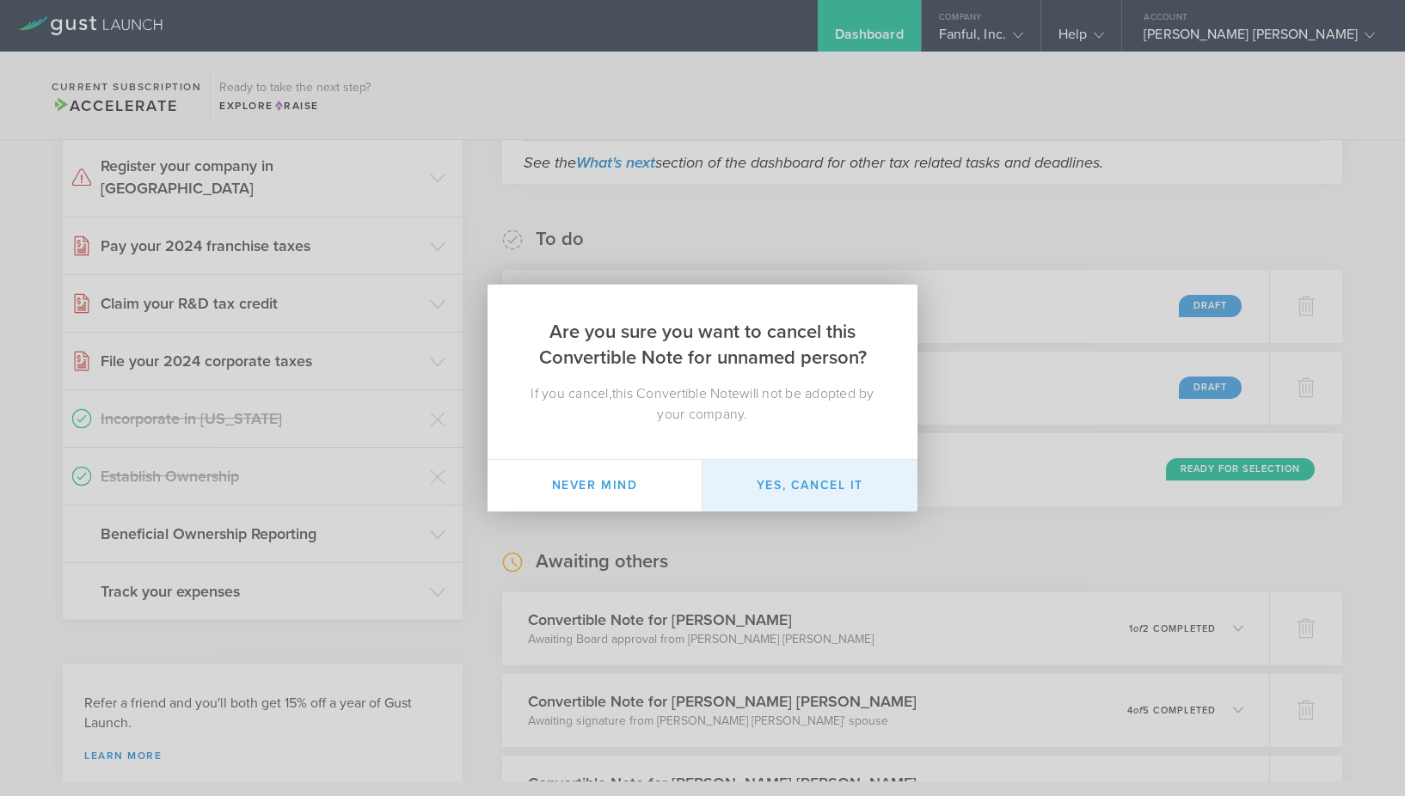
click at [766, 494] on button "Yes, cancel it" at bounding box center [809, 486] width 215 height 52
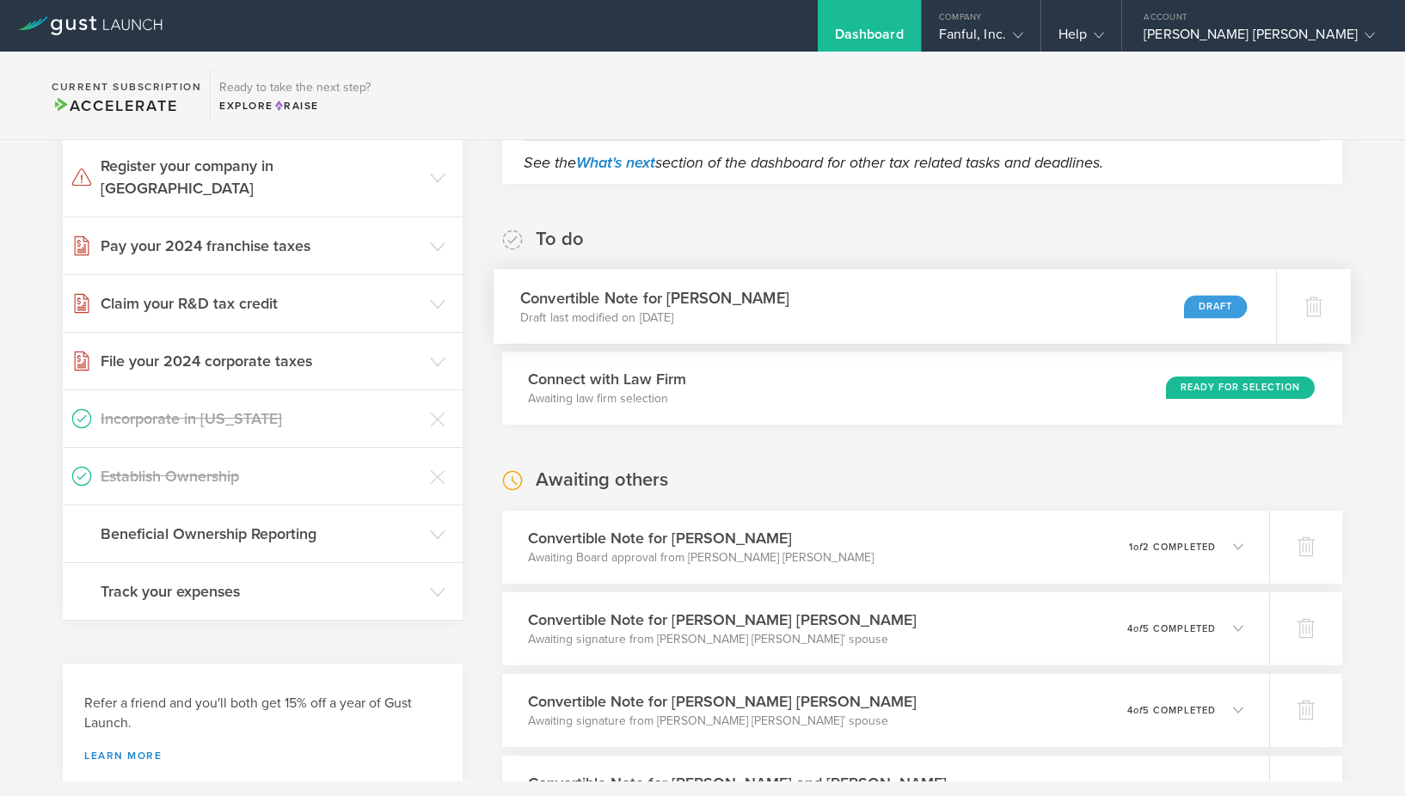
click at [819, 325] on div "Convertible Note for [PERSON_NAME] Draft last modified on [DATE] Draft" at bounding box center [885, 306] width 782 height 75
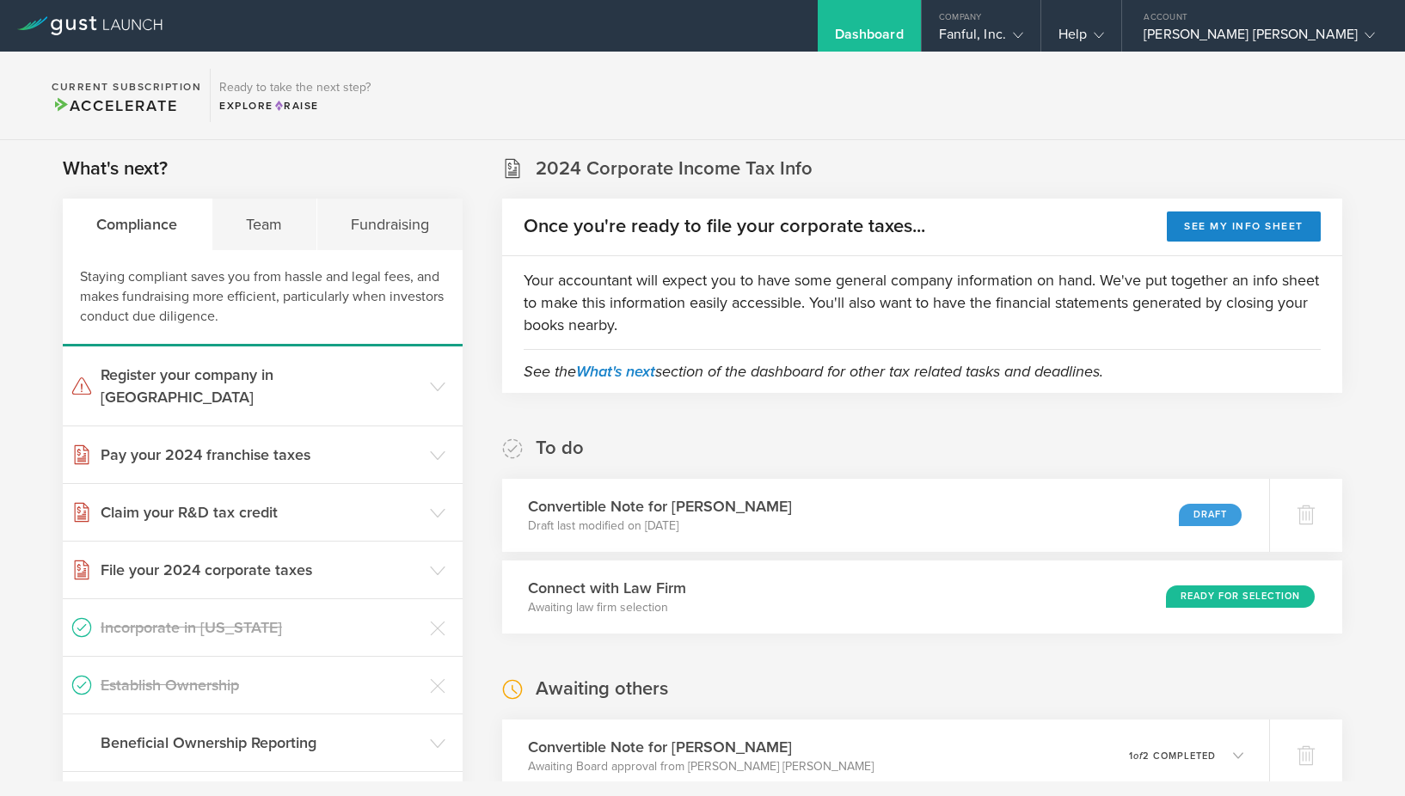
scroll to position [0, 0]
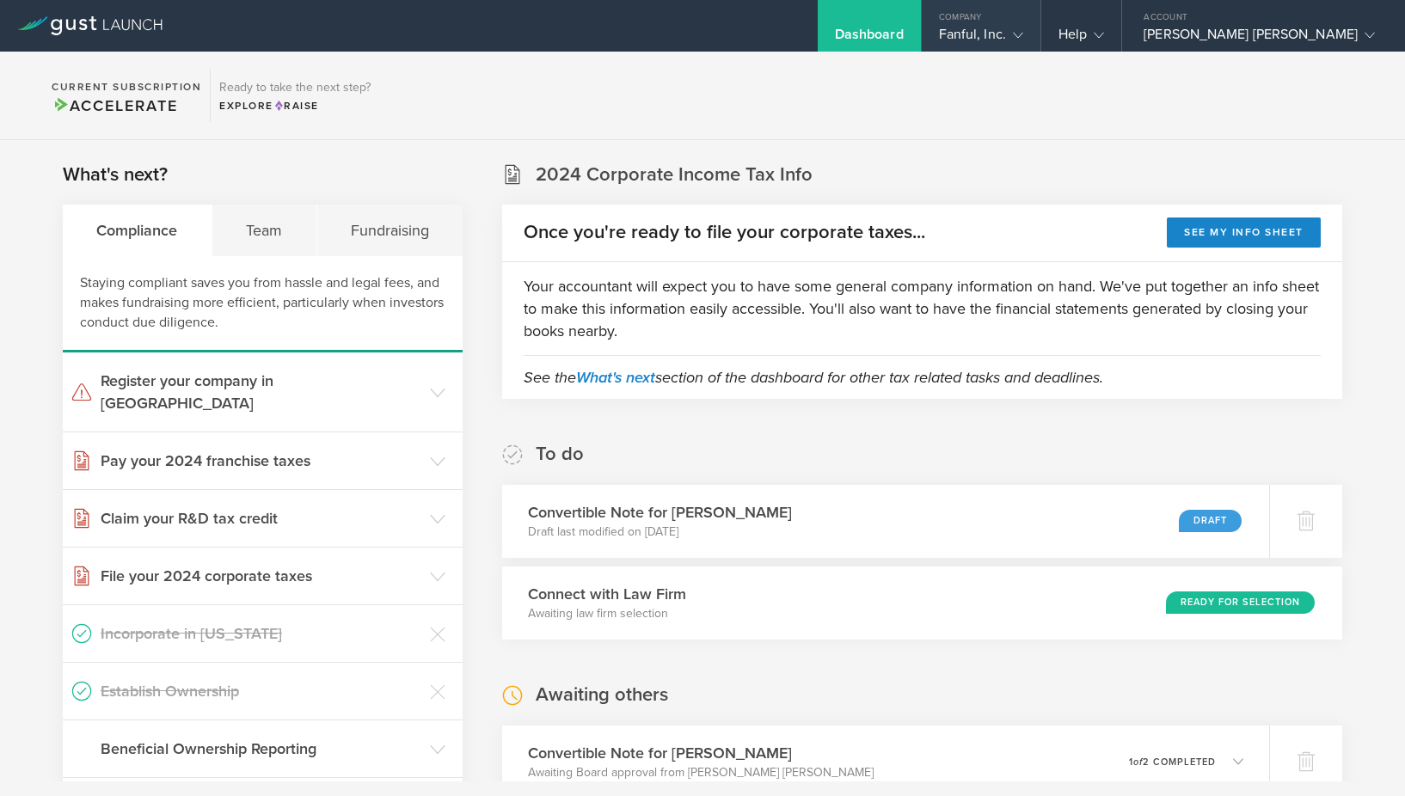
click at [1023, 35] on div "Fanful, Inc." at bounding box center [981, 39] width 84 height 26
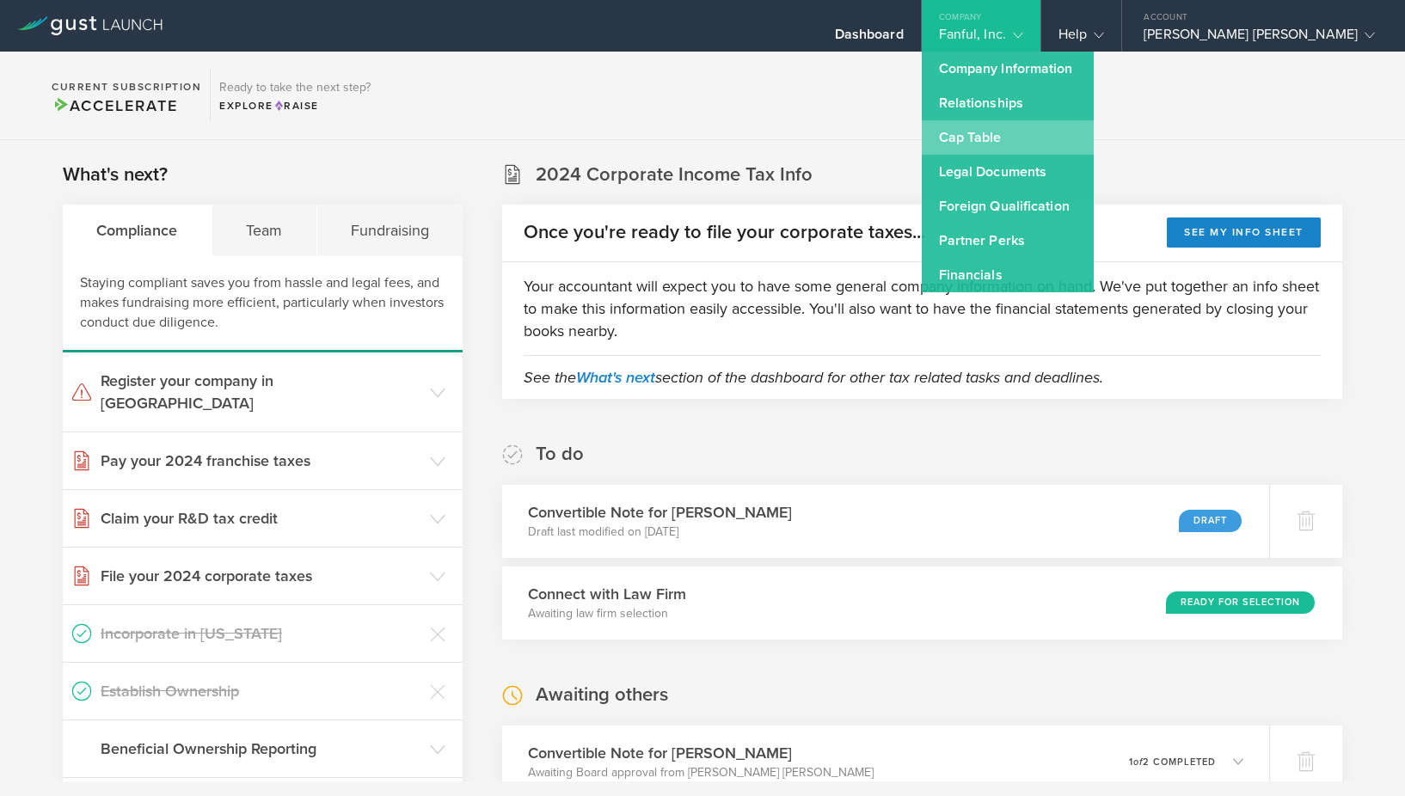
click at [1078, 147] on link "Cap Table" at bounding box center [1008, 137] width 172 height 34
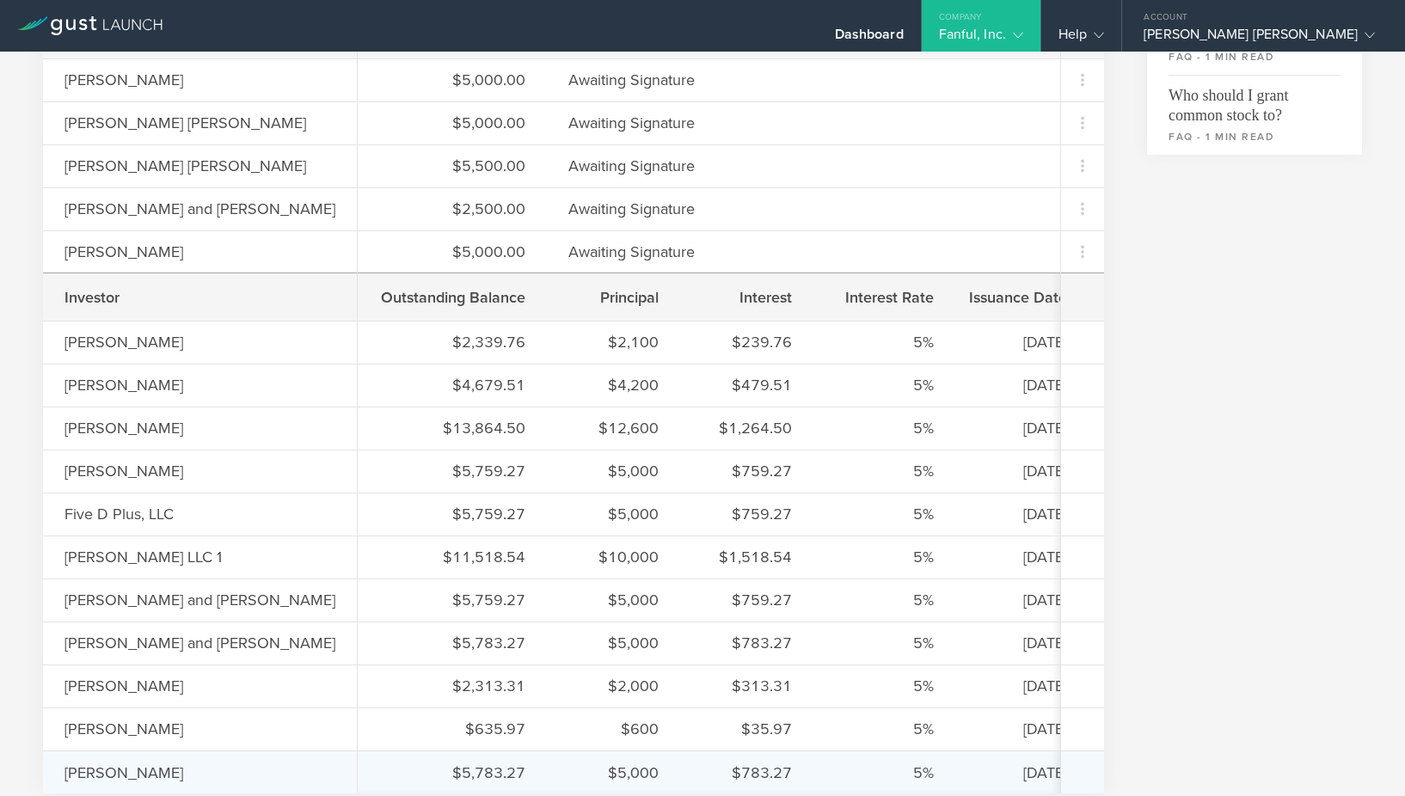
scroll to position [567, 0]
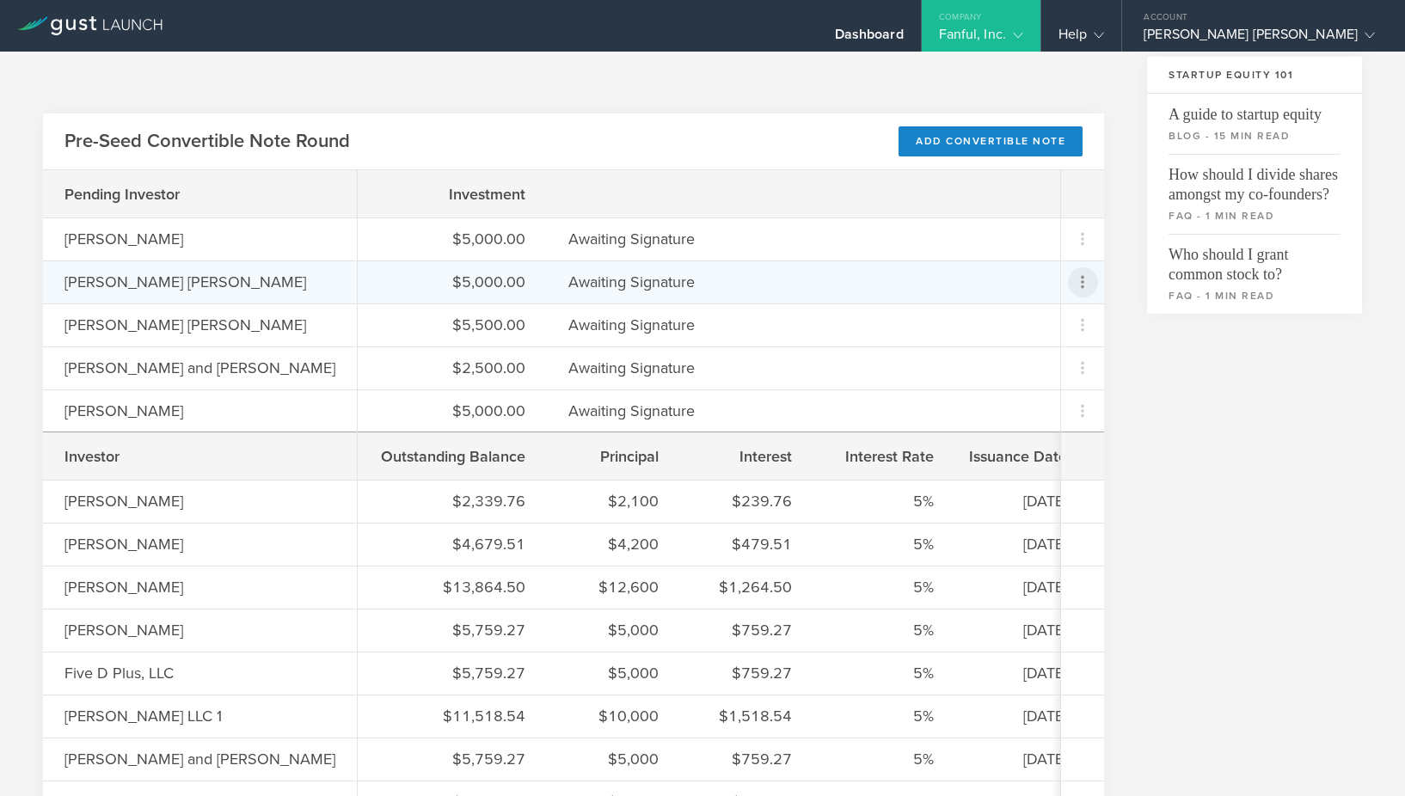
click at [1089, 280] on icon at bounding box center [1082, 282] width 21 height 21
click at [1096, 362] on button "Cancel this Convertible Note" at bounding box center [1007, 361] width 198 height 34
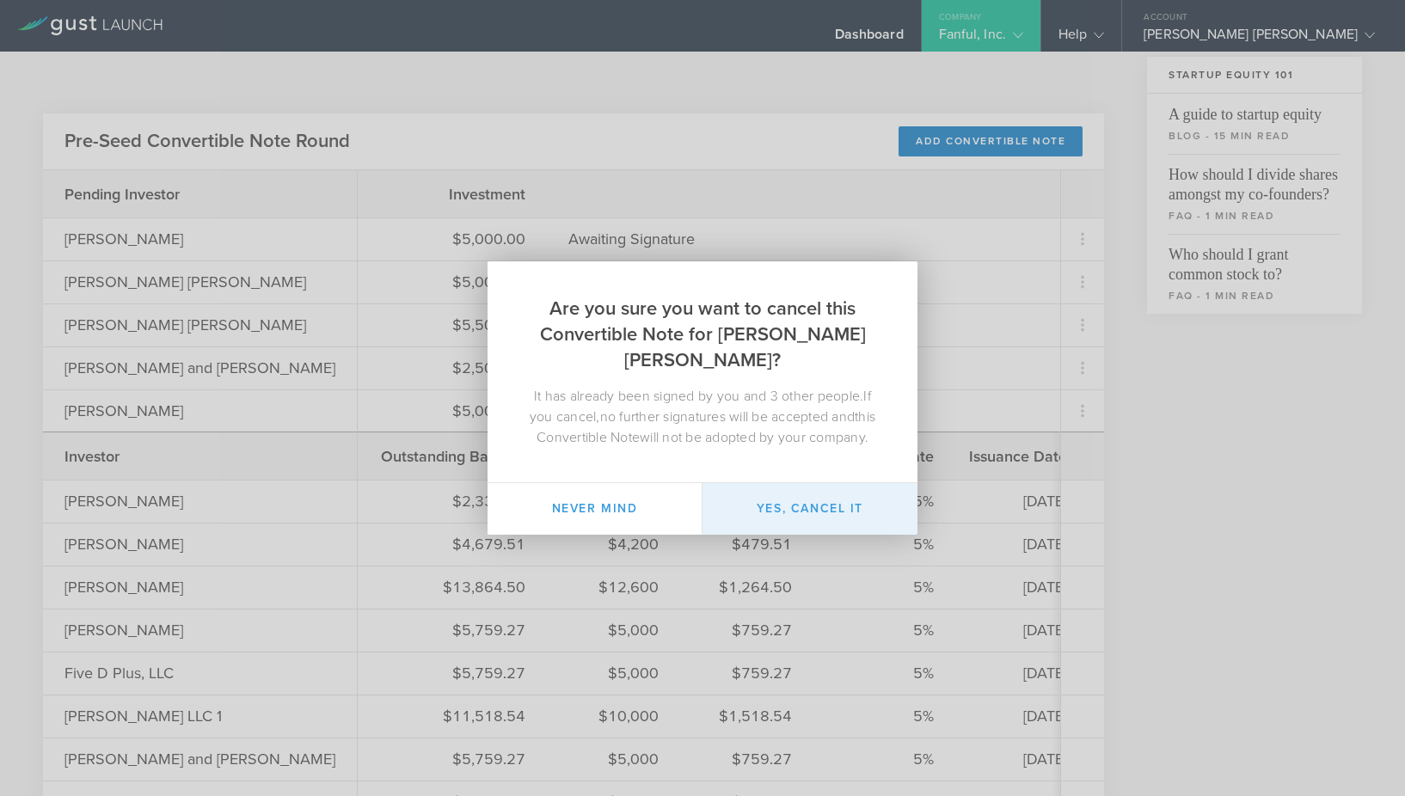
click at [828, 514] on button "Yes, cancel it" at bounding box center [809, 509] width 215 height 52
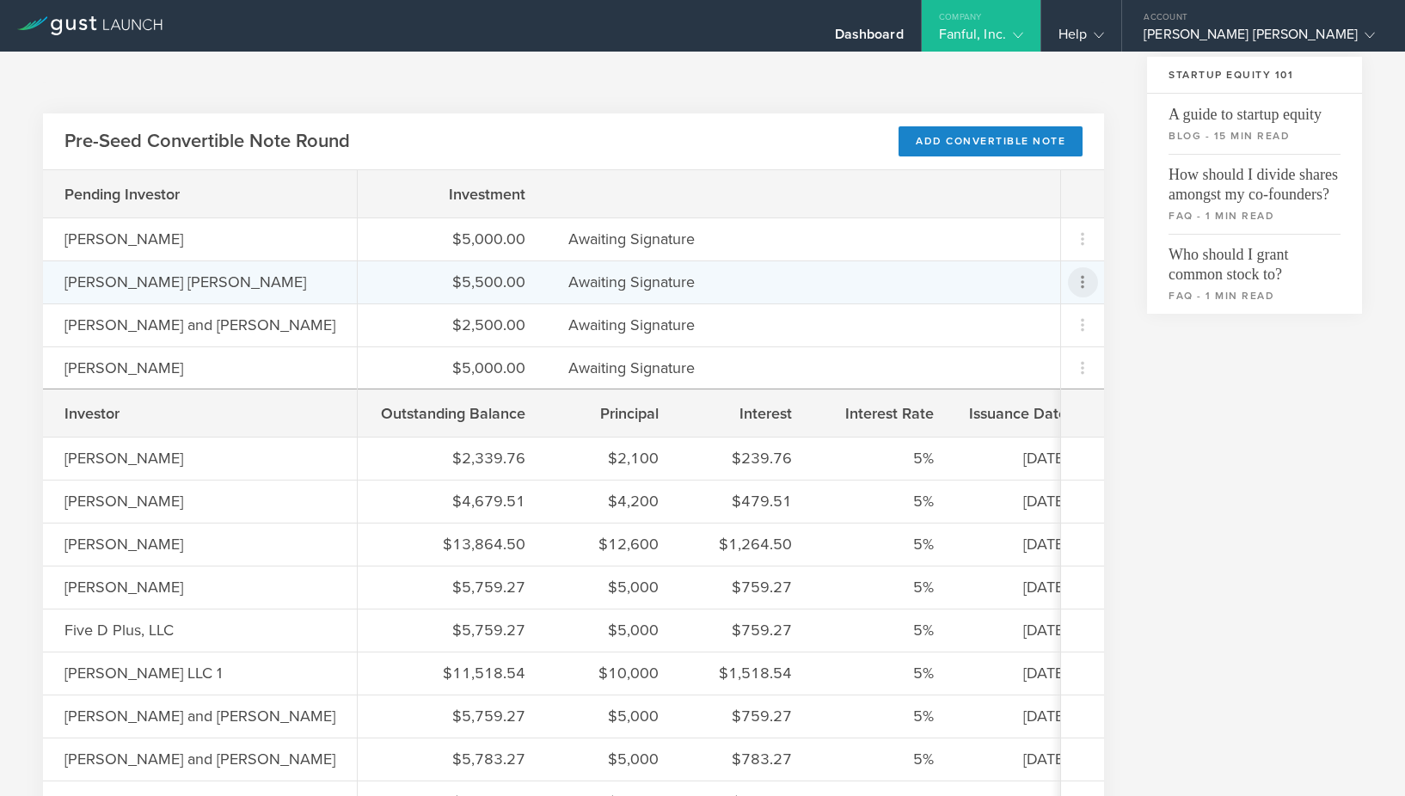
click at [1079, 285] on icon at bounding box center [1082, 282] width 21 height 21
click at [1001, 368] on div "Cancel this Convertible Note" at bounding box center [1006, 361] width 177 height 20
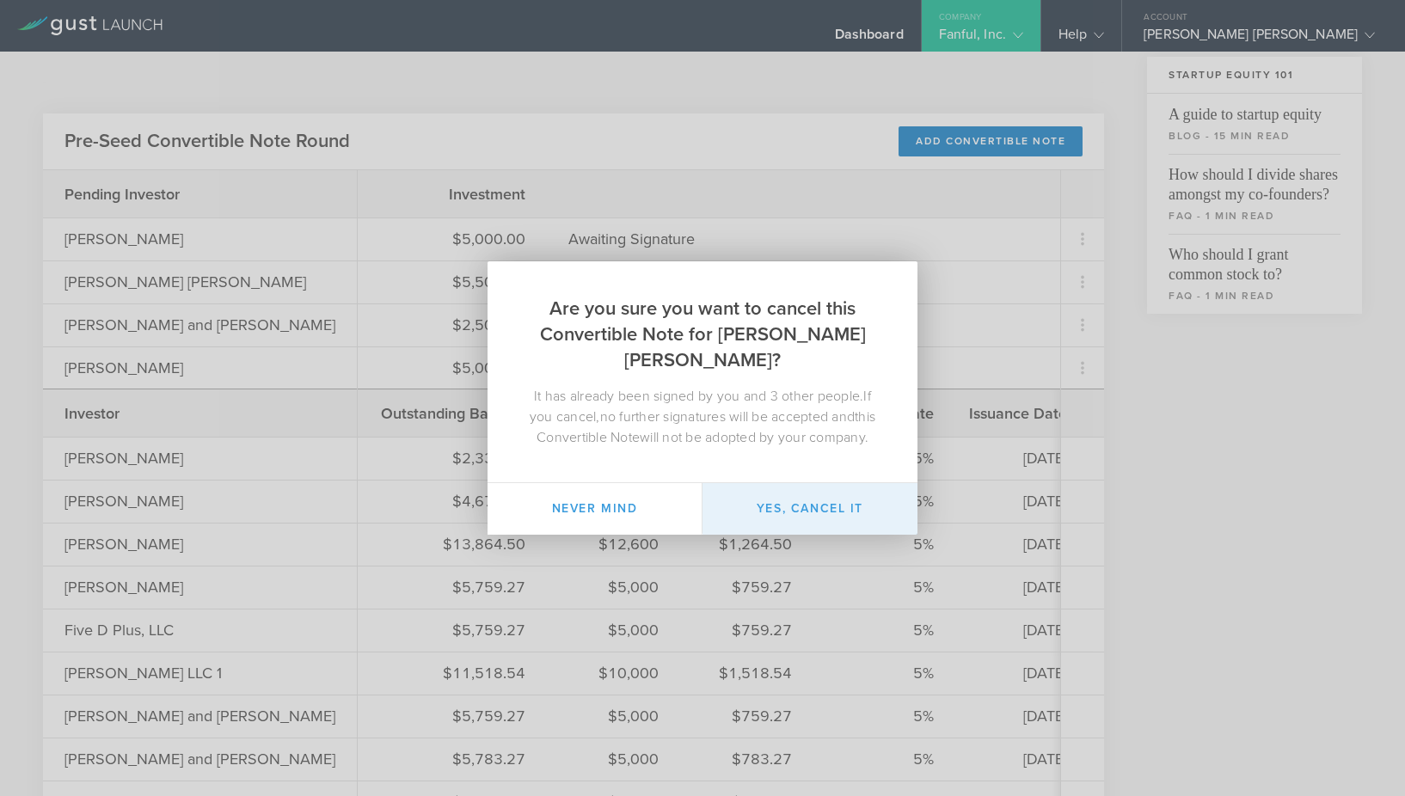
click at [803, 506] on button "Yes, cancel it" at bounding box center [809, 509] width 215 height 52
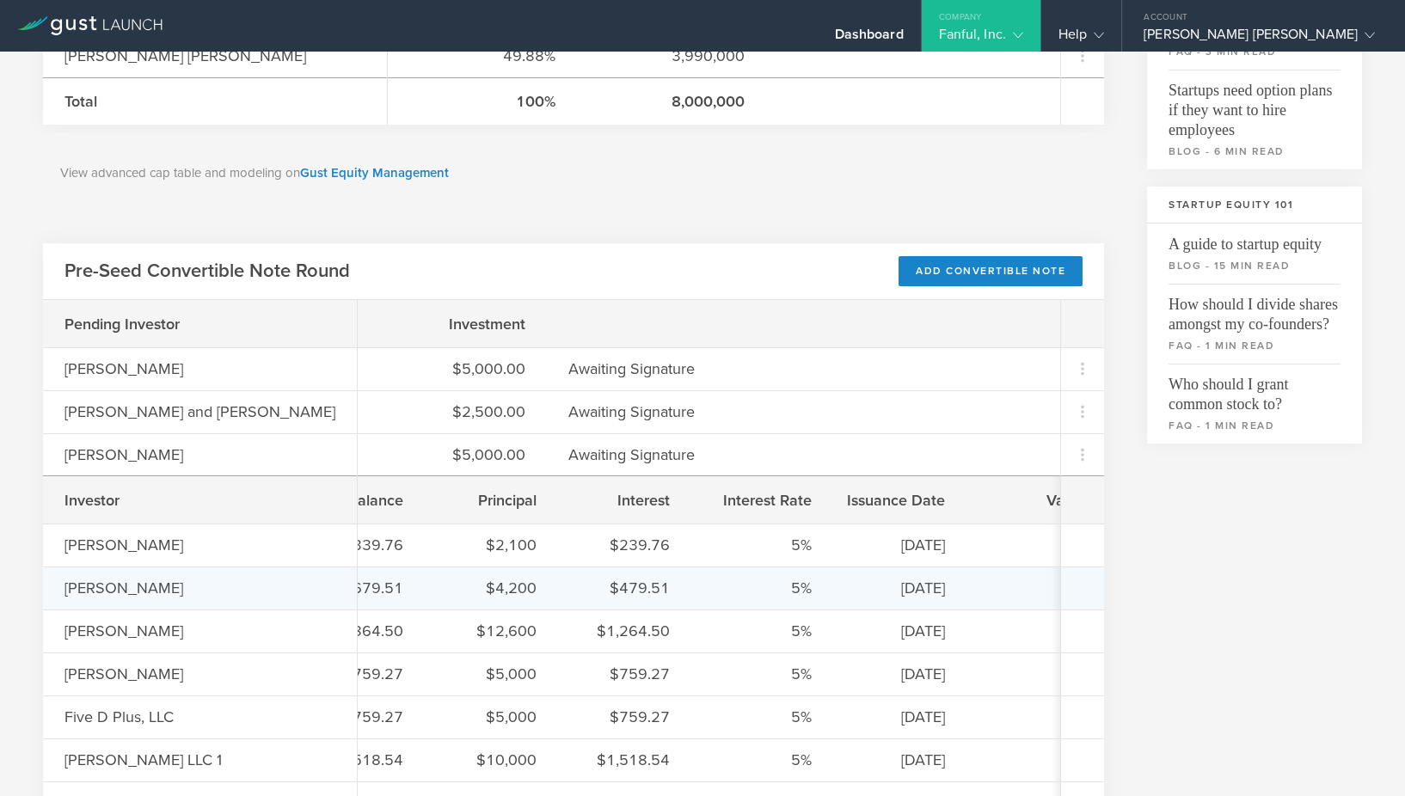
scroll to position [0, 295]
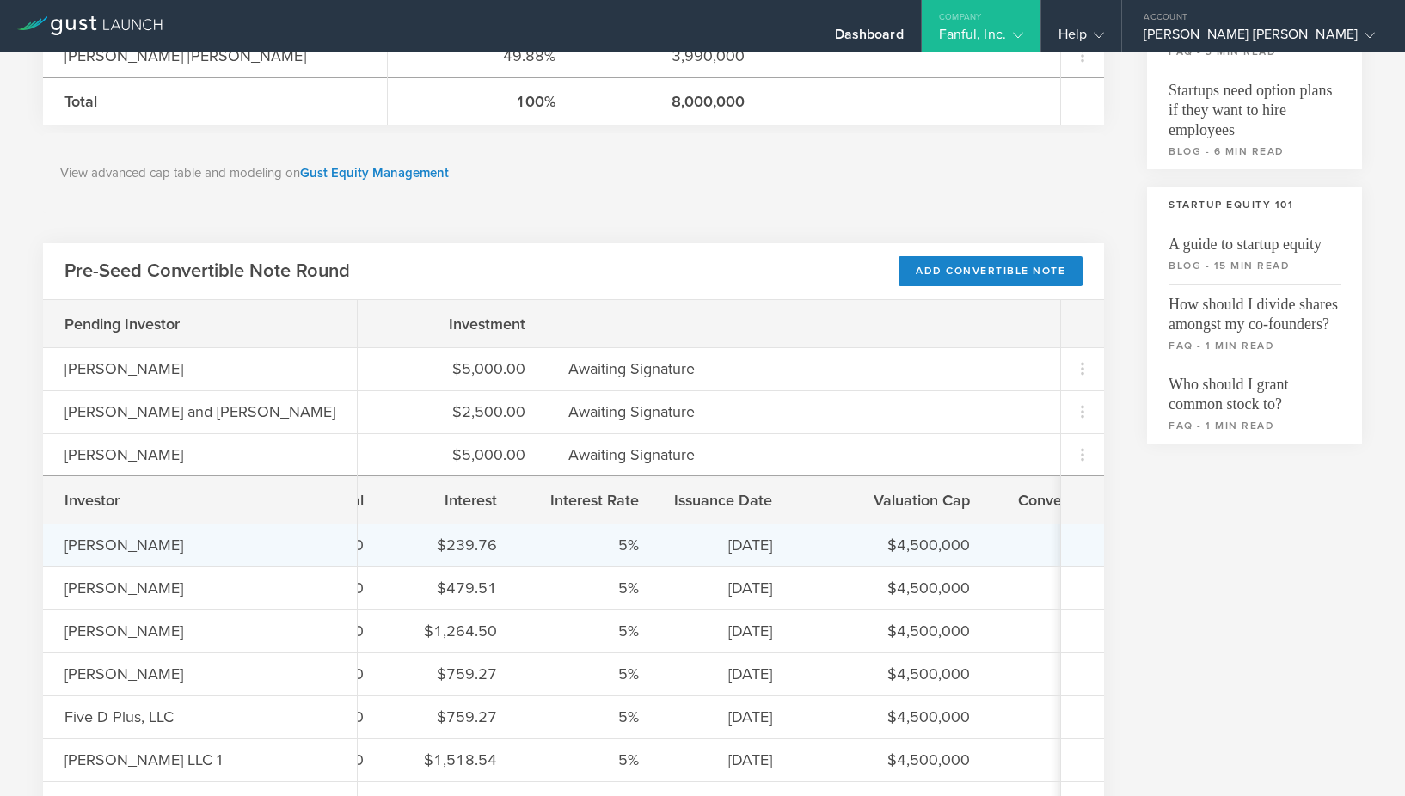
click at [1094, 546] on div at bounding box center [1082, 545] width 43 height 43
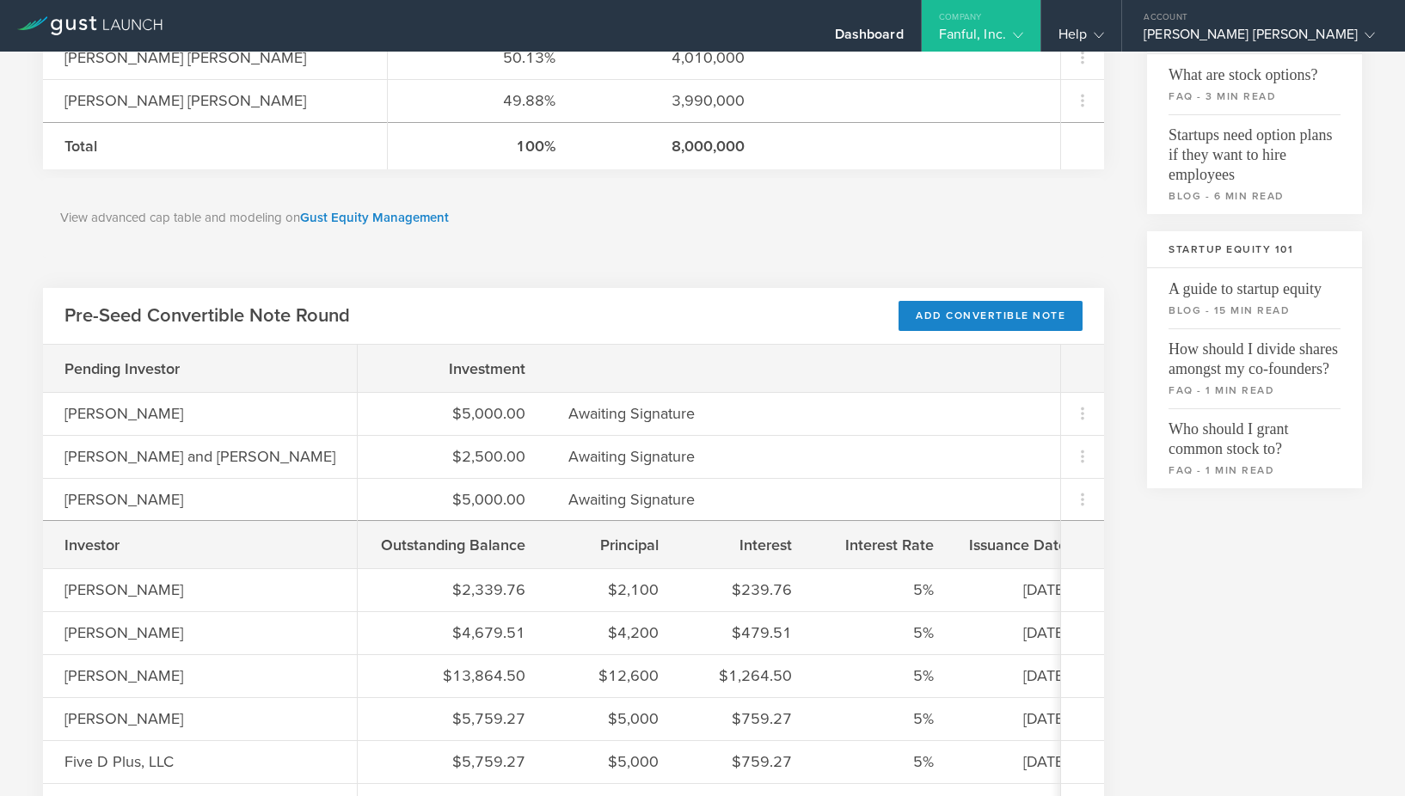
scroll to position [393, 0]
click at [423, 217] on link "Gust Equity Management" at bounding box center [374, 216] width 149 height 15
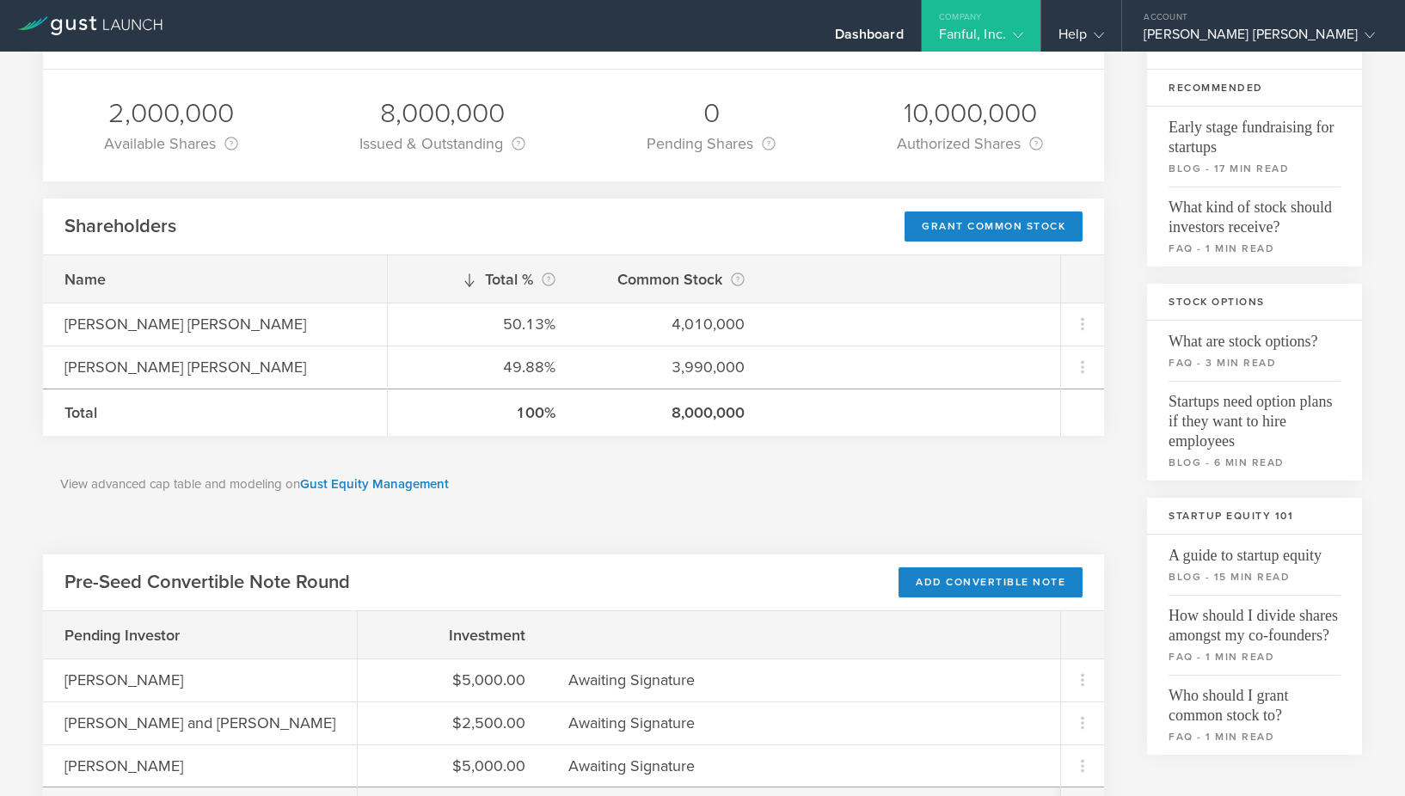
scroll to position [0, 0]
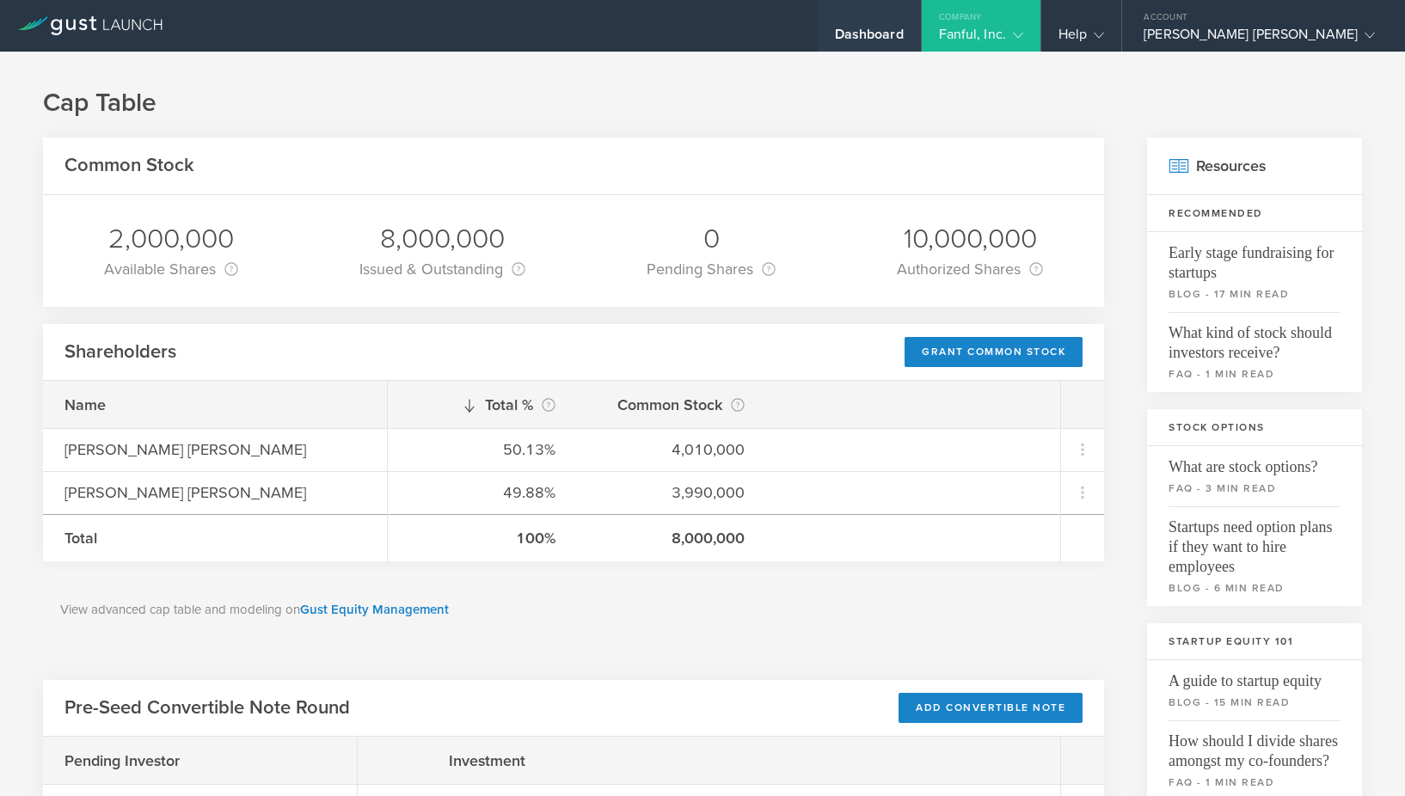
click at [921, 22] on div "Dashboard" at bounding box center [869, 26] width 103 height 52
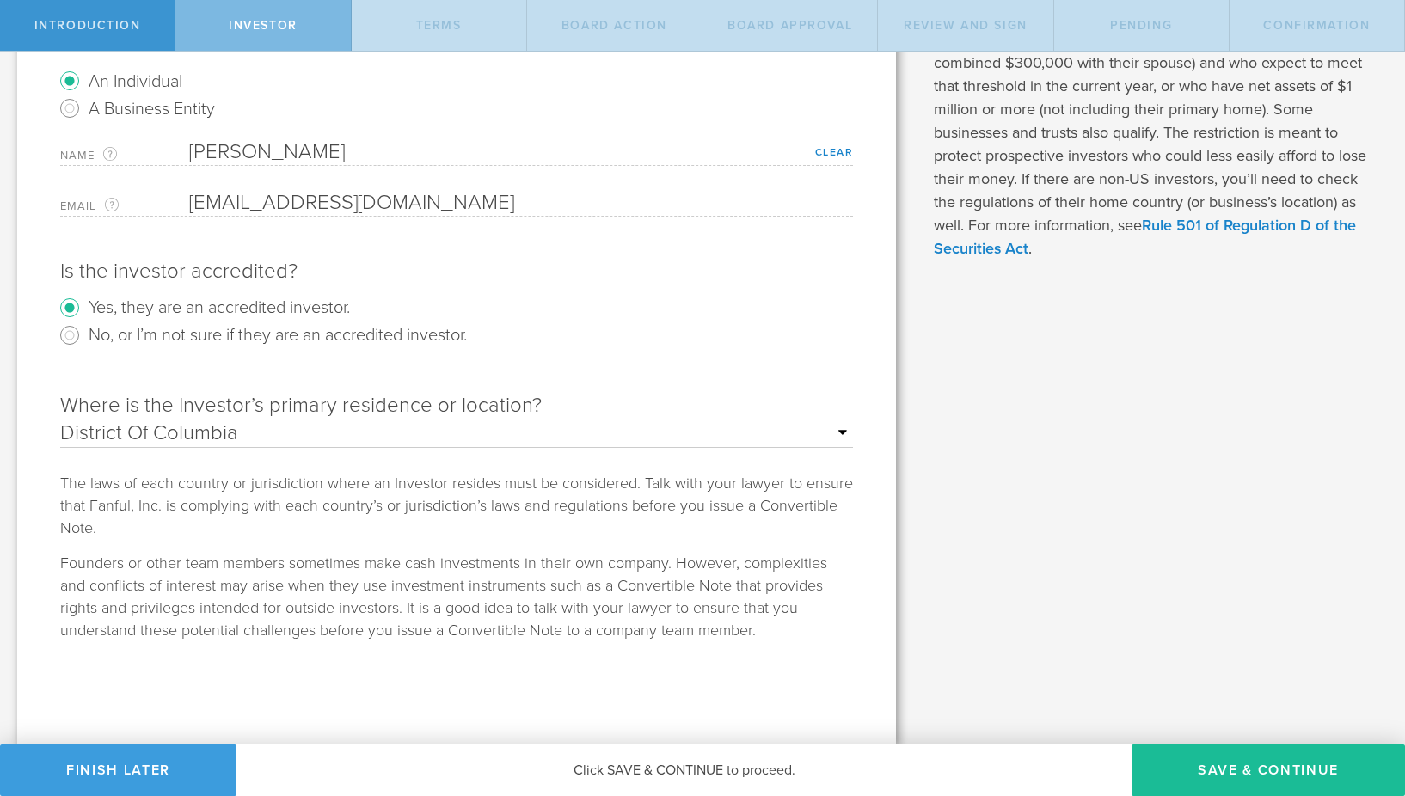
scroll to position [160, 0]
click at [151, 331] on label "No, or I’m not sure if they are an accredited investor." at bounding box center [278, 336] width 378 height 25
click at [83, 331] on input "No, or I’m not sure if they are an accredited investor." at bounding box center [70, 338] width 28 height 28
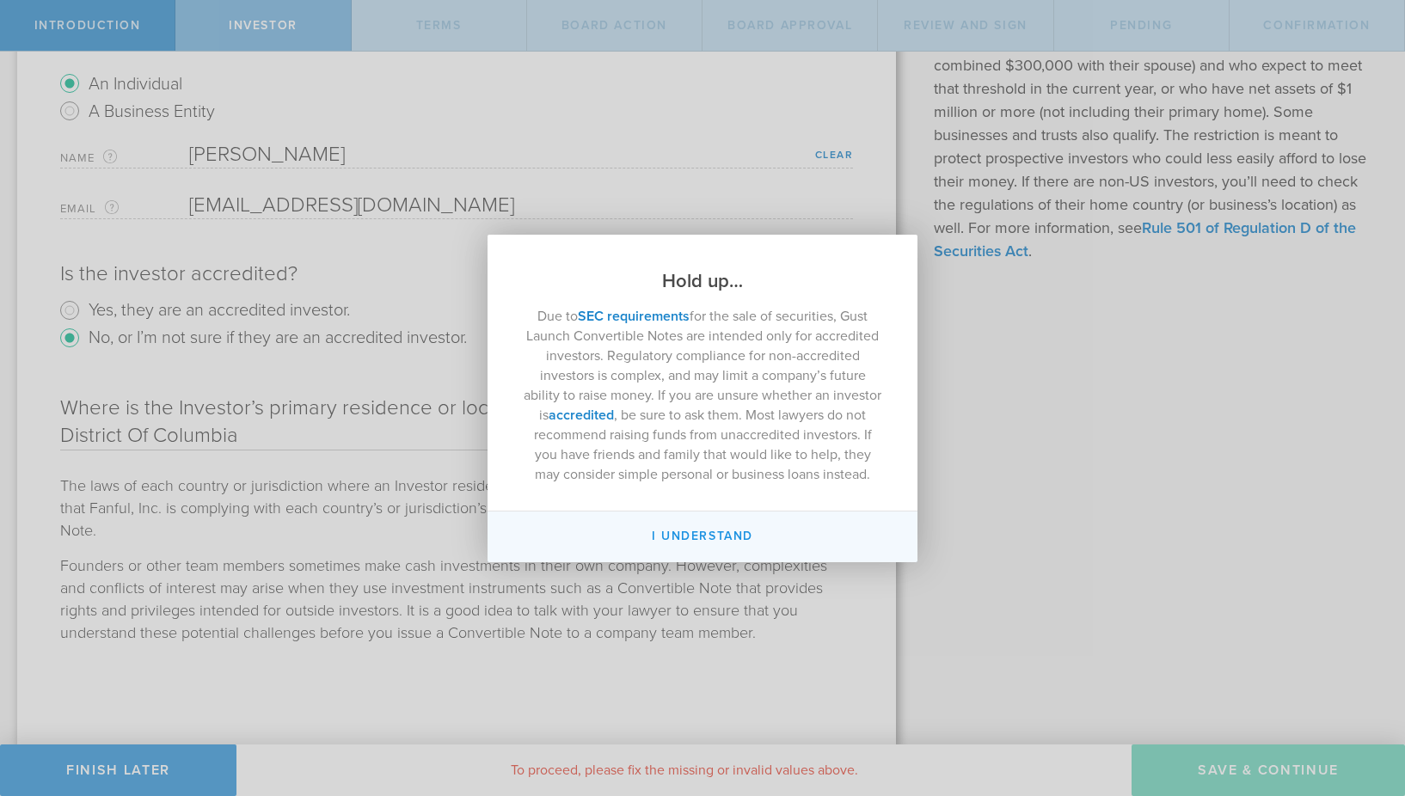
click at [573, 552] on button "I Understand" at bounding box center [702, 537] width 430 height 51
radio input "false"
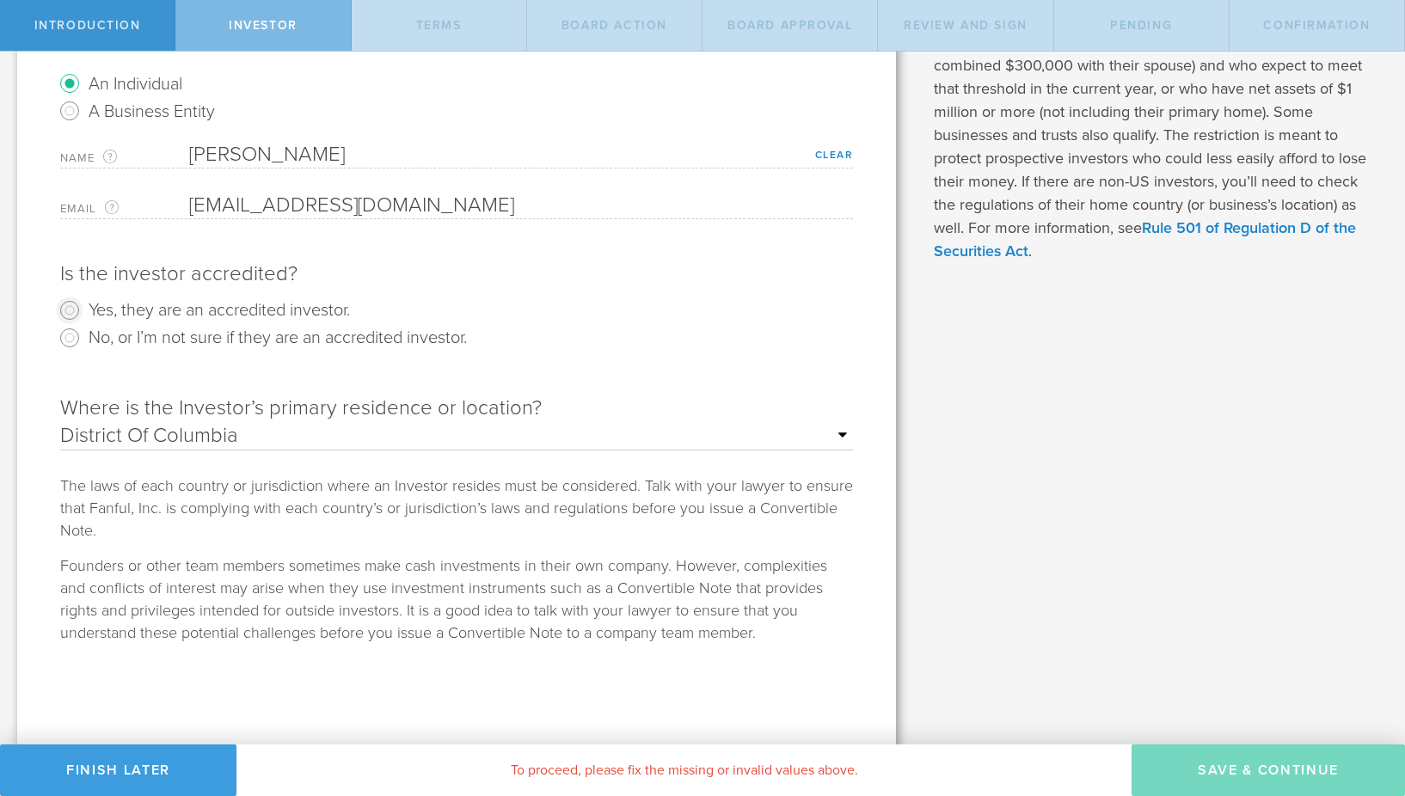
click at [77, 315] on input "Yes, they are an accredited investor." at bounding box center [70, 311] width 28 height 28
radio input "true"
